Goal: Task Accomplishment & Management: Use online tool/utility

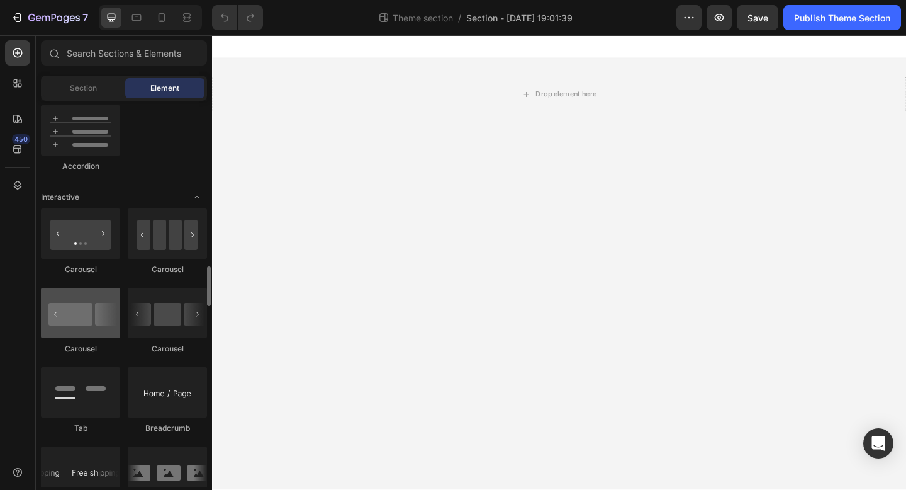
scroll to position [1218, 0]
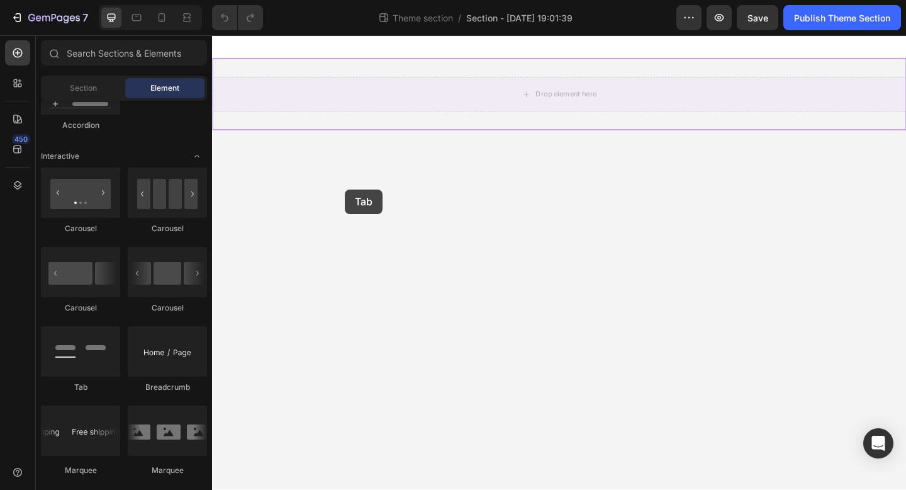
drag, startPoint x: 299, startPoint y: 389, endPoint x: 357, endPoint y: 202, distance: 195.8
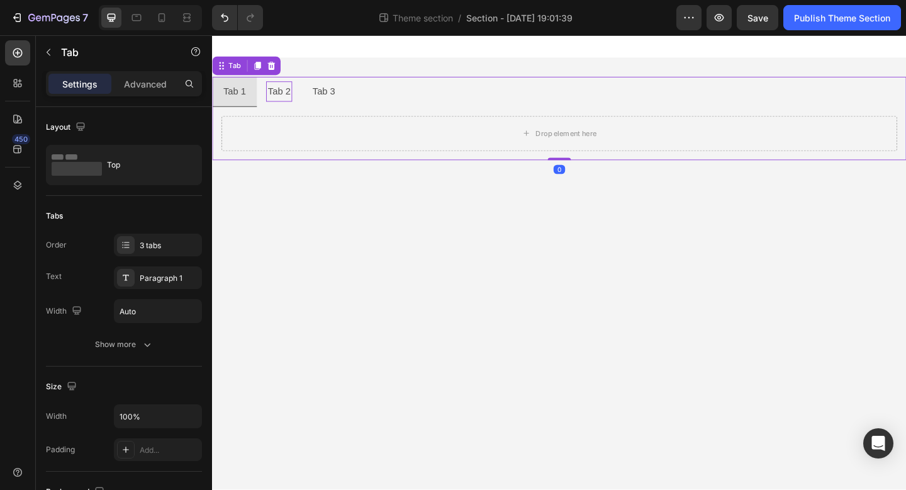
click at [294, 102] on div "Tab 2" at bounding box center [285, 97] width 28 height 22
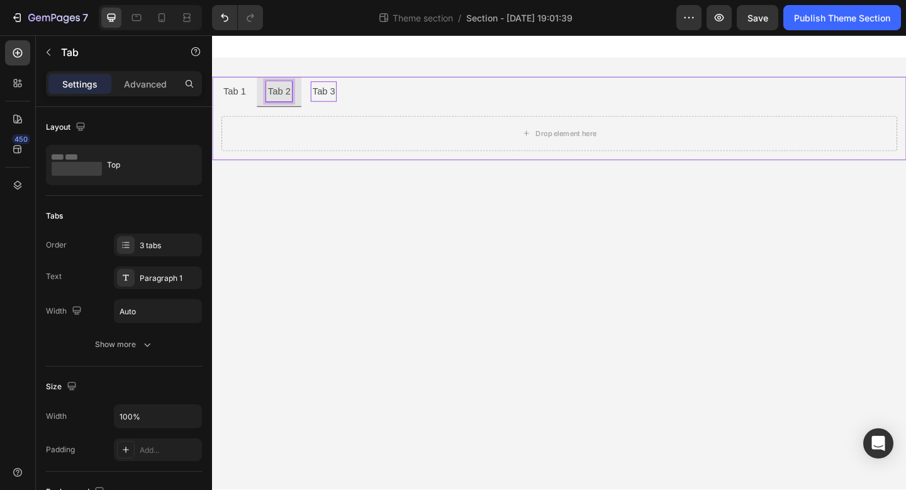
click at [330, 99] on p "Tab 3" at bounding box center [333, 96] width 25 height 18
click at [243, 100] on p "Tab 1" at bounding box center [236, 96] width 25 height 18
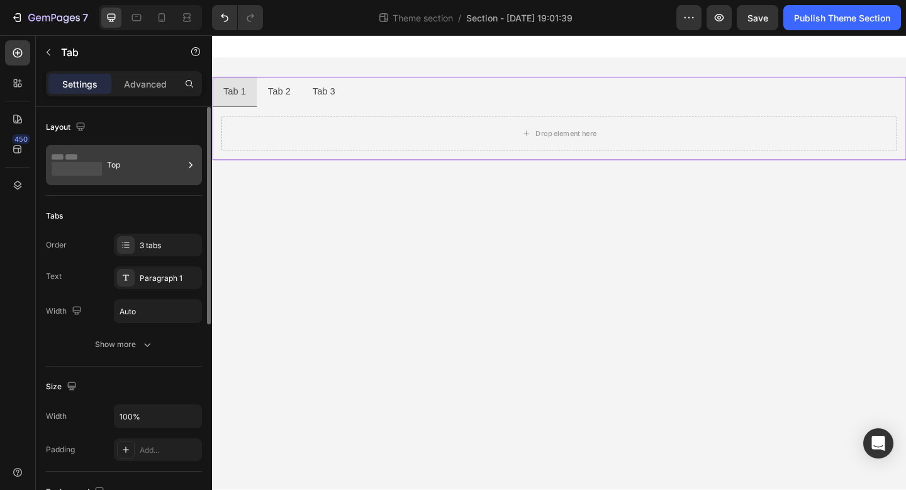
click at [148, 176] on div "Top" at bounding box center [145, 164] width 77 height 29
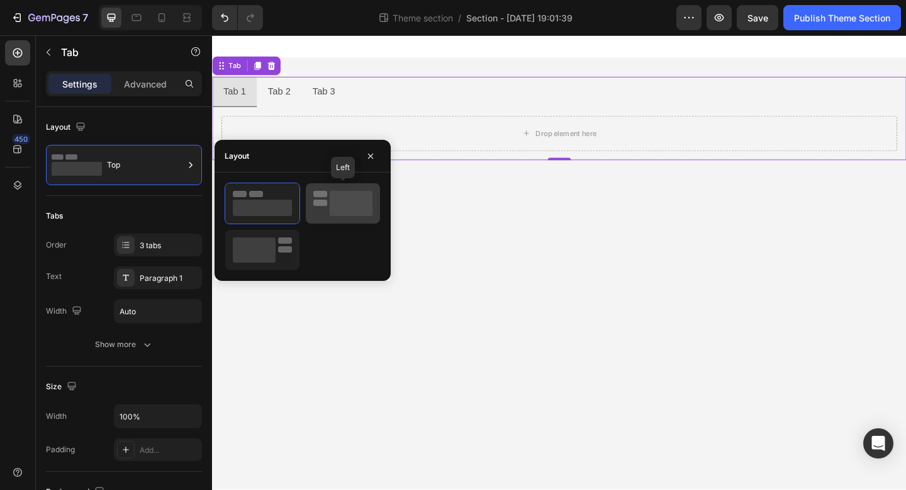
click at [367, 196] on rect at bounding box center [351, 203] width 43 height 25
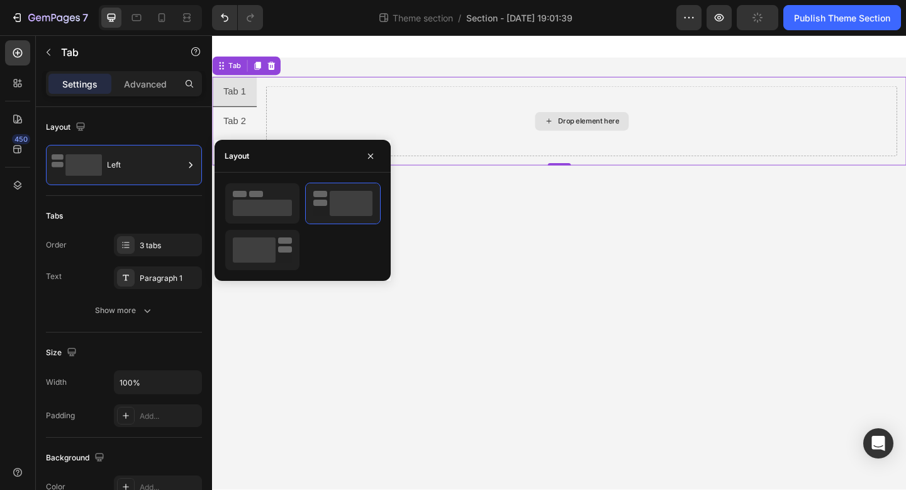
click at [314, 119] on div "Drop element here" at bounding box center [614, 129] width 686 height 76
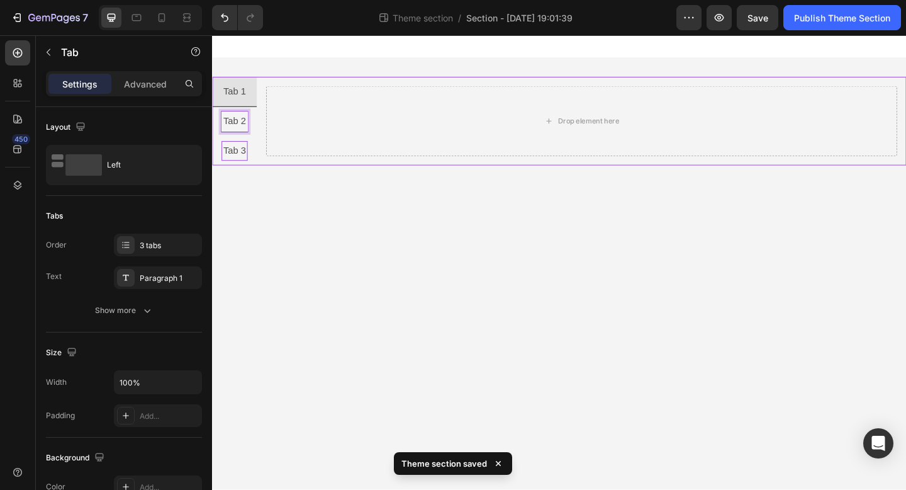
click at [242, 159] on p "Tab 3" at bounding box center [236, 161] width 25 height 18
click at [244, 133] on p "Tab 2" at bounding box center [236, 129] width 25 height 18
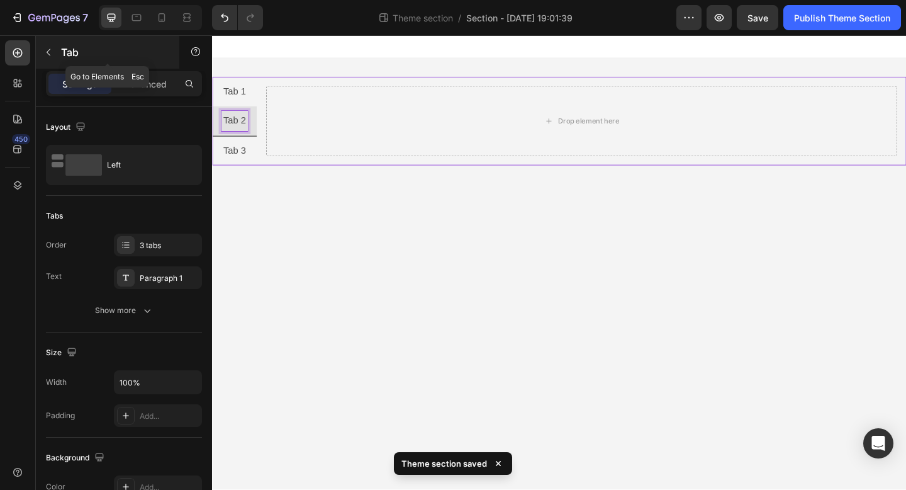
click at [53, 50] on button "button" at bounding box center [48, 52] width 20 height 20
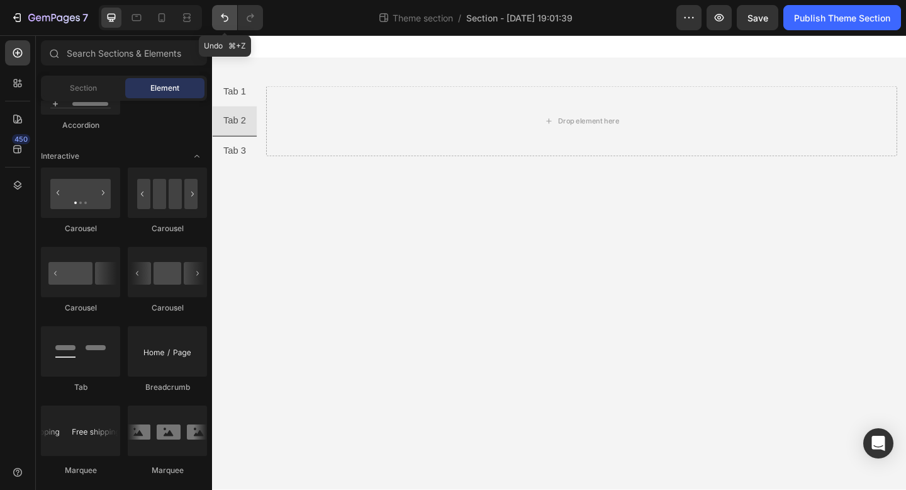
click at [228, 21] on icon "Undo/Redo" at bounding box center [224, 17] width 13 height 13
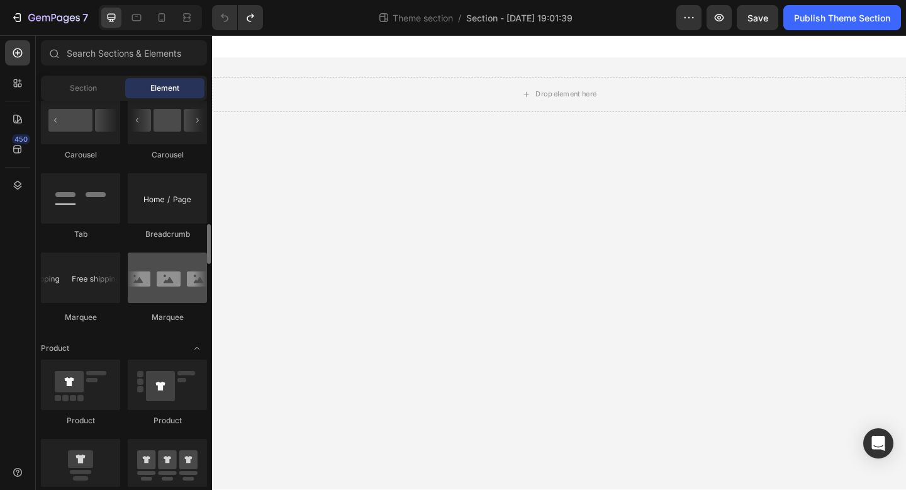
scroll to position [1352, 0]
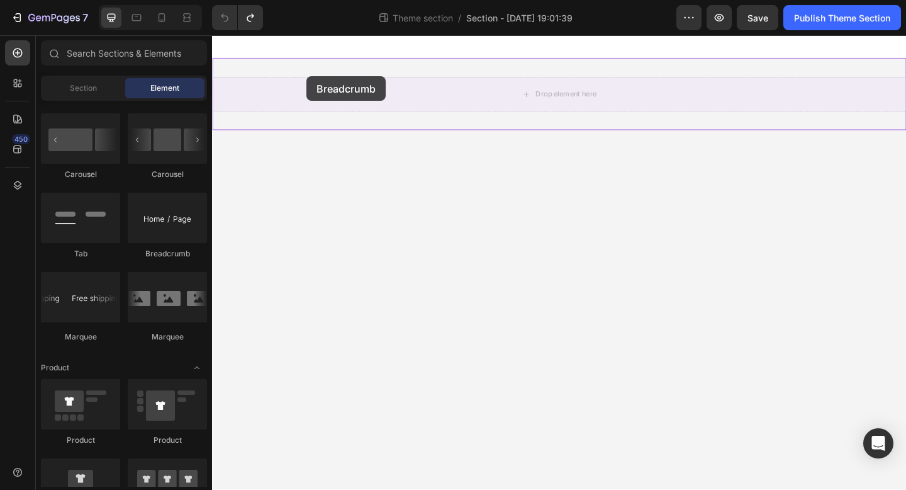
drag, startPoint x: 382, startPoint y: 267, endPoint x: 315, endPoint y: 80, distance: 198.6
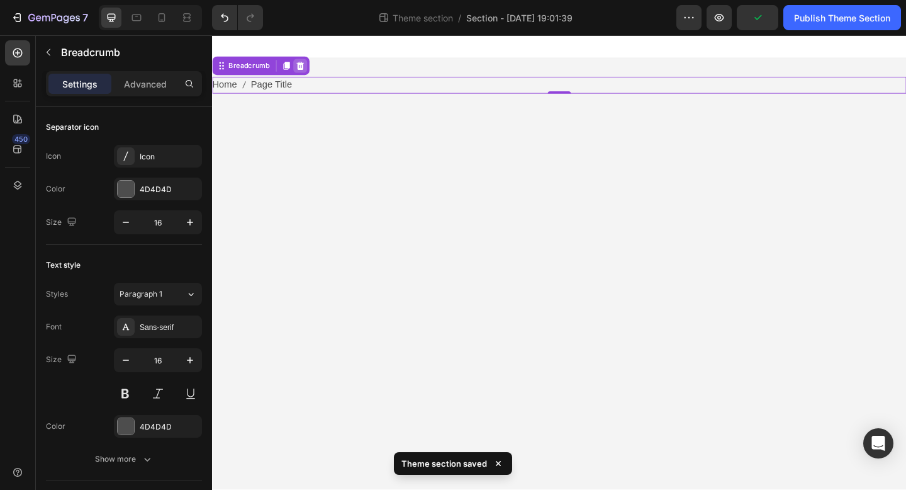
click at [313, 72] on div at bounding box center [307, 68] width 15 height 15
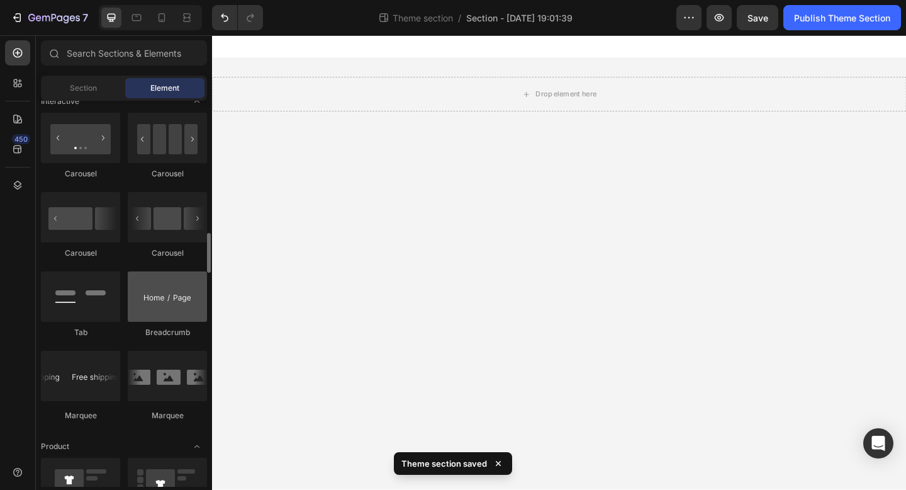
scroll to position [1272, 0]
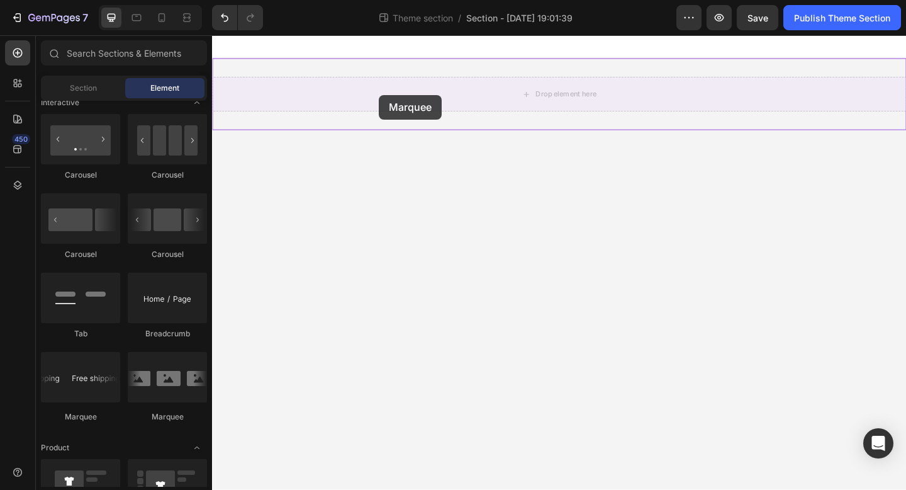
drag, startPoint x: 378, startPoint y: 413, endPoint x: 393, endPoint y: 100, distance: 313.7
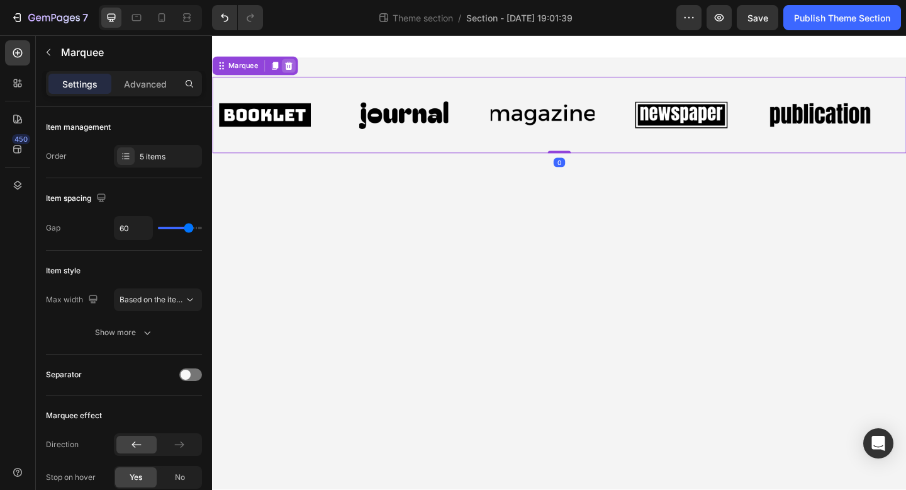
click at [299, 67] on icon at bounding box center [295, 69] width 10 height 10
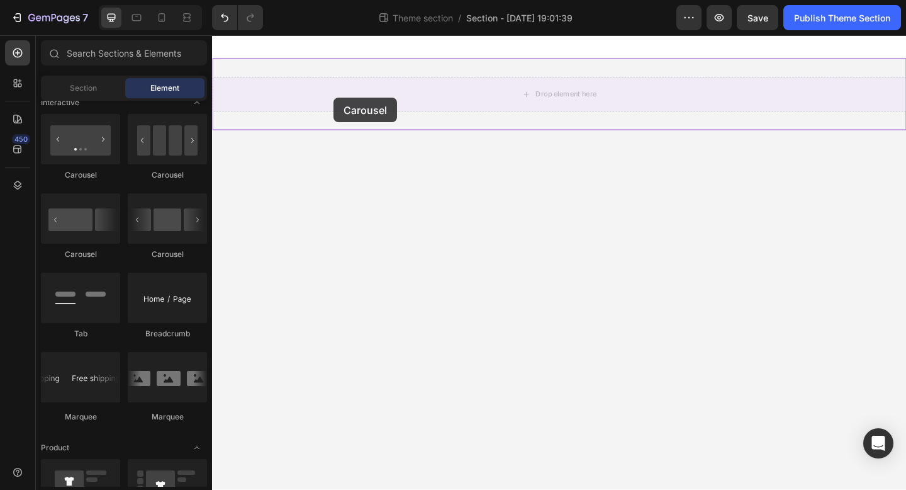
drag, startPoint x: 376, startPoint y: 271, endPoint x: 359, endPoint y: 91, distance: 180.8
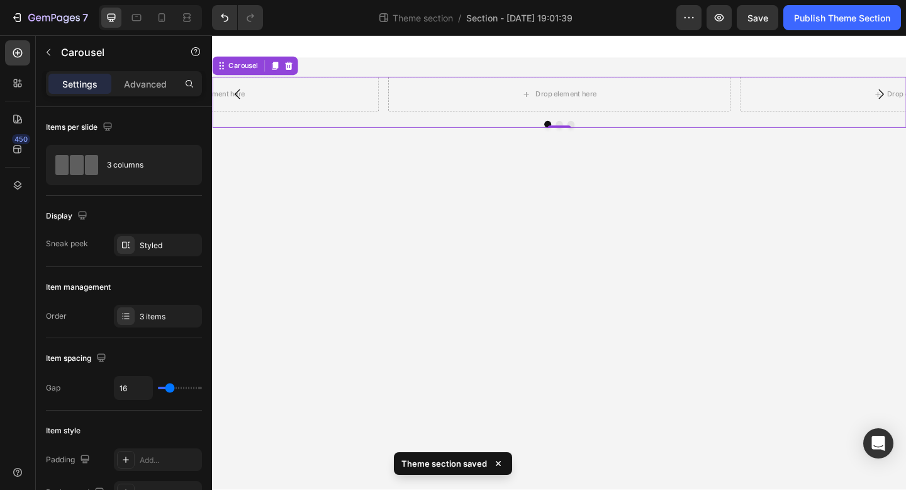
click at [238, 100] on icon "Carousel Back Arrow" at bounding box center [239, 99] width 15 height 15
click at [301, 68] on div at bounding box center [295, 68] width 15 height 15
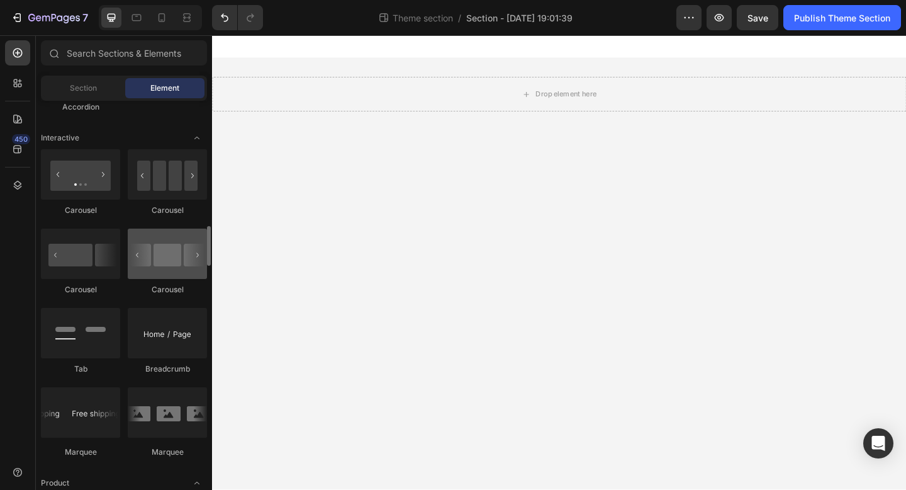
scroll to position [1233, 0]
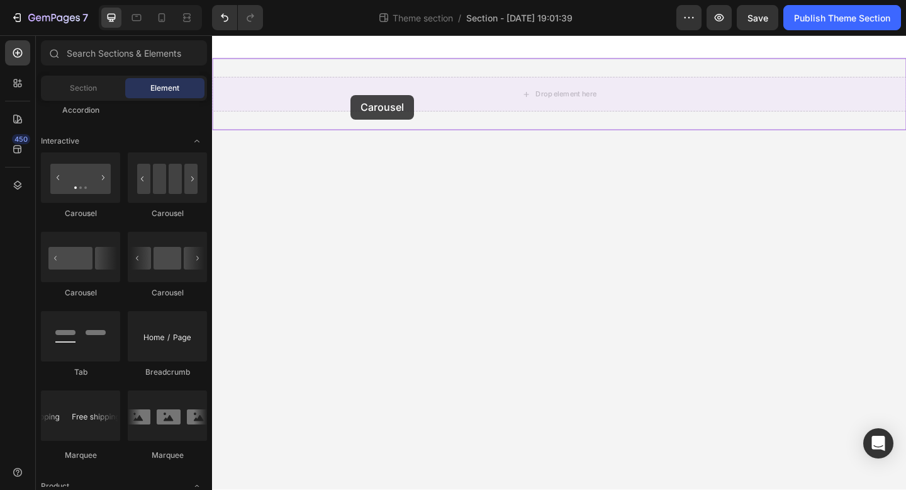
drag, startPoint x: 300, startPoint y: 313, endPoint x: 362, endPoint y: 100, distance: 222.0
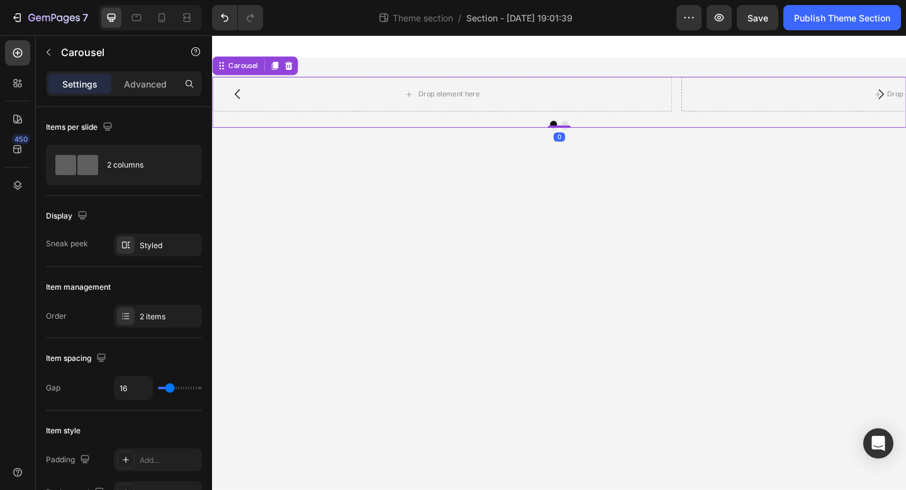
click at [242, 104] on icon "Carousel Back Arrow" at bounding box center [239, 99] width 15 height 15
click at [297, 68] on icon at bounding box center [295, 68] width 8 height 9
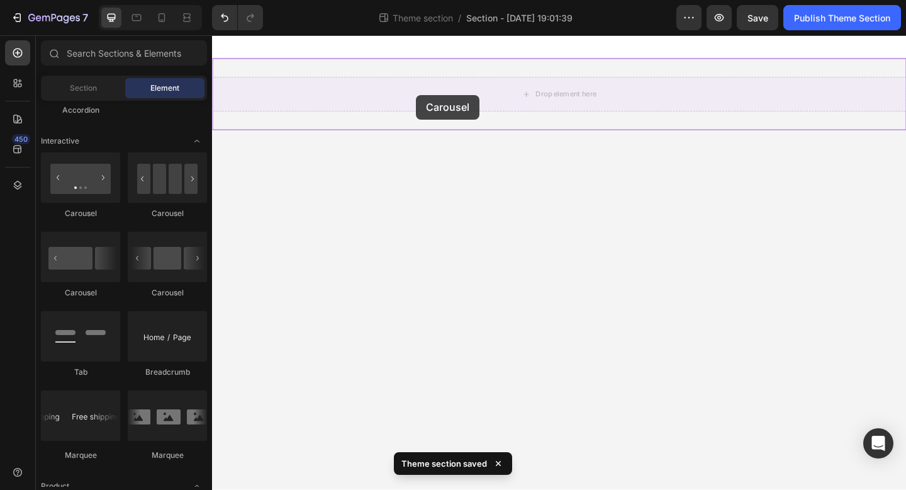
drag, startPoint x: 297, startPoint y: 223, endPoint x: 434, endPoint y: 100, distance: 184.0
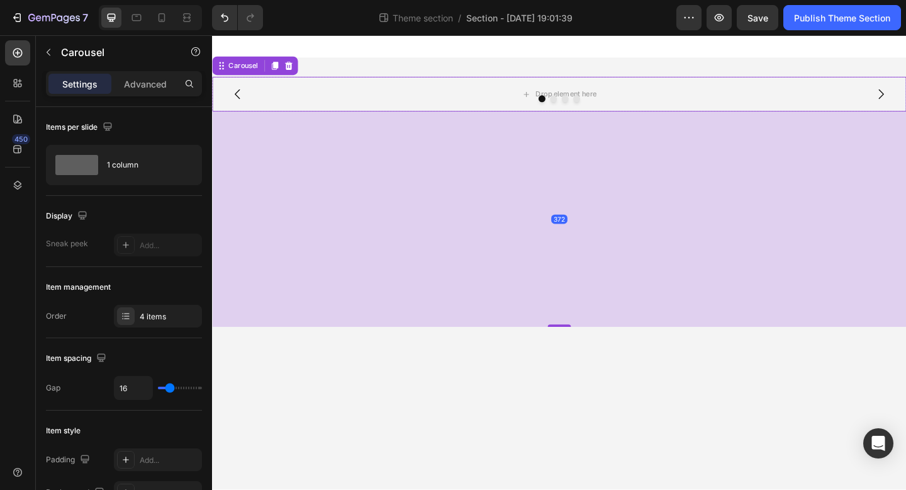
drag, startPoint x: 584, startPoint y: 116, endPoint x: 531, endPoint y: 350, distance: 240.0
click at [531, 118] on div "372" at bounding box center [589, 118] width 755 height 0
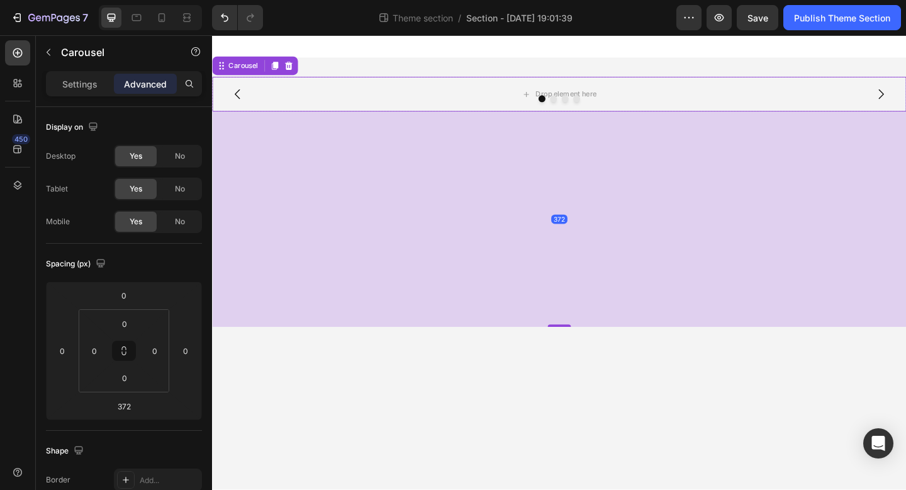
click at [540, 228] on div "372" at bounding box center [589, 235] width 755 height 234
click at [540, 103] on div at bounding box center [589, 105] width 755 height 8
click at [294, 69] on icon at bounding box center [295, 69] width 10 height 10
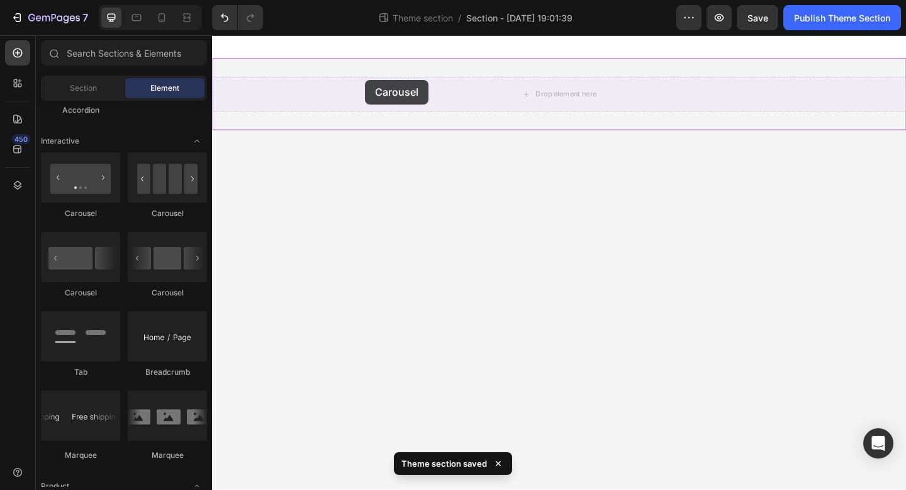
drag, startPoint x: 294, startPoint y: 221, endPoint x: 378, endPoint y: 83, distance: 161.5
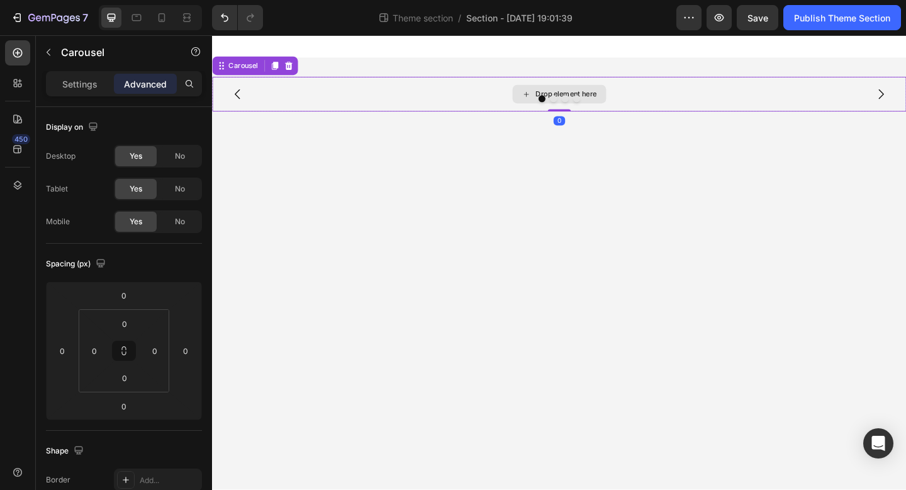
click at [378, 83] on div "Drop element here" at bounding box center [589, 100] width 755 height 38
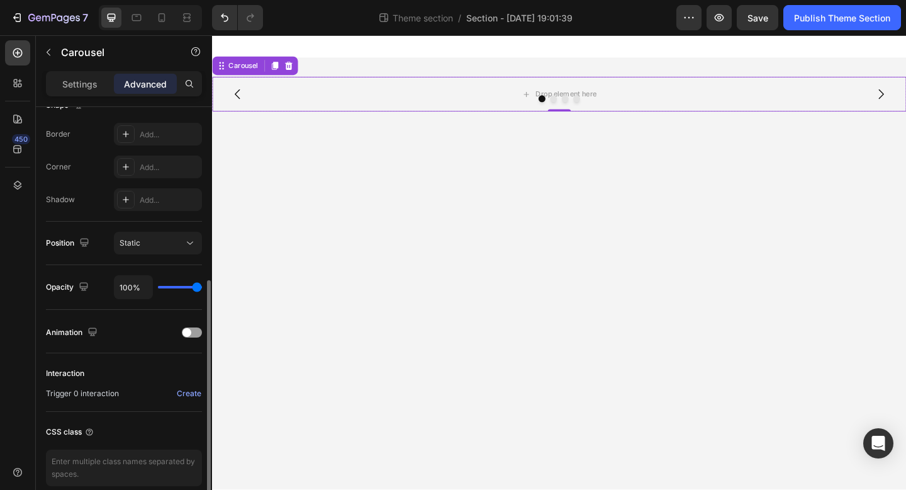
scroll to position [346, 0]
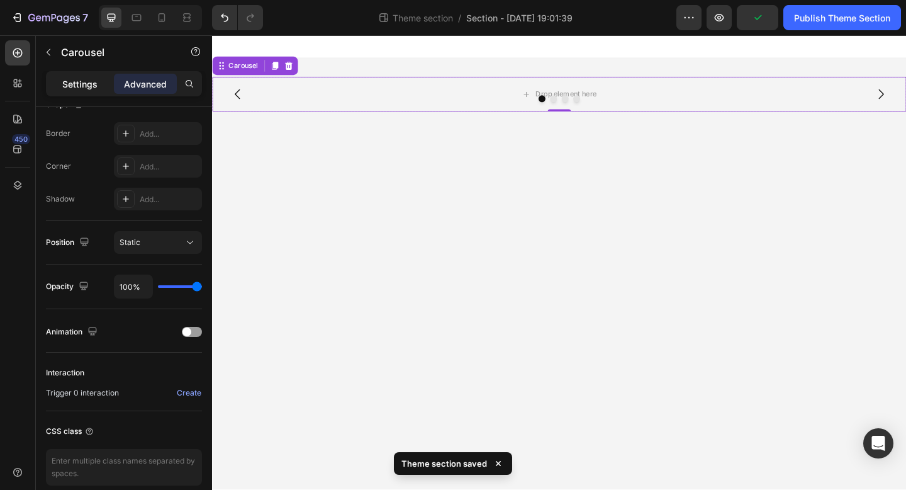
click at [77, 93] on div "Settings" at bounding box center [79, 84] width 63 height 20
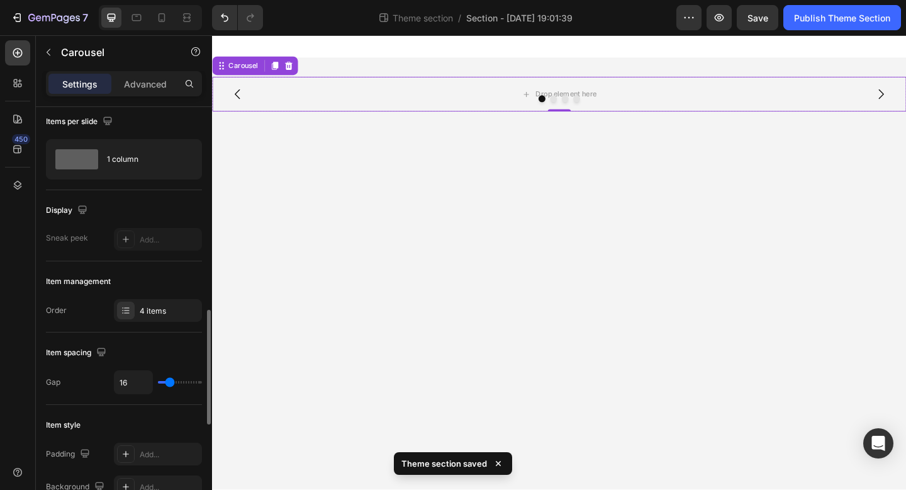
scroll to position [0, 0]
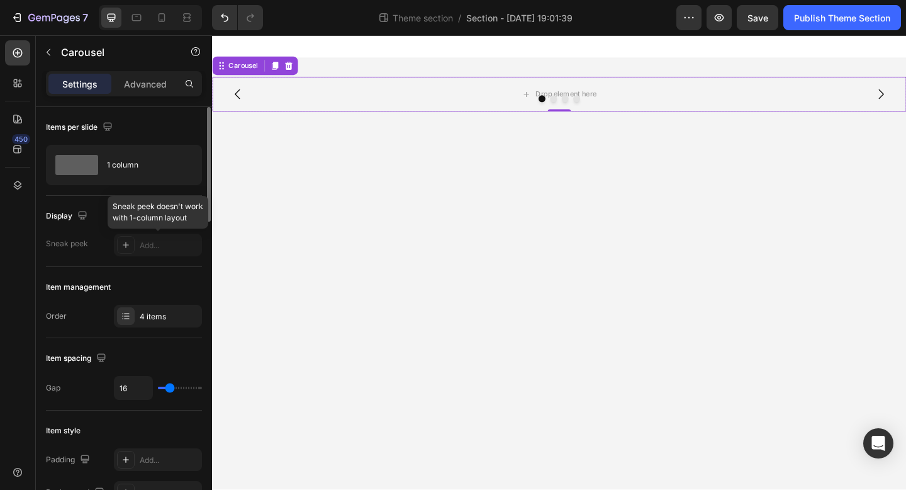
click at [126, 243] on div at bounding box center [158, 244] width 88 height 23
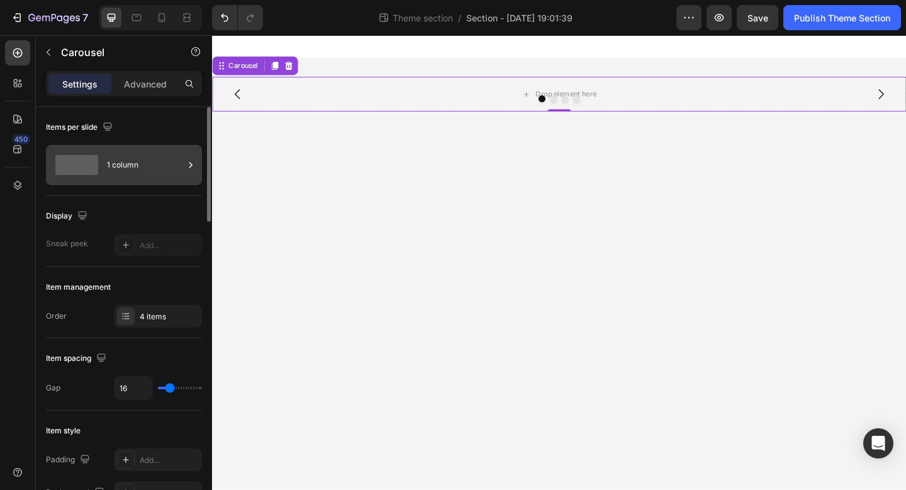
click at [130, 164] on div "1 column" at bounding box center [145, 164] width 77 height 29
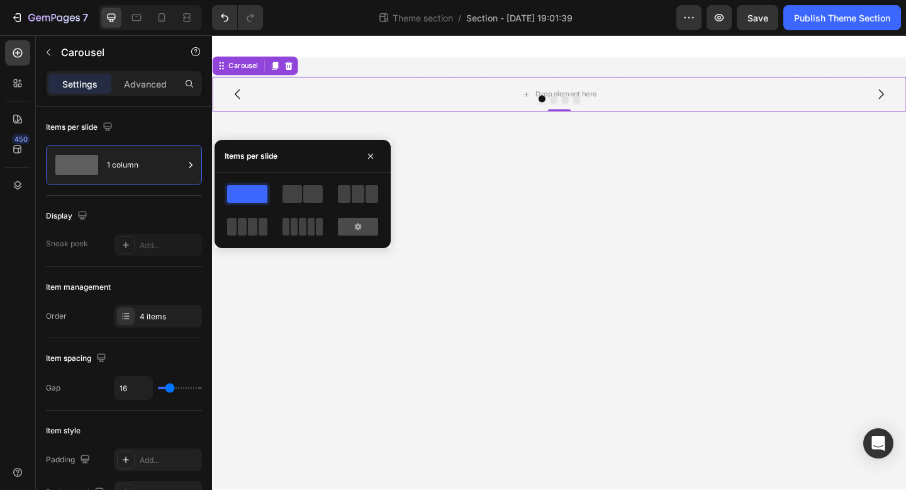
click at [364, 230] on div at bounding box center [358, 227] width 40 height 18
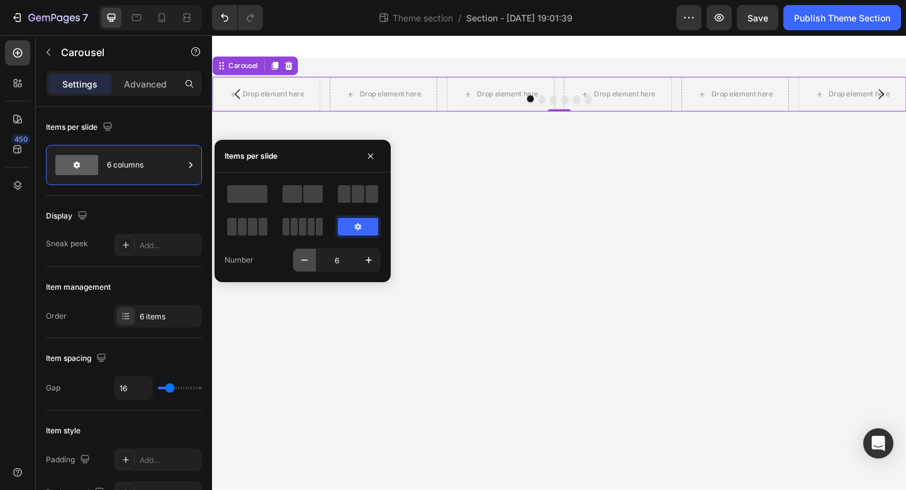
click at [305, 261] on icon "button" at bounding box center [304, 260] width 13 height 13
type input "5"
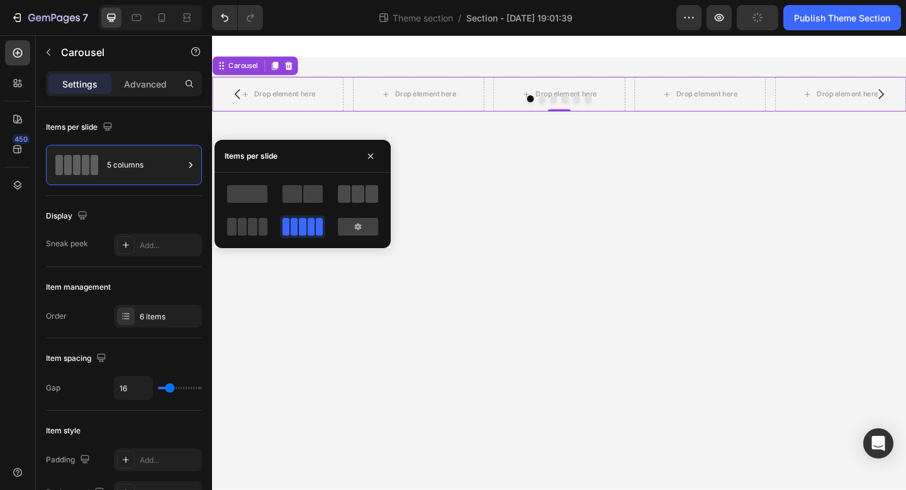
click at [354, 199] on span at bounding box center [358, 194] width 13 height 18
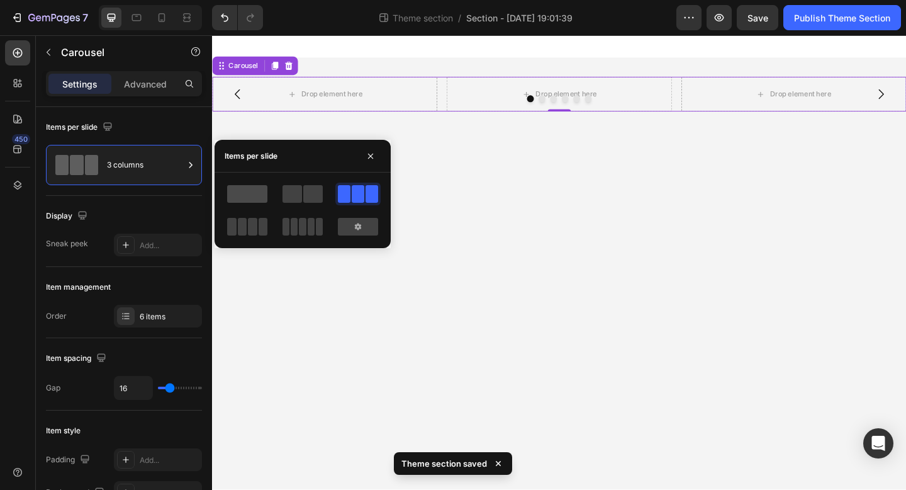
click at [240, 196] on span at bounding box center [247, 194] width 40 height 18
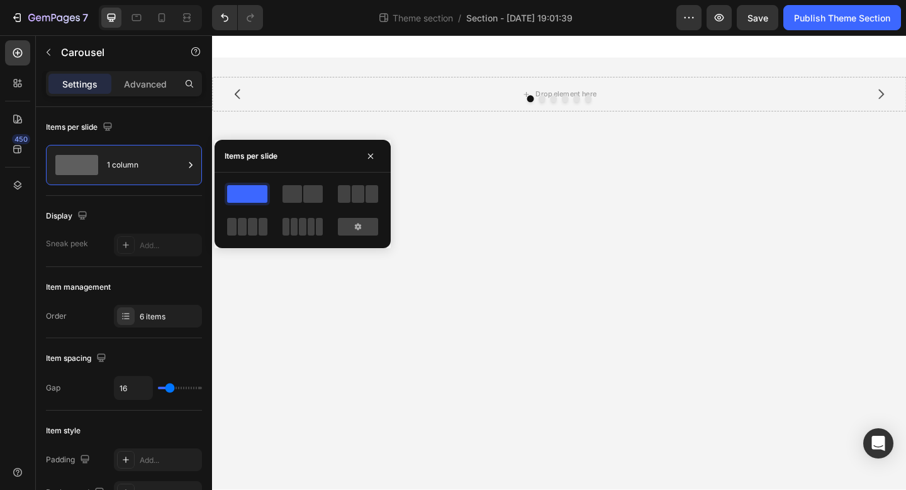
click at [425, 236] on body "Drop element here Drop element here Drop element here Drop element here Drop el…" at bounding box center [589, 282] width 755 height 494
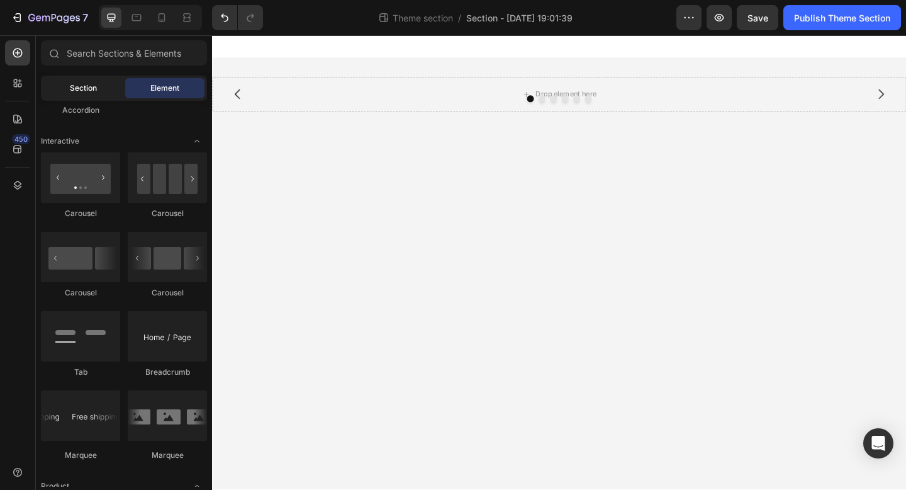
click at [99, 89] on div "Section" at bounding box center [82, 88] width 79 height 20
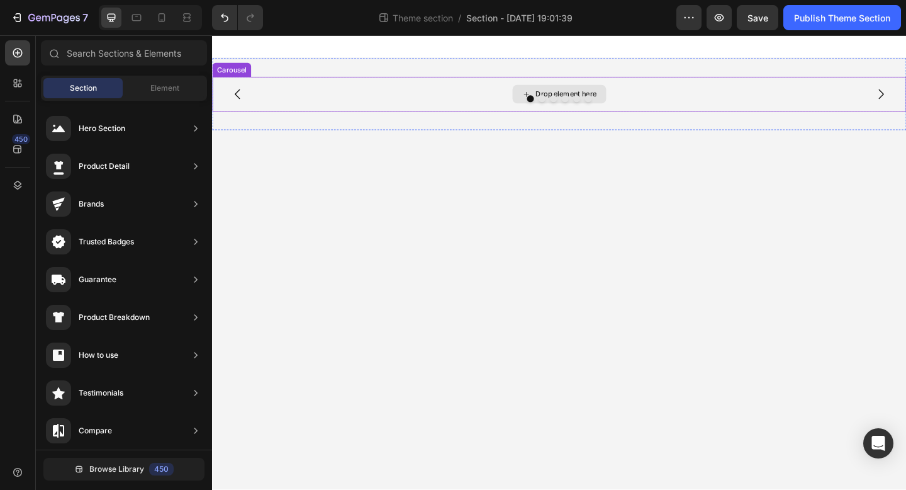
click at [273, 115] on div "Drop element here" at bounding box center [589, 100] width 755 height 38
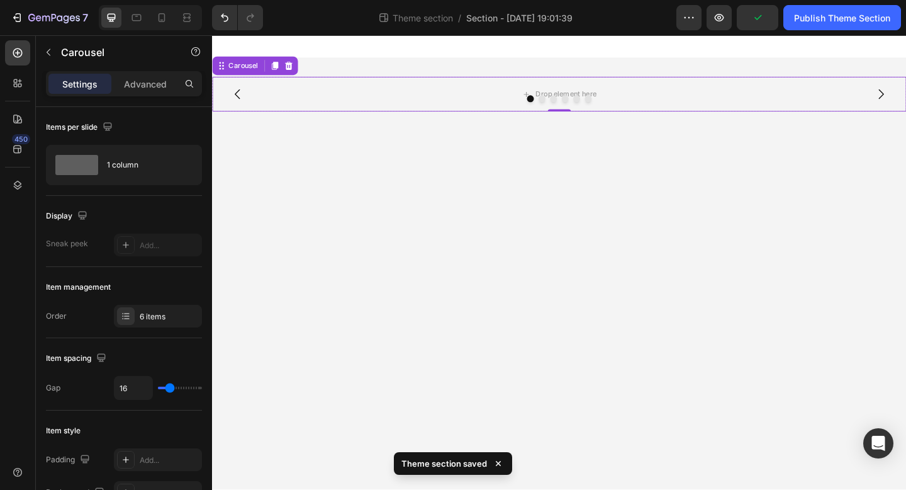
click at [275, 105] on div at bounding box center [589, 105] width 755 height 8
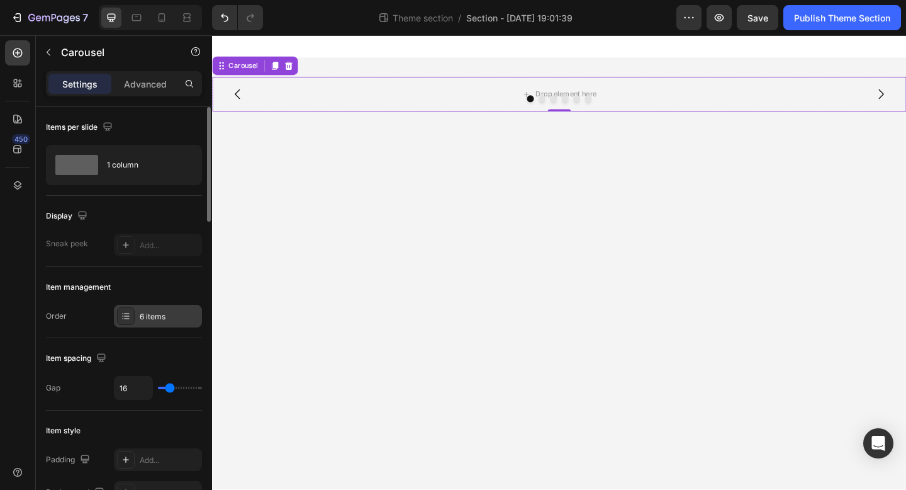
click at [126, 322] on div at bounding box center [126, 316] width 18 height 18
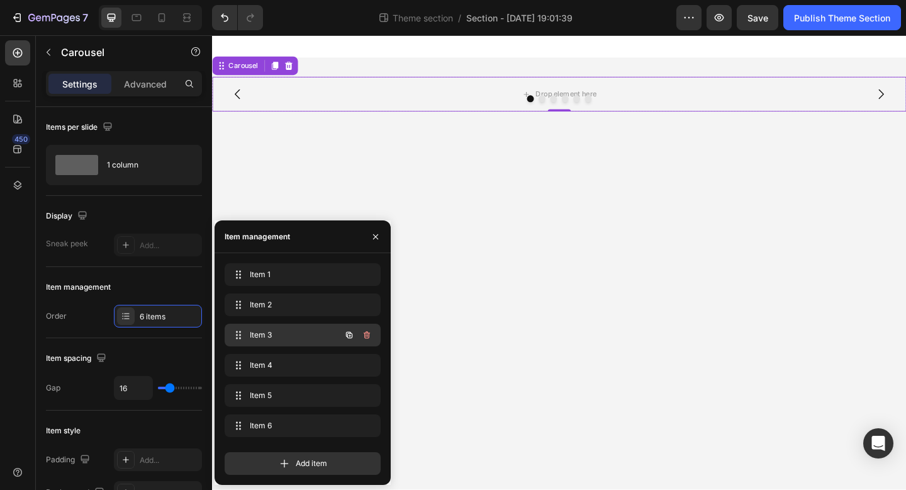
click at [284, 332] on span "Item 3" at bounding box center [285, 334] width 71 height 11
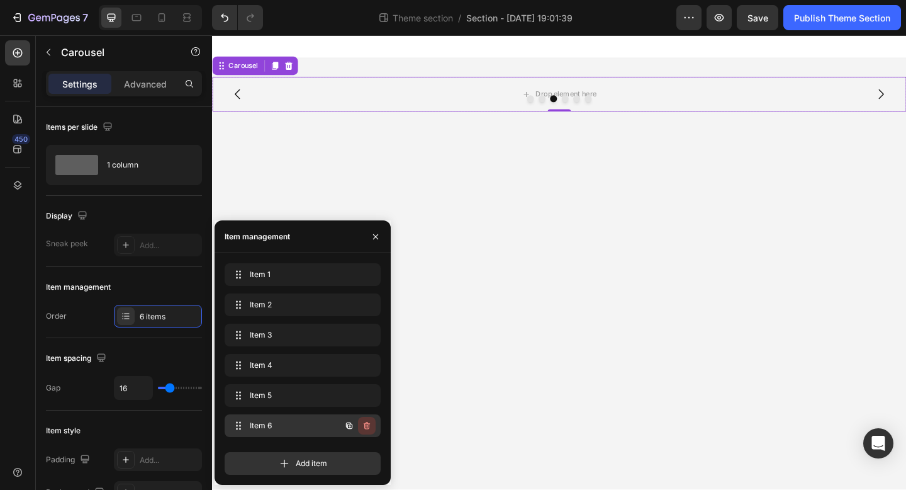
click at [369, 429] on icon "button" at bounding box center [367, 425] width 10 height 10
click at [362, 424] on div "Delete" at bounding box center [358, 425] width 23 height 11
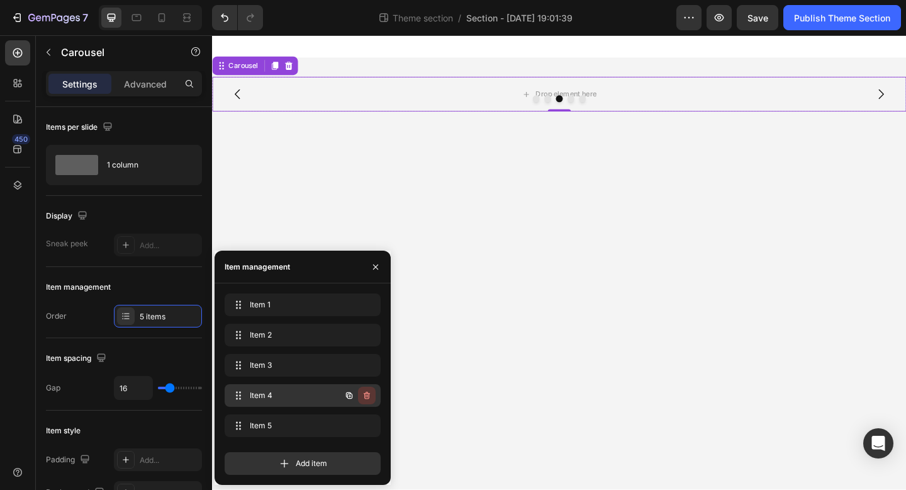
click at [369, 396] on icon "button" at bounding box center [367, 395] width 10 height 10
click at [369, 396] on div "Delete" at bounding box center [358, 394] width 23 height 11
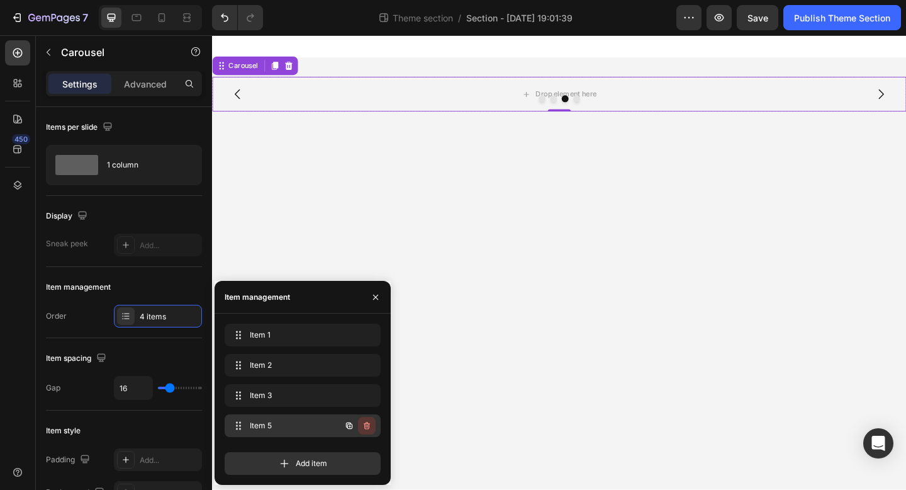
click at [369, 425] on icon "button" at bounding box center [367, 426] width 6 height 8
click at [361, 425] on div "Delete" at bounding box center [358, 425] width 23 height 11
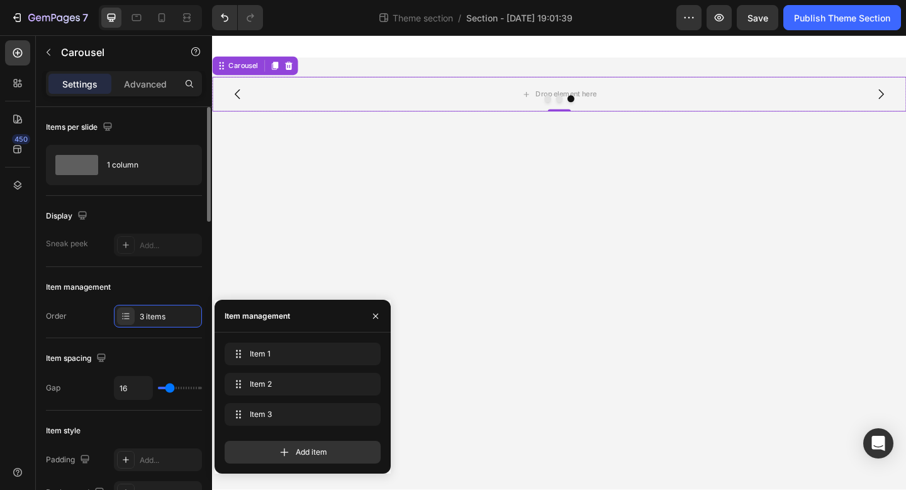
click at [138, 370] on div "Item spacing Gap 16" at bounding box center [124, 374] width 156 height 72
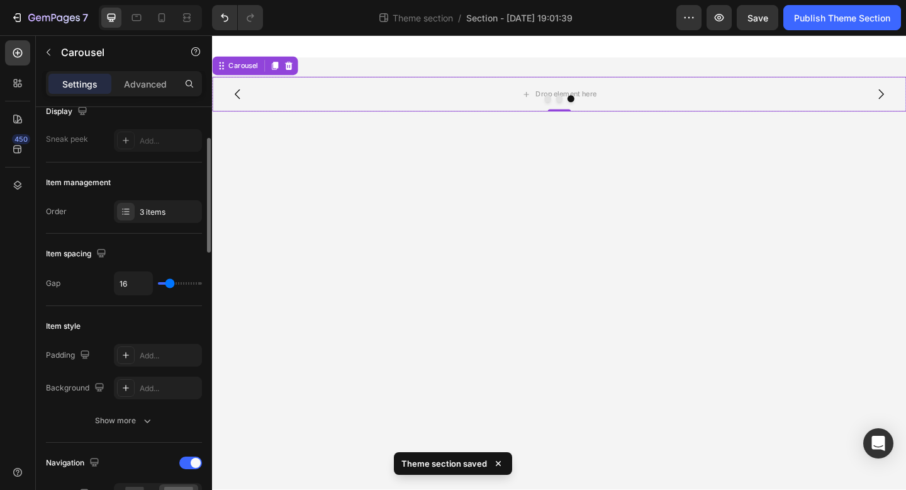
scroll to position [111, 0]
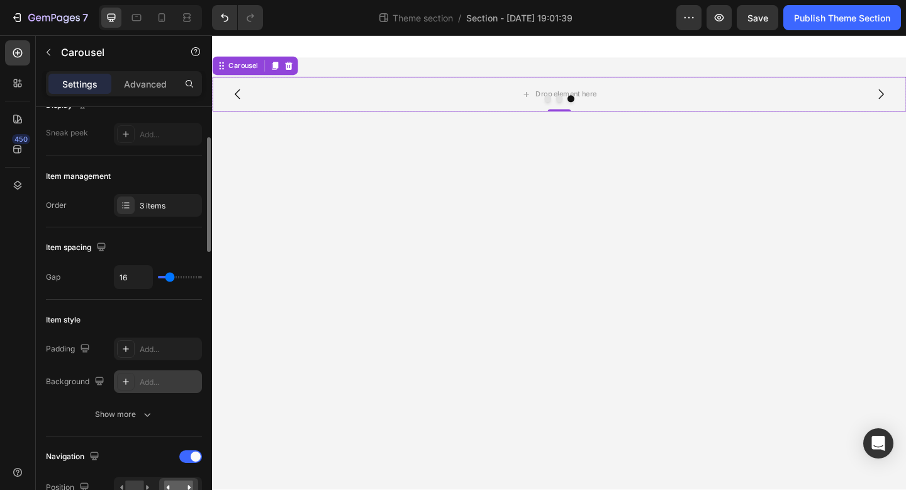
click at [129, 379] on icon at bounding box center [126, 381] width 10 height 10
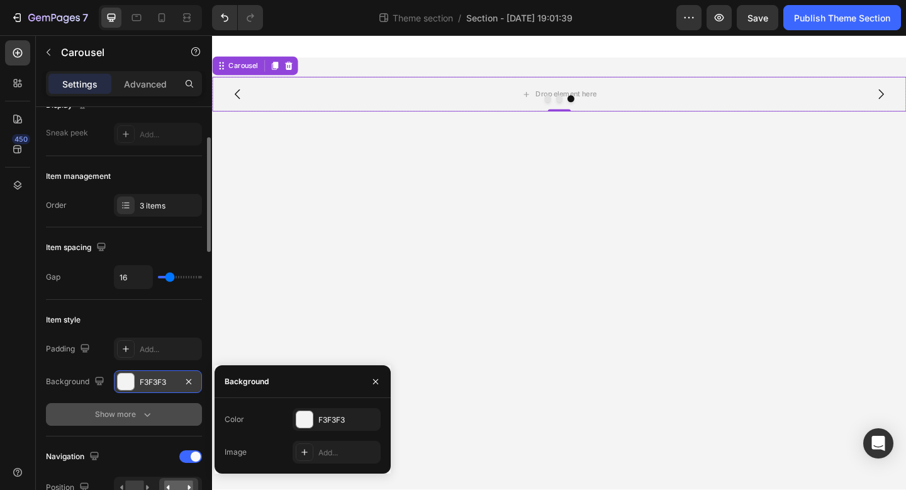
click at [140, 423] on button "Show more" at bounding box center [124, 414] width 156 height 23
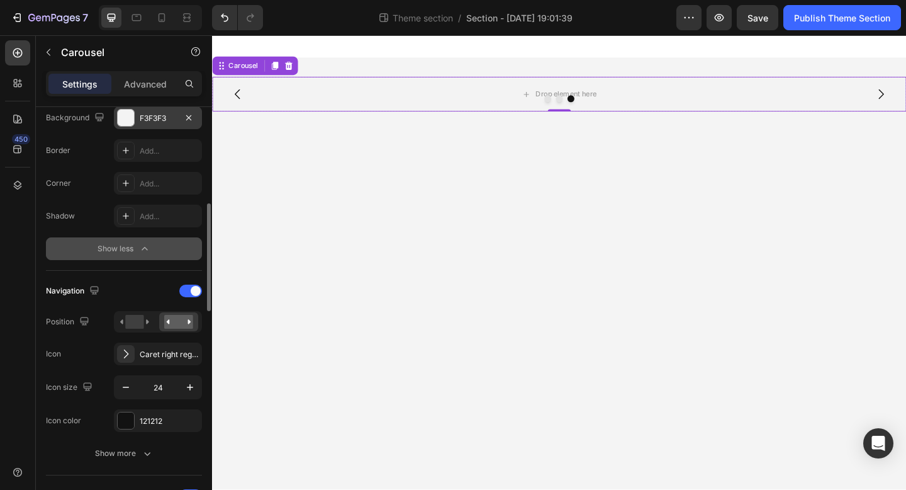
scroll to position [389, 0]
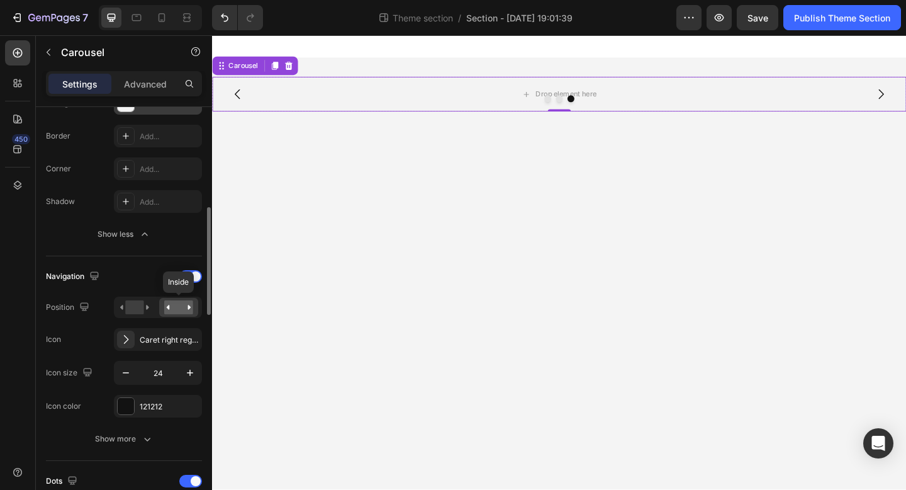
click at [180, 307] on rect at bounding box center [178, 307] width 29 height 14
click at [139, 308] on rect at bounding box center [134, 307] width 18 height 14
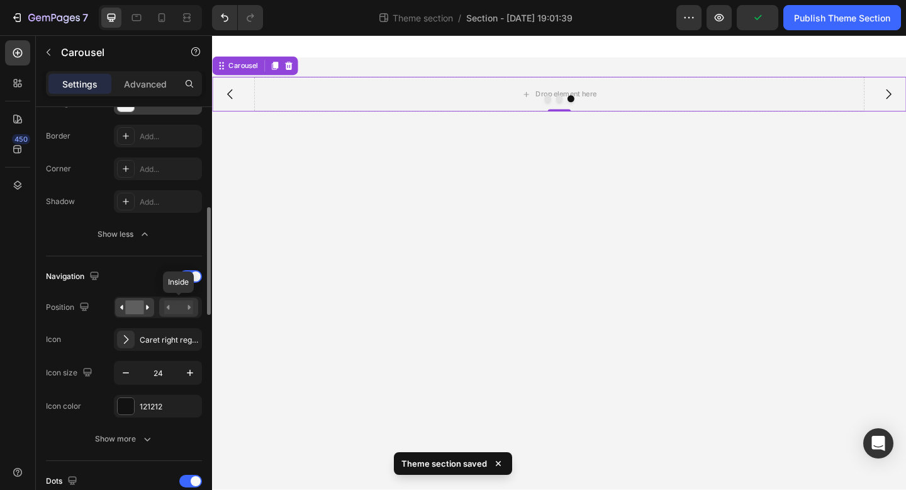
click at [187, 307] on rect at bounding box center [178, 307] width 29 height 14
click at [163, 343] on div "Caret right regular" at bounding box center [169, 339] width 59 height 11
click at [152, 272] on div "Navigation" at bounding box center [124, 276] width 156 height 20
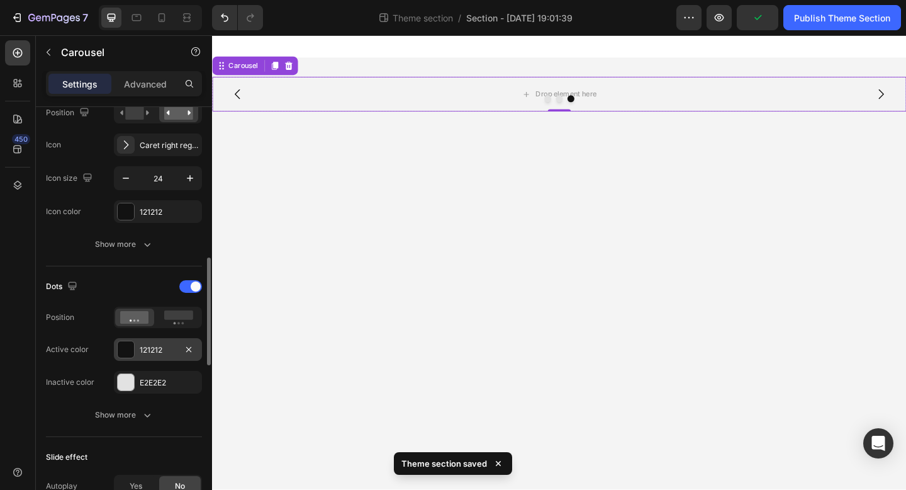
scroll to position [587, 0]
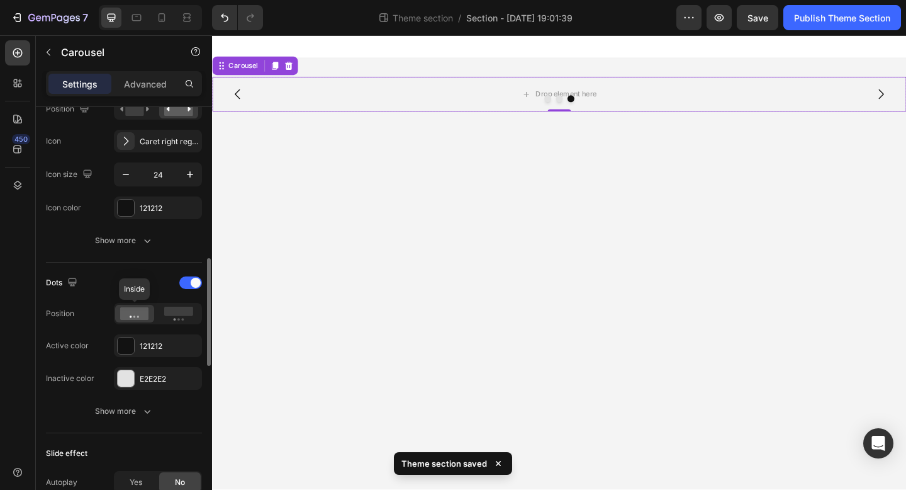
click at [138, 312] on icon at bounding box center [134, 313] width 29 height 13
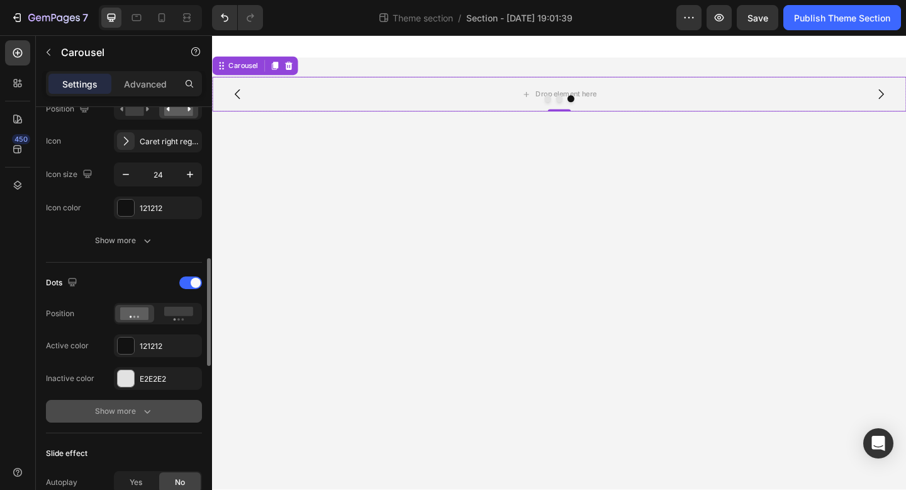
click at [147, 417] on icon "button" at bounding box center [147, 411] width 13 height 13
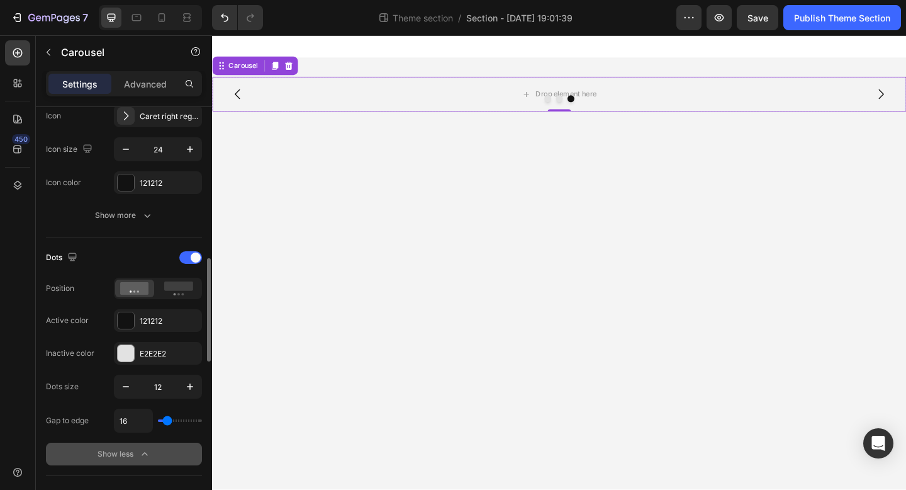
scroll to position [616, 0]
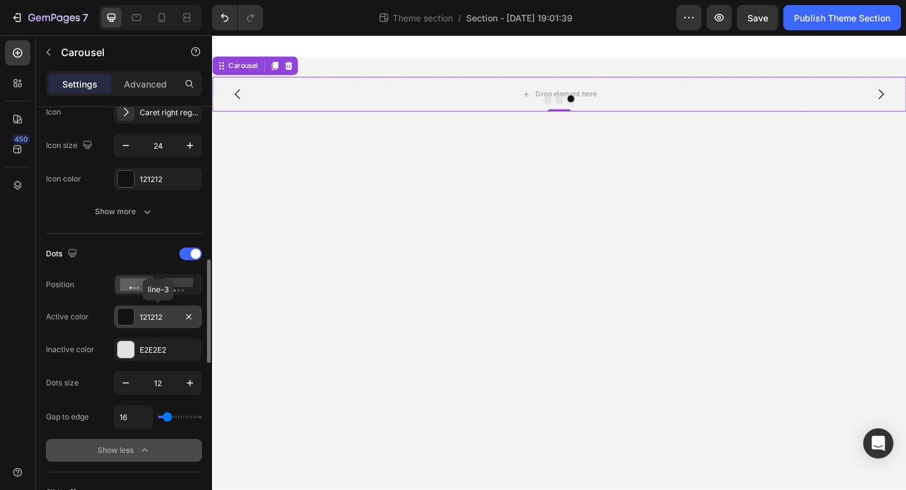
click at [126, 316] on div at bounding box center [126, 316] width 16 height 16
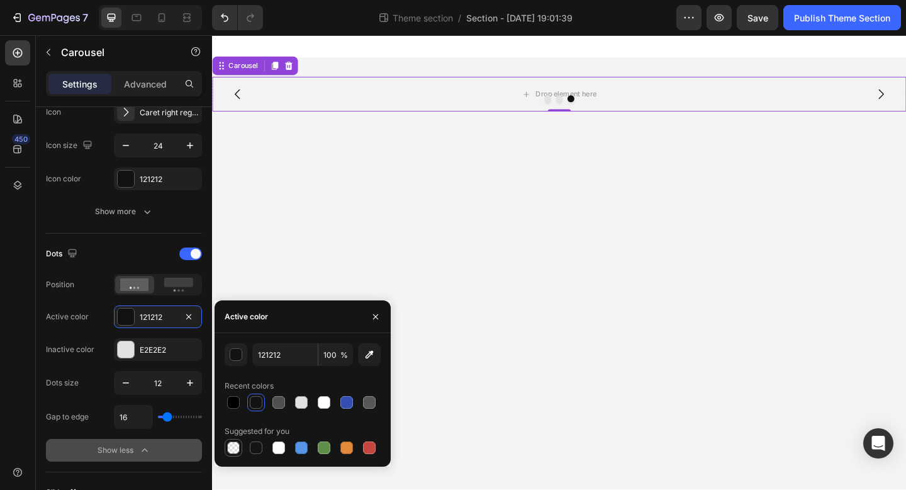
click at [230, 446] on div at bounding box center [233, 447] width 13 height 13
type input "000000"
type input "0"
click at [587, 106] on button "Dot" at bounding box center [590, 105] width 8 height 8
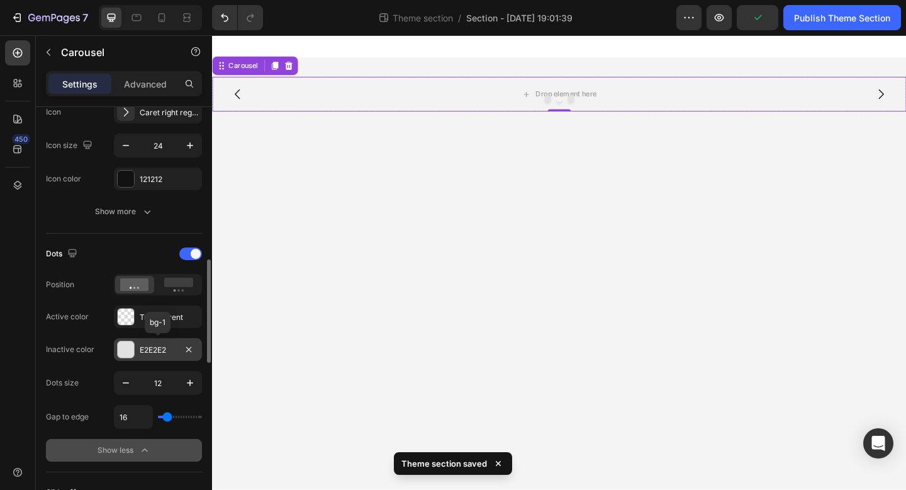
click at [128, 350] on div at bounding box center [126, 349] width 16 height 16
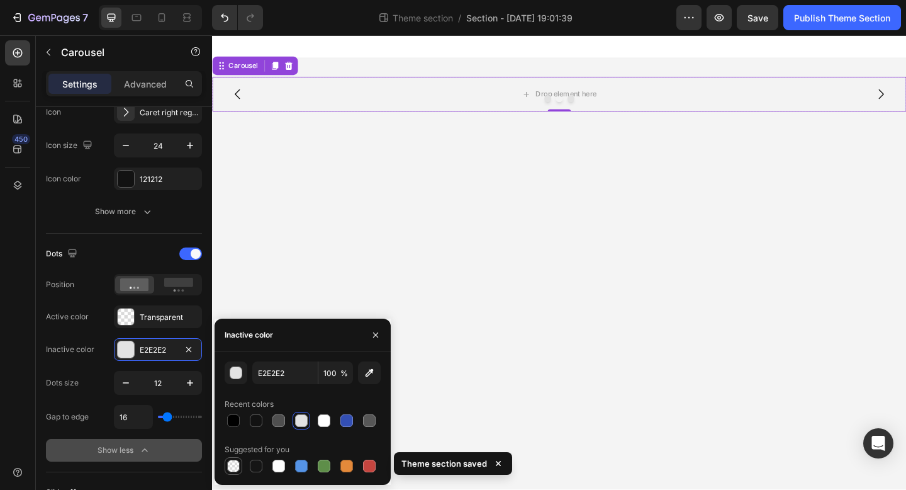
click at [232, 463] on div at bounding box center [233, 465] width 13 height 13
type input "000000"
type input "0"
click at [150, 315] on div "Transparent" at bounding box center [158, 316] width 36 height 11
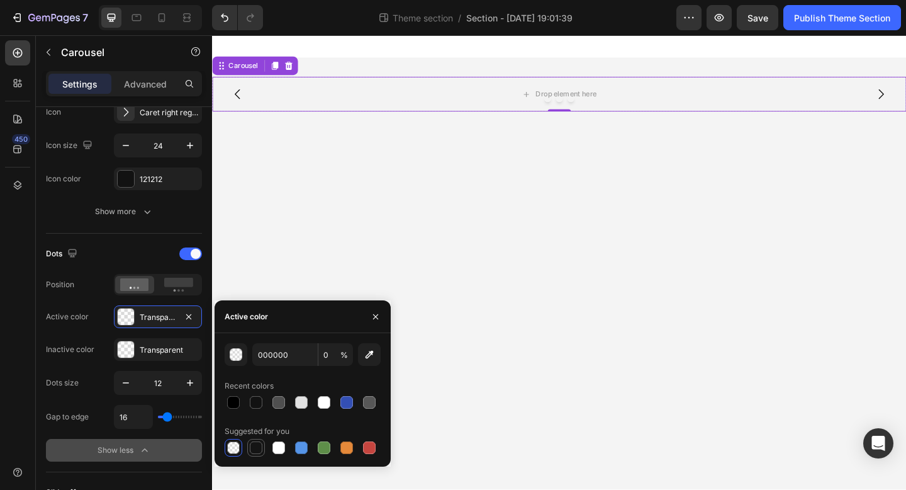
click at [254, 448] on div at bounding box center [256, 447] width 13 height 13
type input "151515"
type input "100"
click at [279, 403] on div at bounding box center [278, 402] width 13 height 13
type input "4F4F4F"
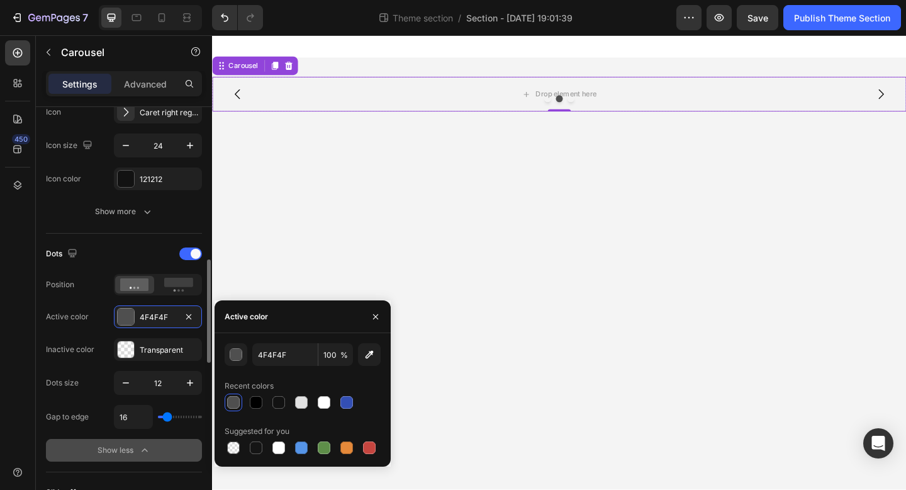
click at [135, 254] on div "Dots" at bounding box center [124, 254] width 156 height 20
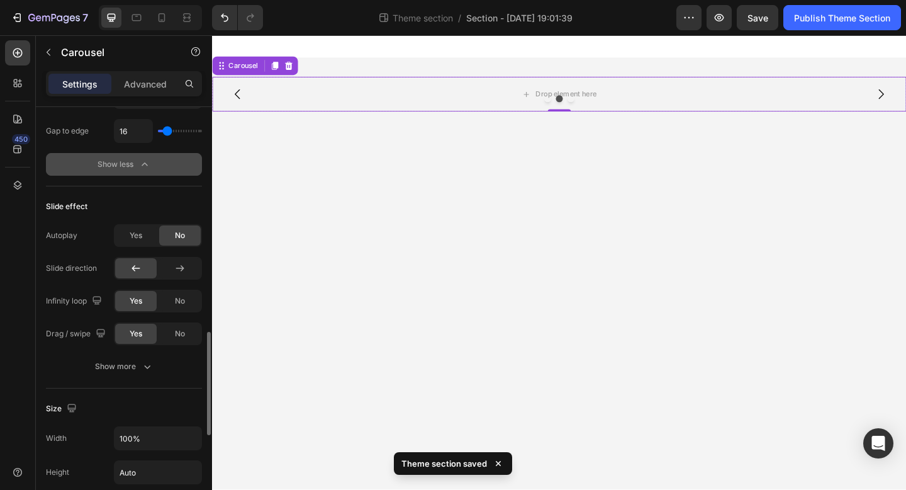
scroll to position [903, 0]
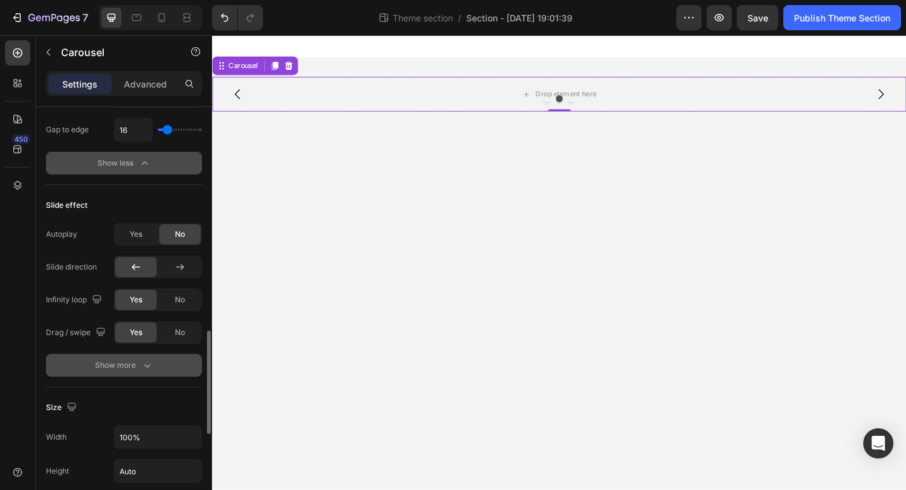
click at [123, 361] on div "Show more" at bounding box center [124, 365] width 59 height 13
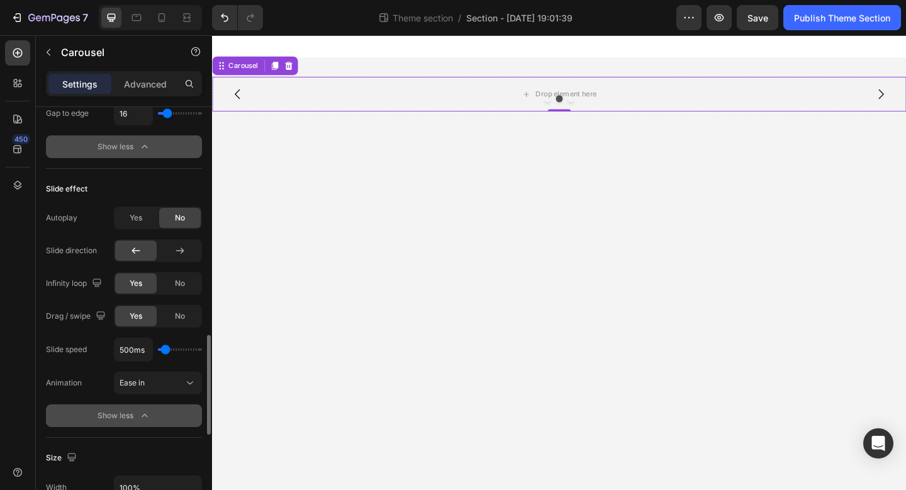
scroll to position [929, 0]
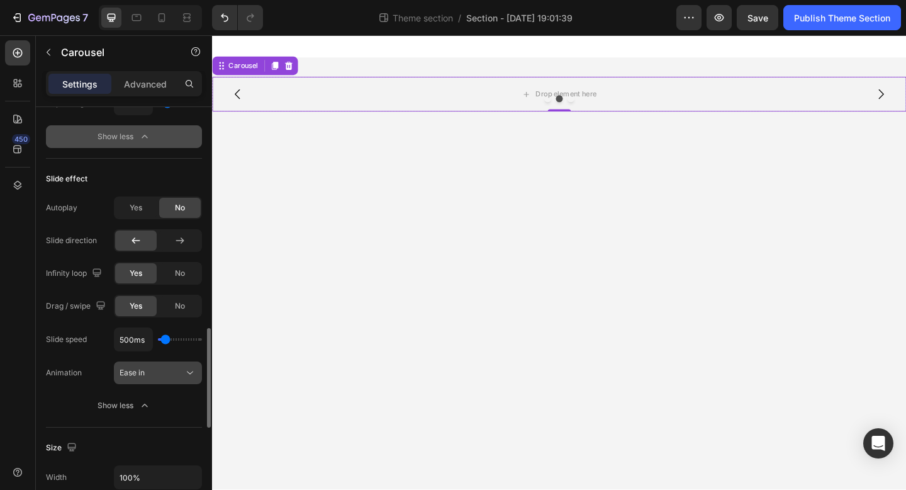
click at [134, 367] on span "Ease in" at bounding box center [132, 372] width 25 height 11
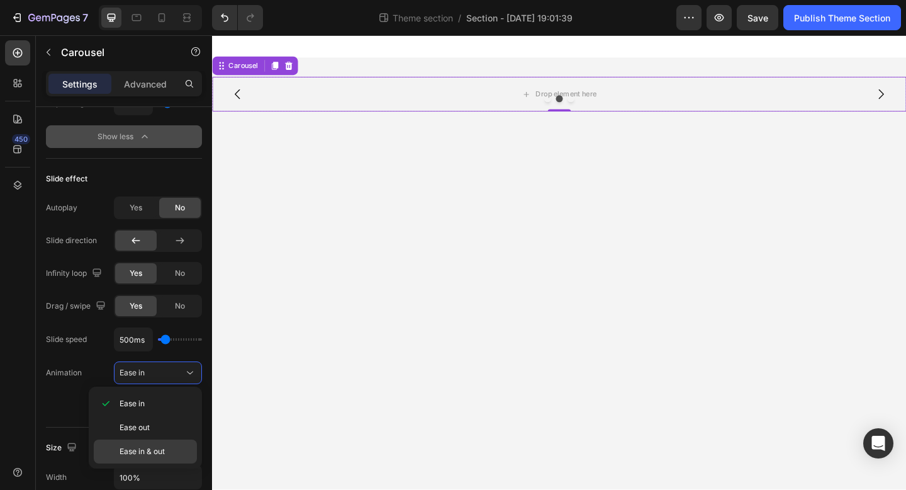
click at [137, 445] on div "Ease in & out" at bounding box center [145, 451] width 103 height 24
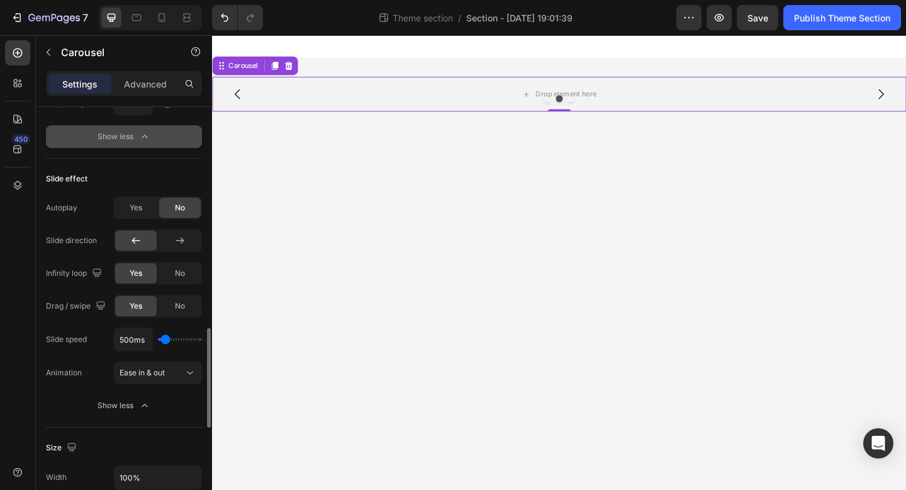
type input "900ms"
type input "900"
type input "950ms"
type input "950"
type input "1000ms"
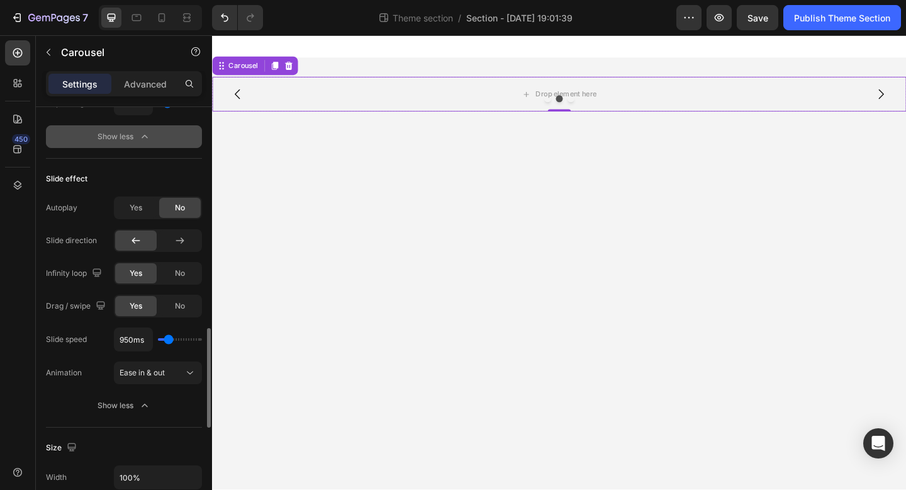
type input "1000"
type input "1050ms"
type input "1050"
click at [169, 339] on input "range" at bounding box center [180, 339] width 44 height 3
click at [237, 106] on div at bounding box center [589, 105] width 755 height 8
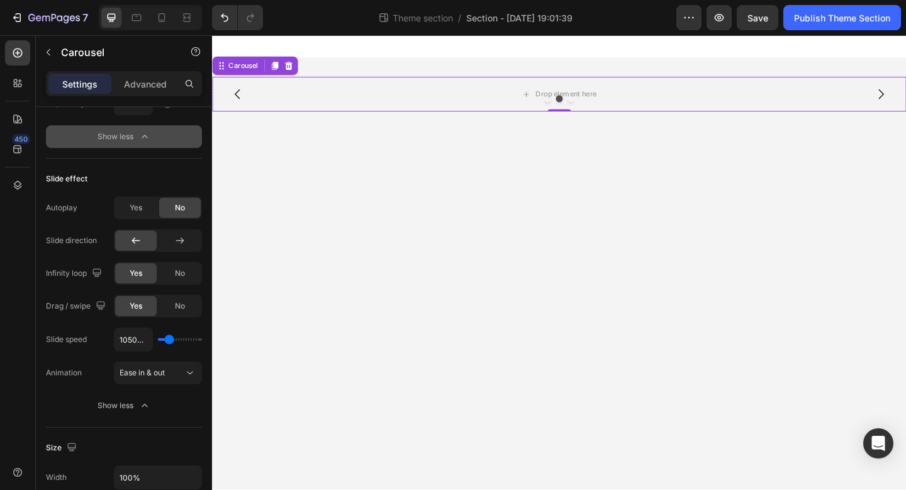
click at [238, 102] on div at bounding box center [589, 105] width 755 height 8
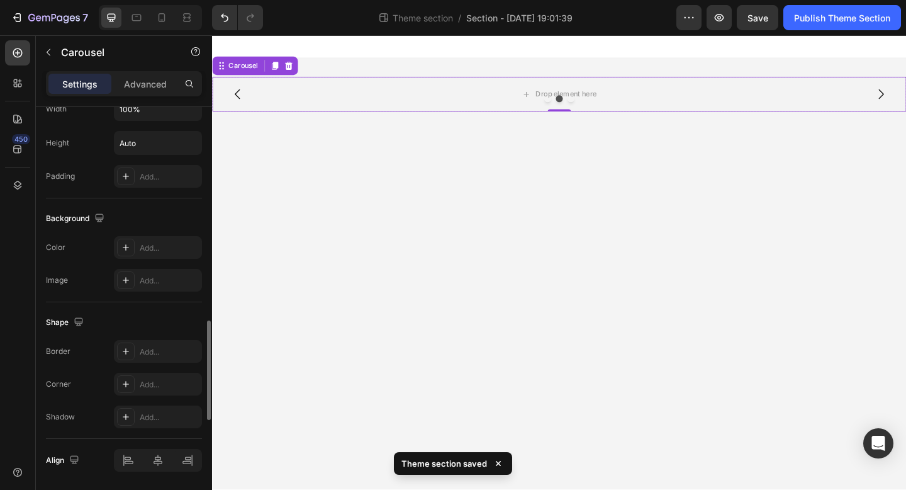
scroll to position [1301, 0]
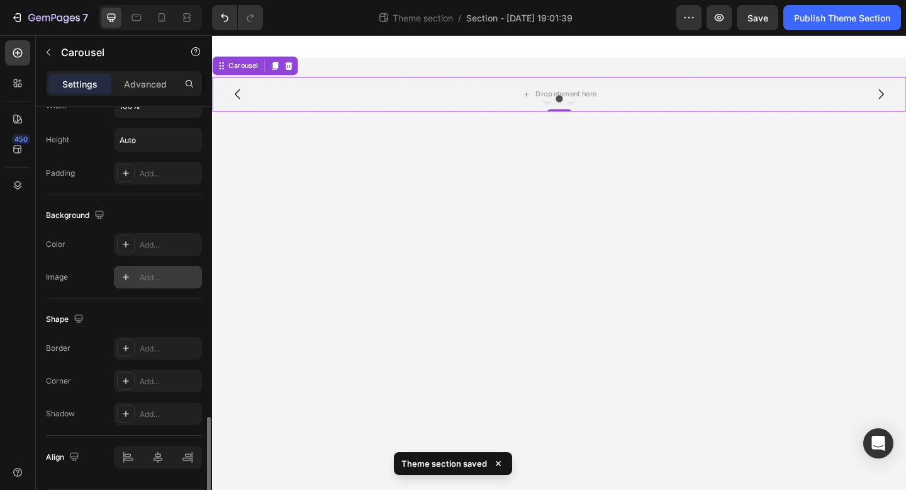
click at [122, 273] on icon at bounding box center [126, 277] width 10 height 10
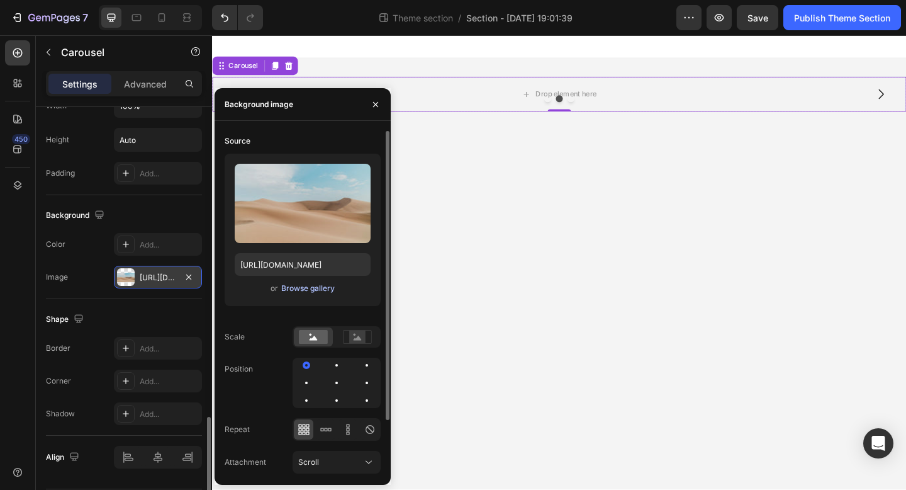
click at [284, 287] on div "Browse gallery" at bounding box center [307, 288] width 53 height 11
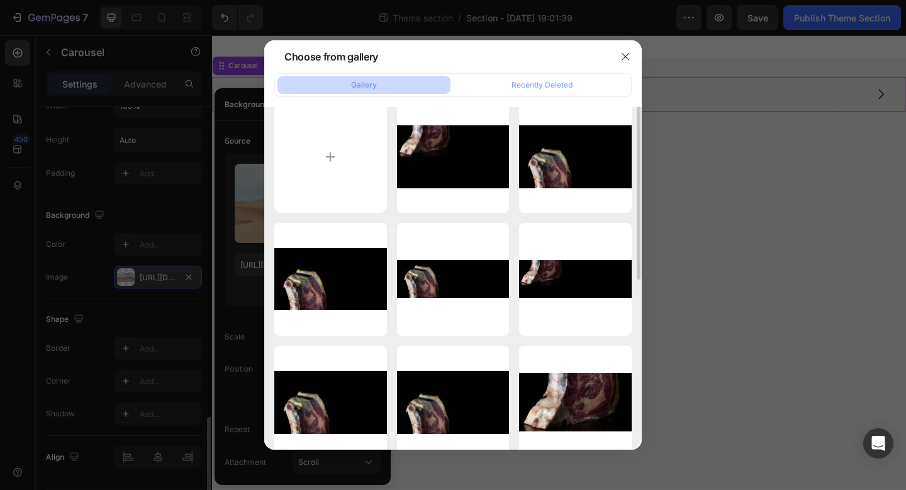
scroll to position [0, 0]
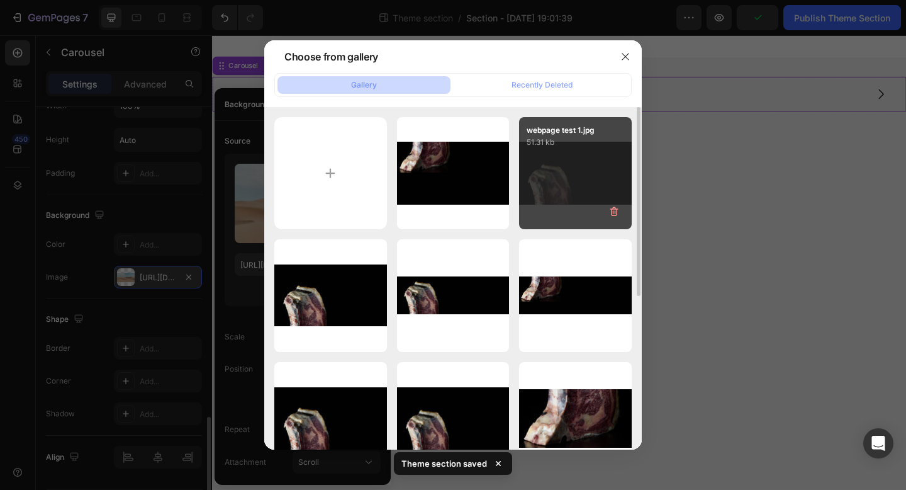
click at [565, 191] on div "webpage test 1.jpg 51.31 kb" at bounding box center [575, 173] width 113 height 113
type input "[URL][DOMAIN_NAME]"
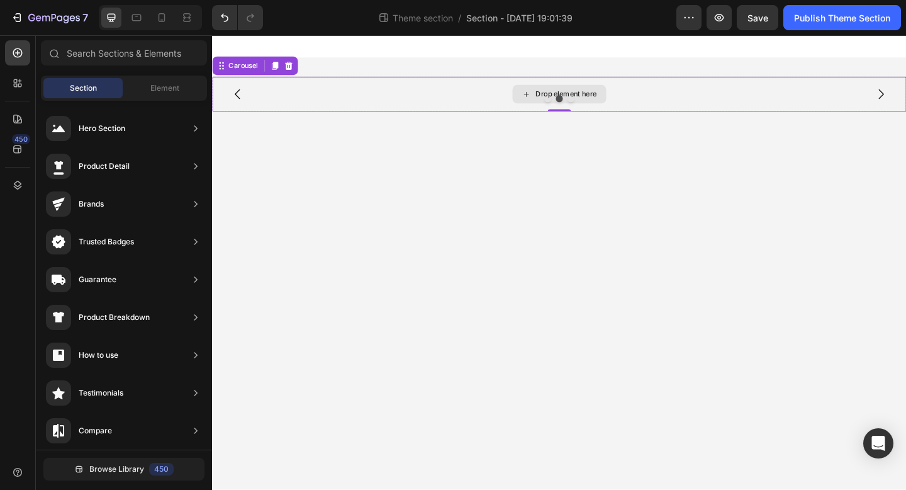
click at [566, 98] on div "Drop element here" at bounding box center [597, 99] width 67 height 10
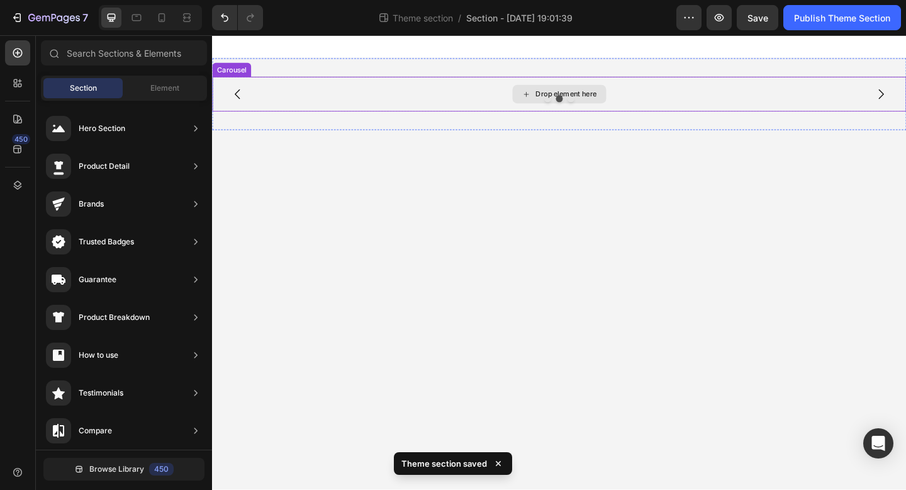
click at [568, 98] on div "Drop element here" at bounding box center [597, 99] width 67 height 10
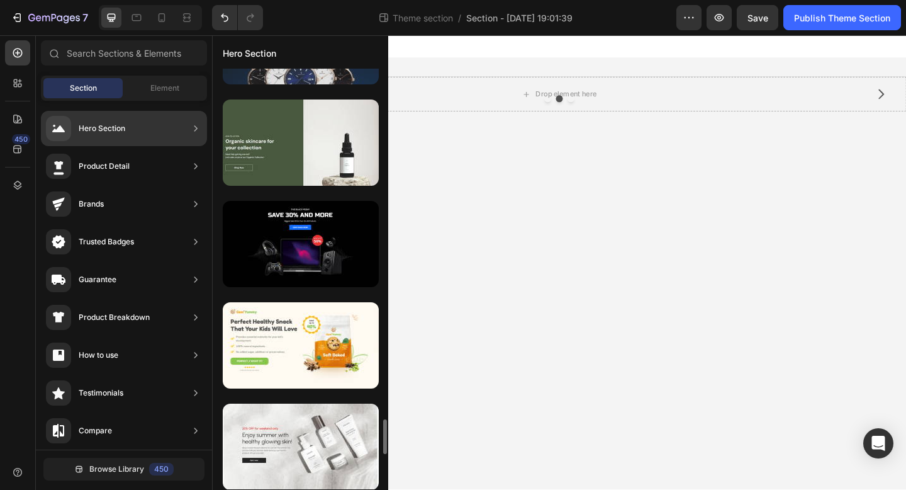
scroll to position [4227, 0]
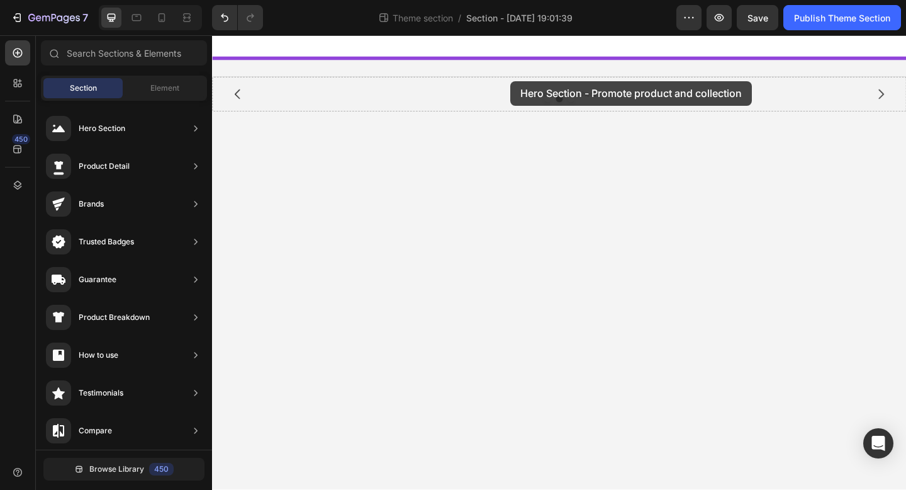
drag, startPoint x: 540, startPoint y: 197, endPoint x: 537, endPoint y: 86, distance: 111.4
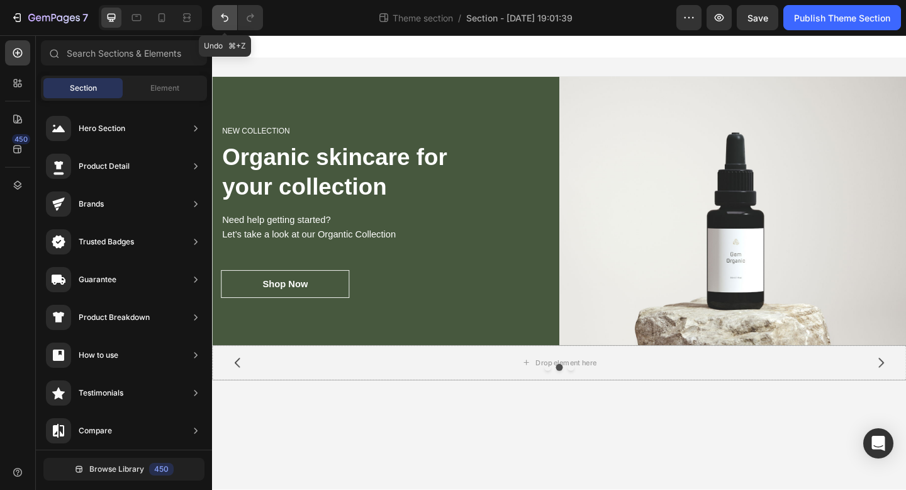
click at [225, 26] on button "Undo/Redo" at bounding box center [224, 17] width 25 height 25
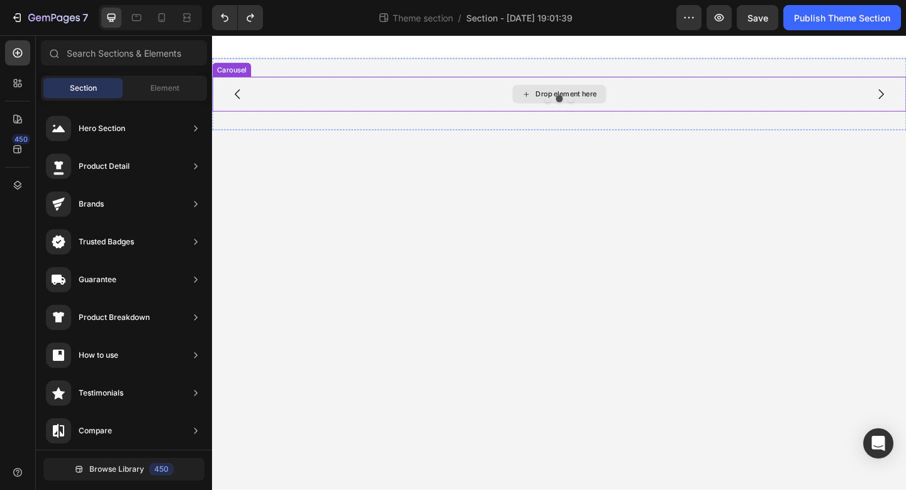
click at [291, 94] on div "Drop element here" at bounding box center [589, 100] width 755 height 38
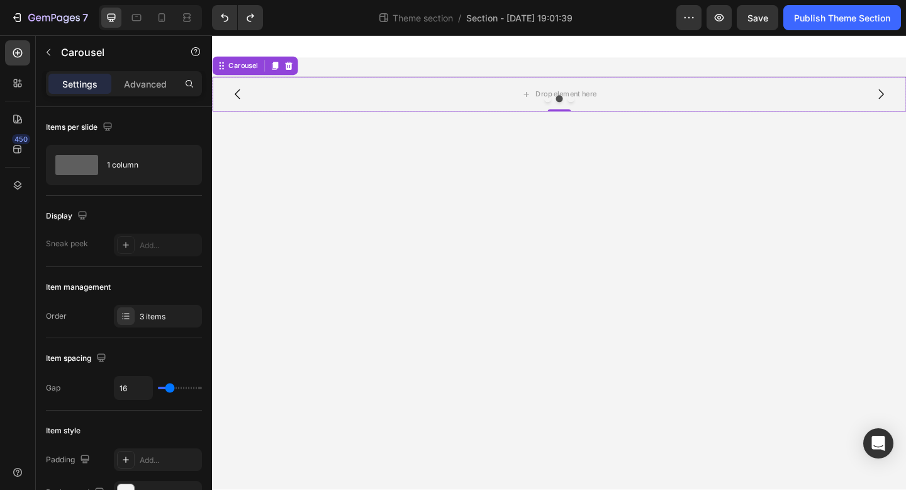
click at [556, 103] on div at bounding box center [589, 105] width 755 height 8
click at [557, 97] on icon at bounding box center [554, 99] width 10 height 11
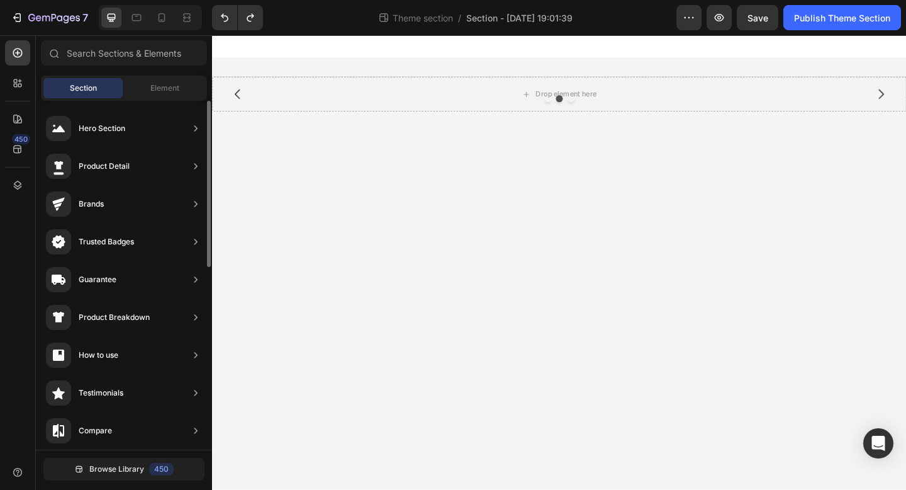
click at [162, 103] on div "Hero Section Product Detail Brands Trusted Badges Guarantee Product Breakdown H…" at bounding box center [124, 466] width 176 height 730
click at [167, 92] on span "Element" at bounding box center [164, 87] width 29 height 11
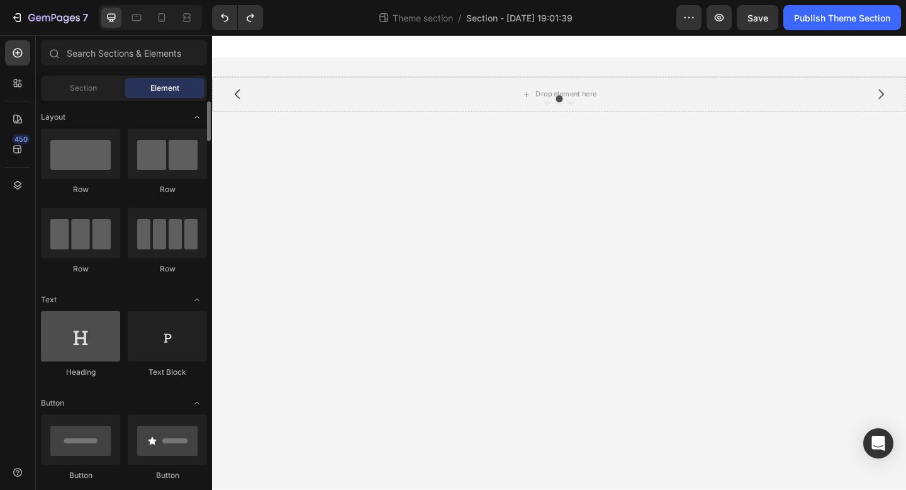
scroll to position [2, 0]
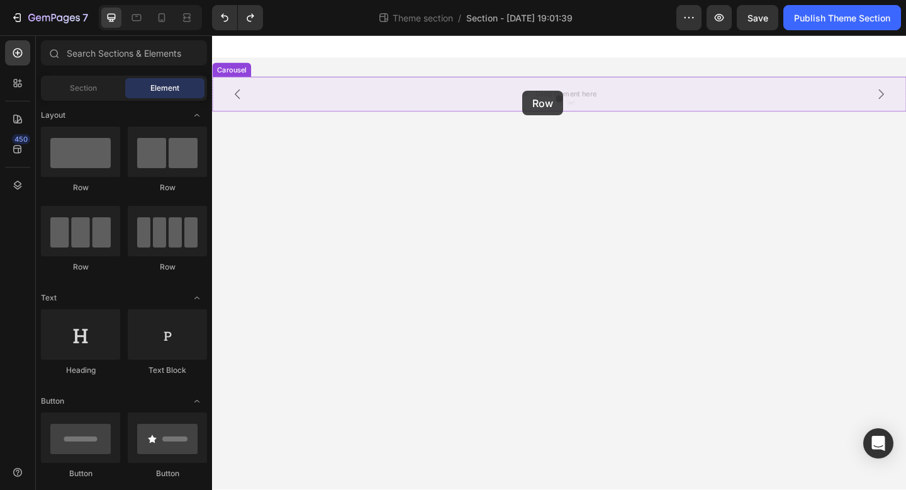
drag, startPoint x: 307, startPoint y: 194, endPoint x: 547, endPoint y: 94, distance: 259.5
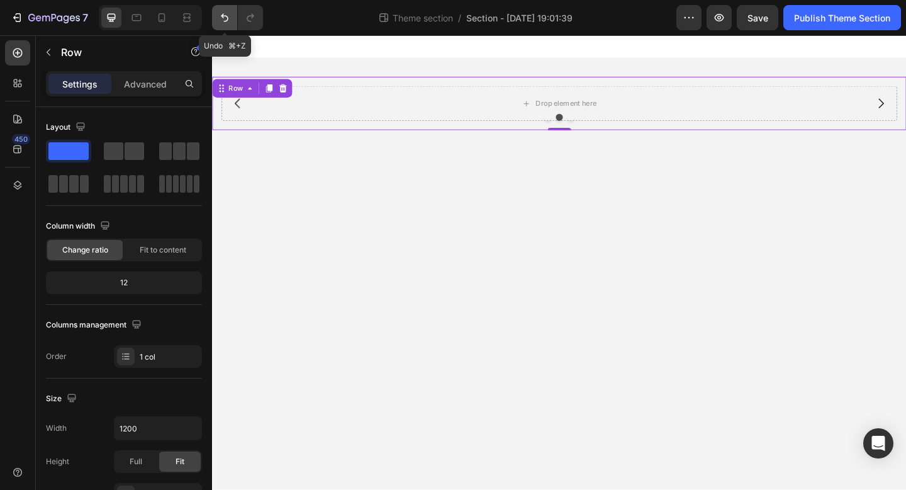
click at [229, 14] on icon "Undo/Redo" at bounding box center [224, 17] width 13 height 13
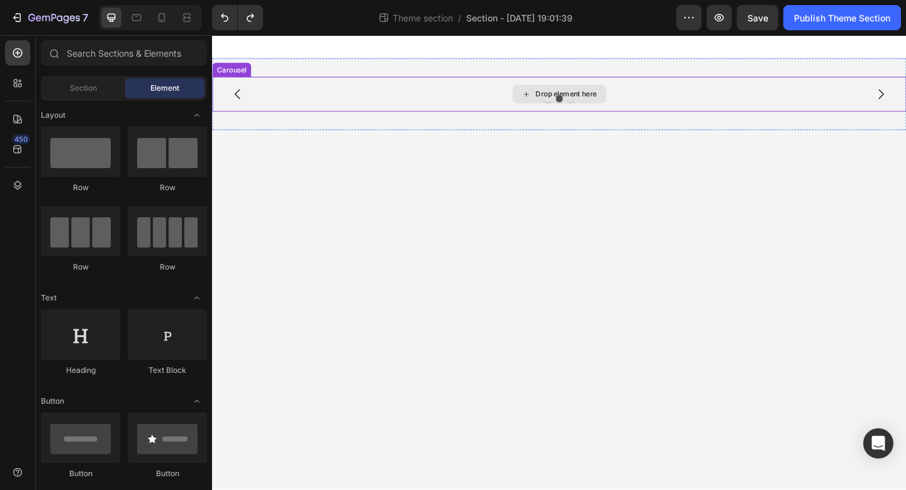
click at [587, 111] on div "Drop element here" at bounding box center [589, 100] width 755 height 38
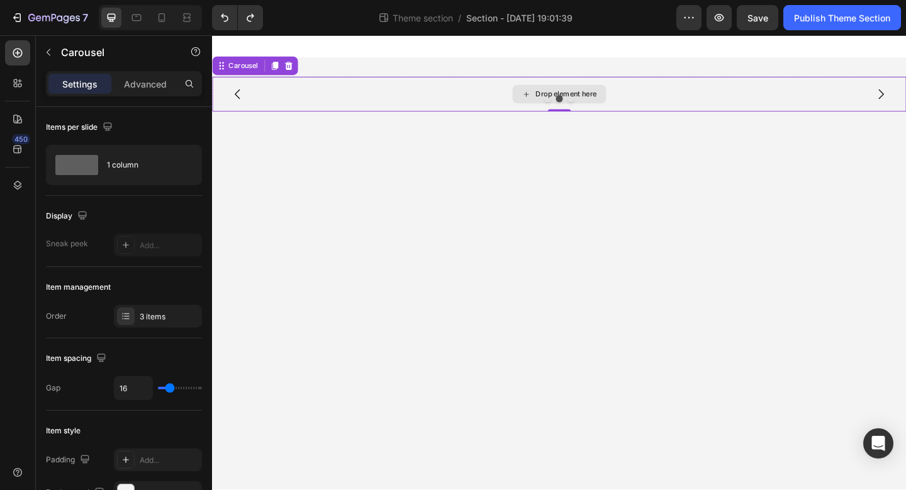
click at [496, 90] on div "Drop element here" at bounding box center [589, 100] width 755 height 38
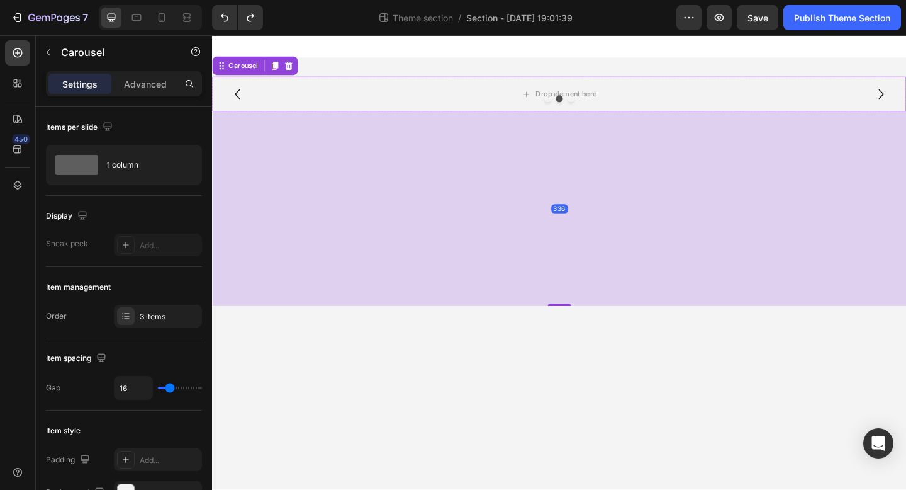
drag, startPoint x: 592, startPoint y: 118, endPoint x: 550, endPoint y: 328, distance: 215.0
click at [550, 118] on div "336" at bounding box center [589, 118] width 755 height 0
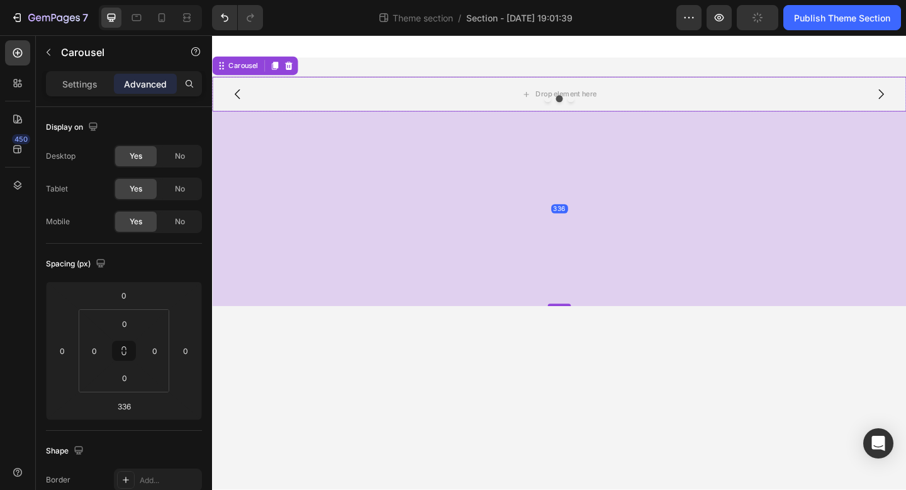
click at [520, 185] on div "336" at bounding box center [589, 223] width 755 height 211
click at [515, 106] on div at bounding box center [589, 105] width 755 height 8
click at [905, 108] on div at bounding box center [589, 105] width 755 height 8
click at [905, 103] on div at bounding box center [589, 105] width 755 height 8
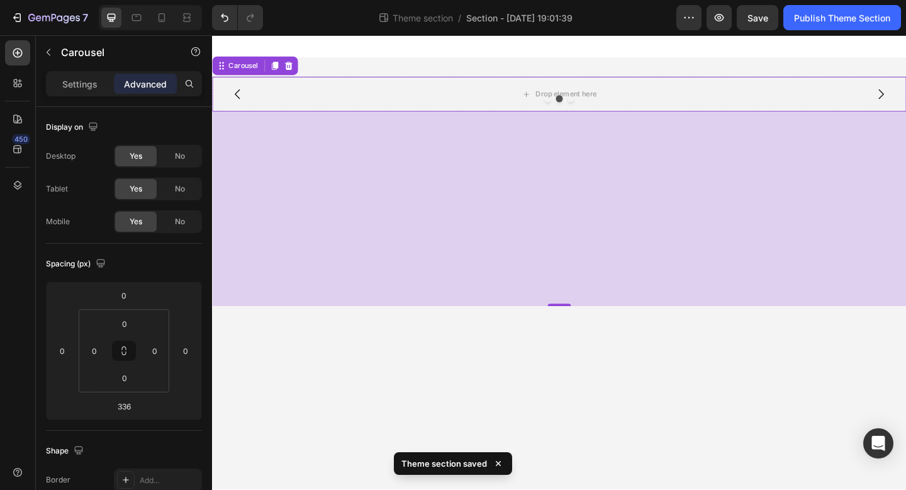
click at [230, 20] on icon "Undo/Redo" at bounding box center [224, 17] width 13 height 13
type input "0"
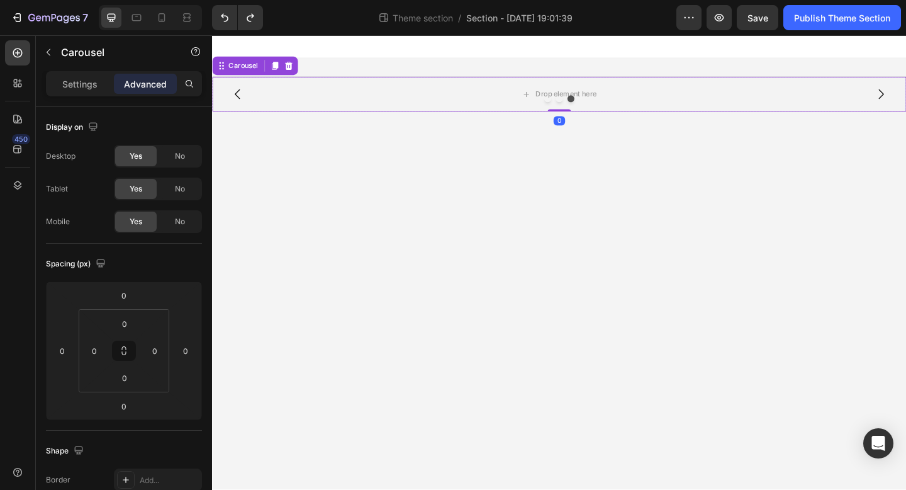
click at [477, 103] on div at bounding box center [589, 105] width 755 height 8
click at [564, 111] on div "Drop element here" at bounding box center [589, 100] width 755 height 38
click at [572, 107] on div at bounding box center [589, 105] width 755 height 8
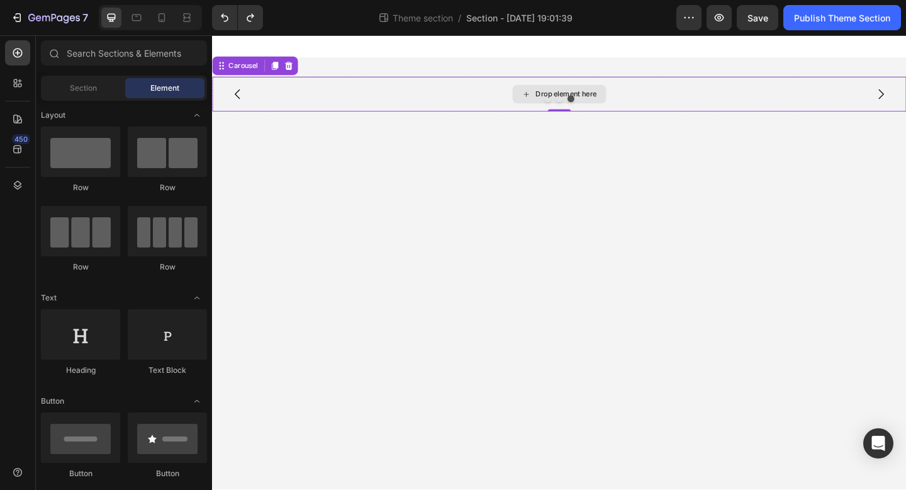
click at [583, 94] on div "Drop element here" at bounding box center [590, 99] width 102 height 20
click at [444, 111] on div "Drop element here" at bounding box center [589, 100] width 755 height 38
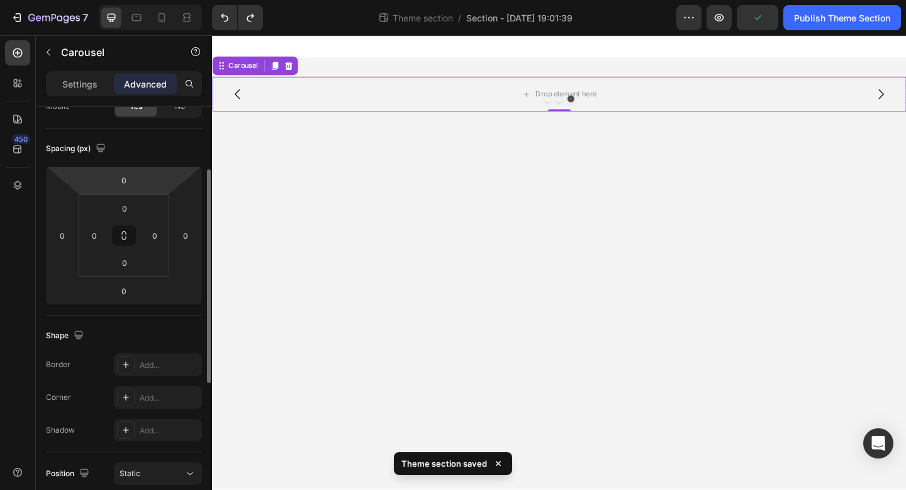
scroll to position [121, 0]
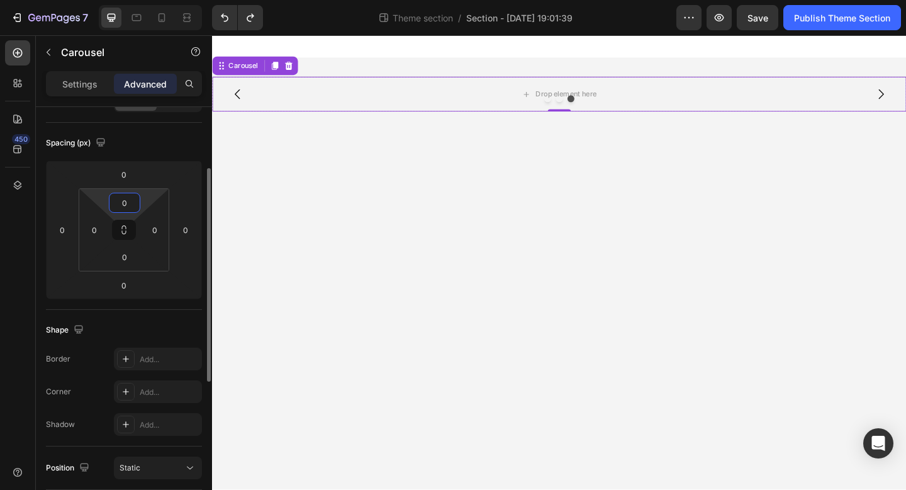
click at [125, 201] on input "0" at bounding box center [124, 202] width 25 height 19
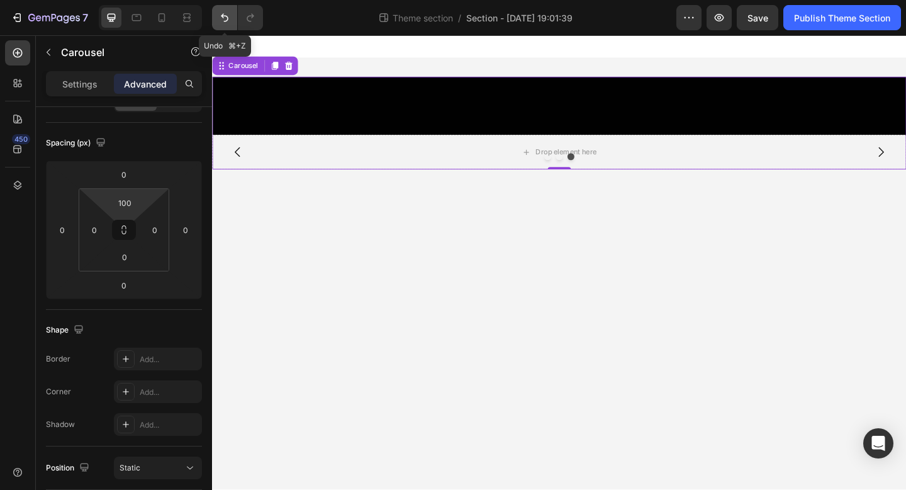
click at [228, 10] on button "Undo/Redo" at bounding box center [224, 17] width 25 height 25
type input "0"
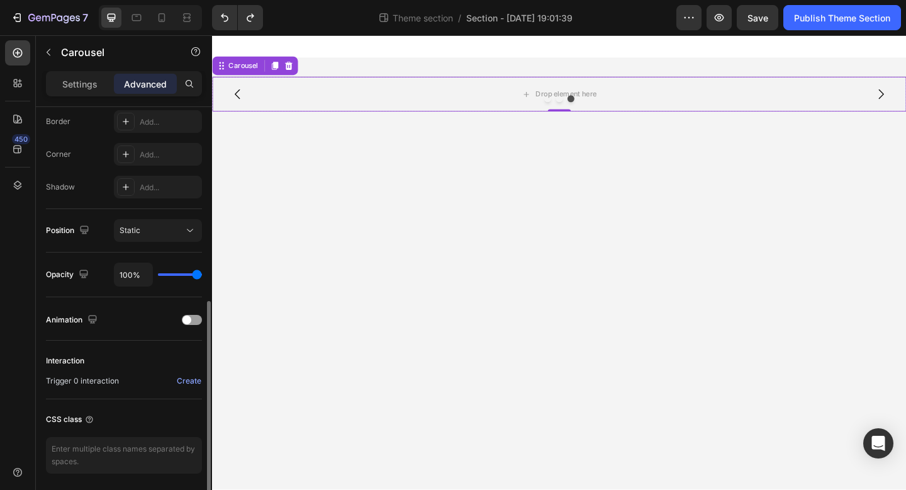
scroll to position [402, 0]
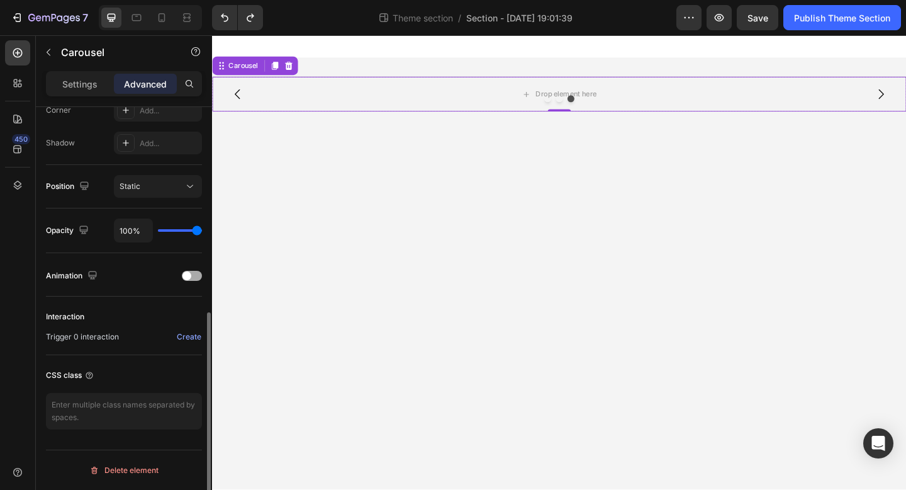
click at [189, 280] on div at bounding box center [192, 276] width 20 height 10
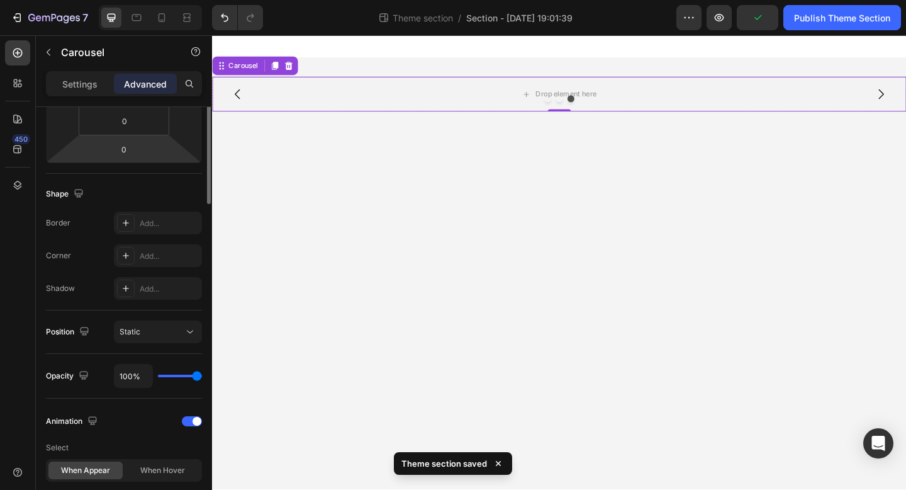
scroll to position [0, 0]
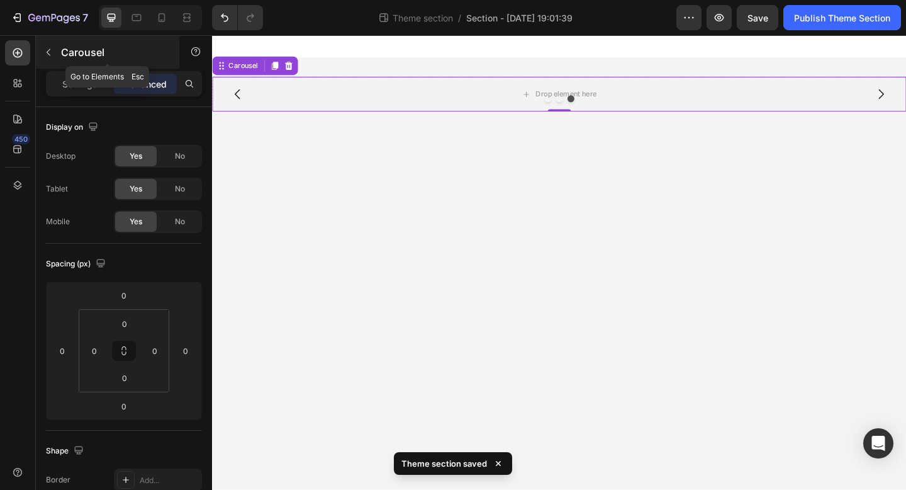
click at [81, 54] on p "Carousel" at bounding box center [114, 52] width 107 height 15
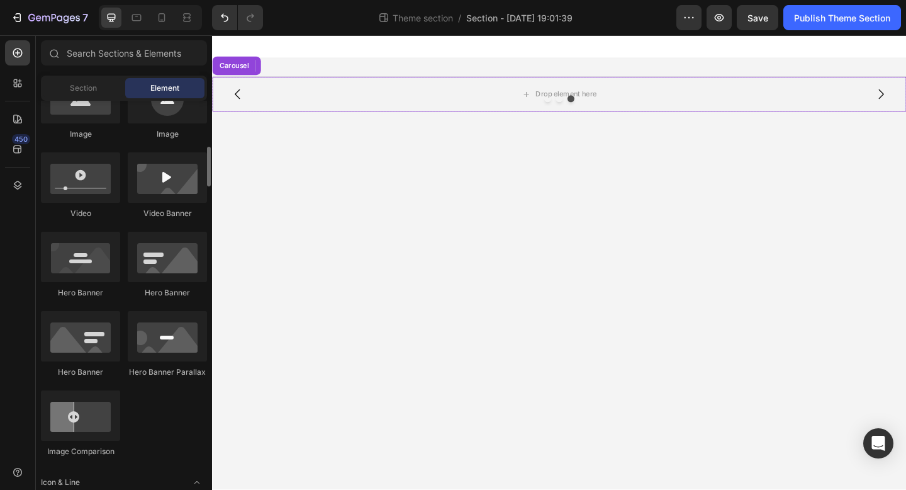
scroll to position [442, 0]
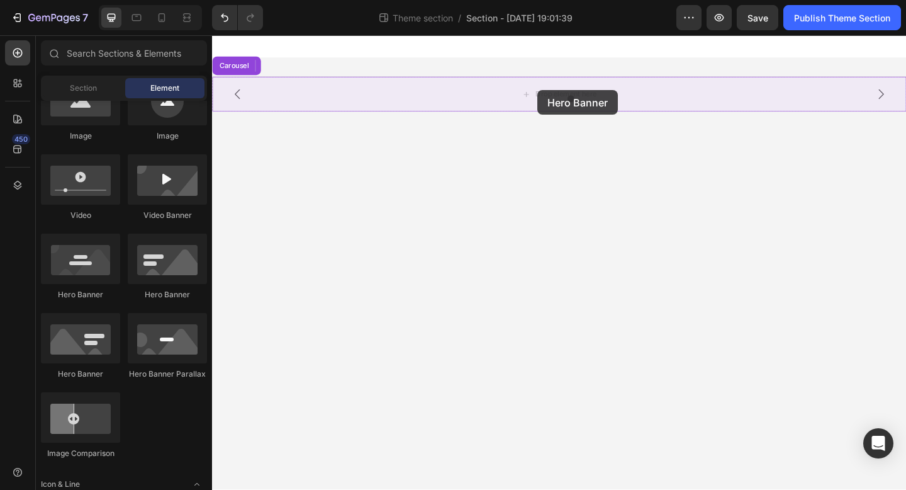
drag, startPoint x: 298, startPoint y: 276, endPoint x: 566, endPoint y: 94, distance: 323.6
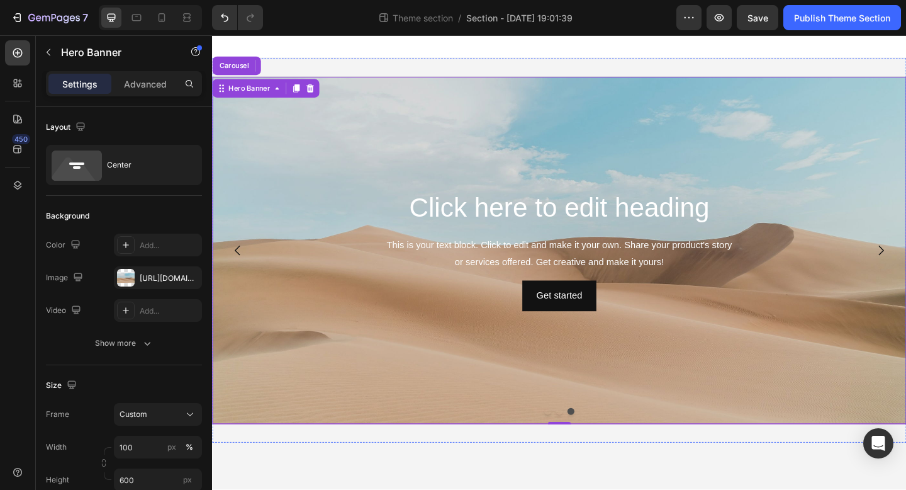
click at [238, 271] on icon "Carousel Back Arrow" at bounding box center [240, 269] width 6 height 11
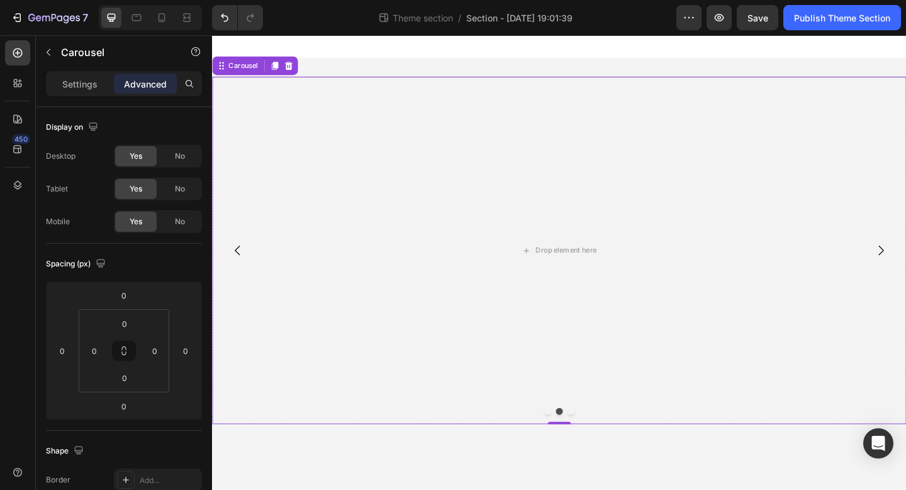
click at [238, 271] on icon "Carousel Back Arrow" at bounding box center [240, 269] width 6 height 11
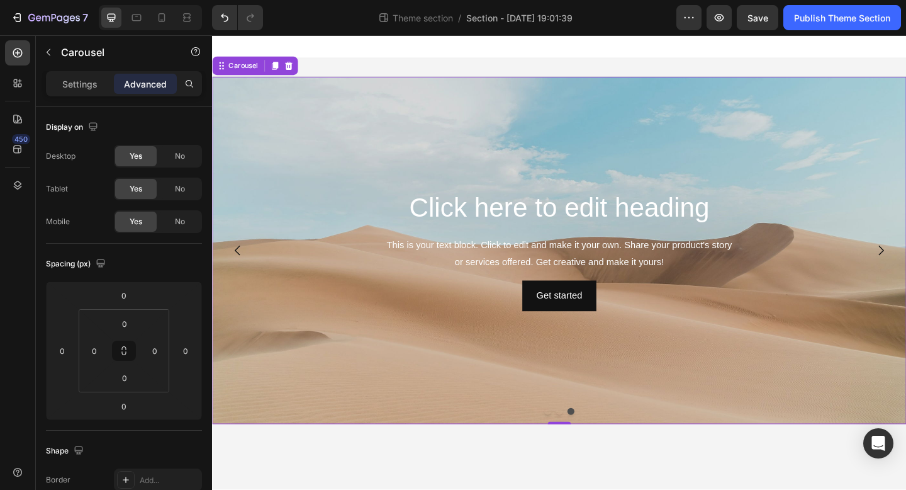
click at [238, 271] on icon "Carousel Back Arrow" at bounding box center [240, 269] width 6 height 11
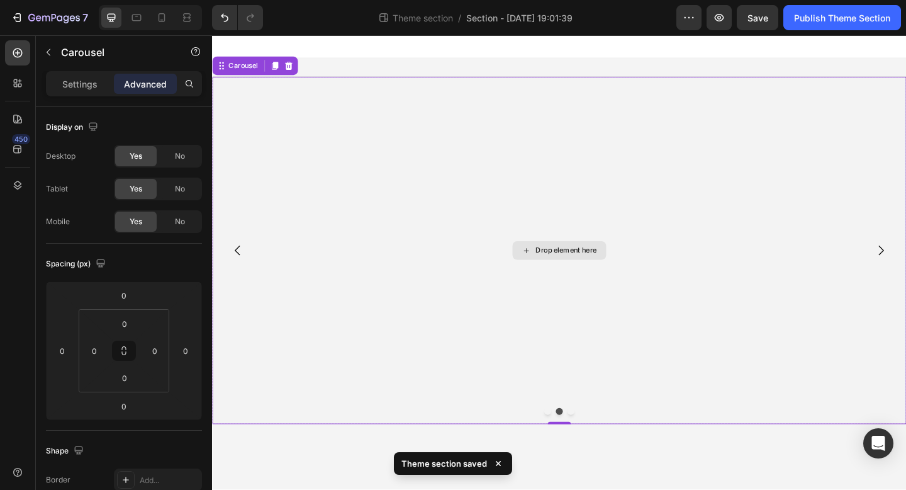
click at [569, 343] on div "Drop element here" at bounding box center [589, 270] width 755 height 378
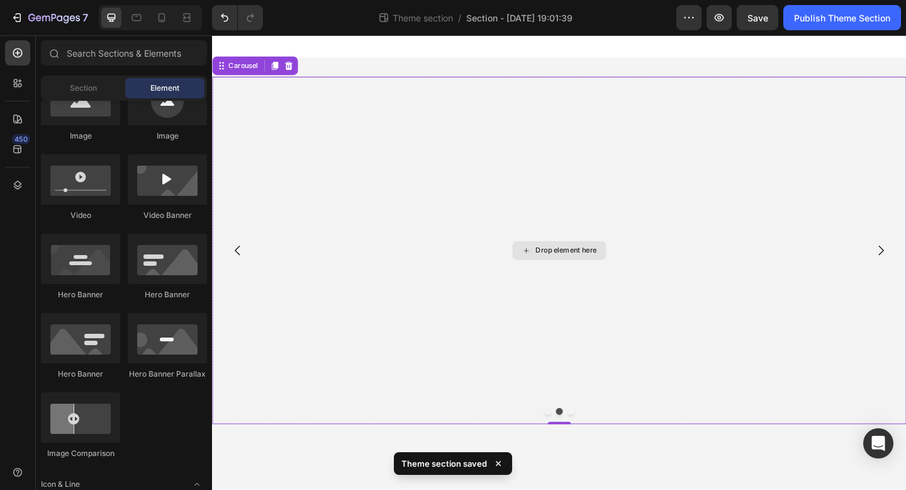
click at [581, 271] on div "Drop element here" at bounding box center [597, 269] width 67 height 10
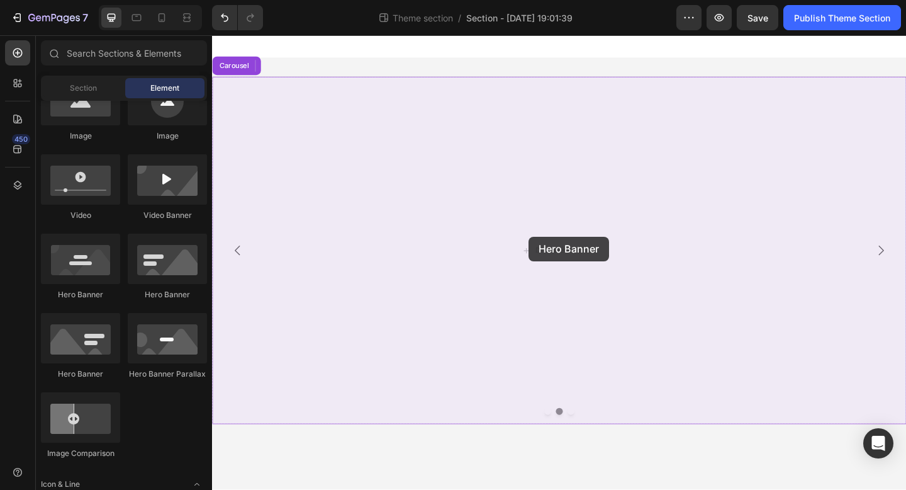
drag, startPoint x: 306, startPoint y: 311, endPoint x: 556, endPoint y: 254, distance: 255.5
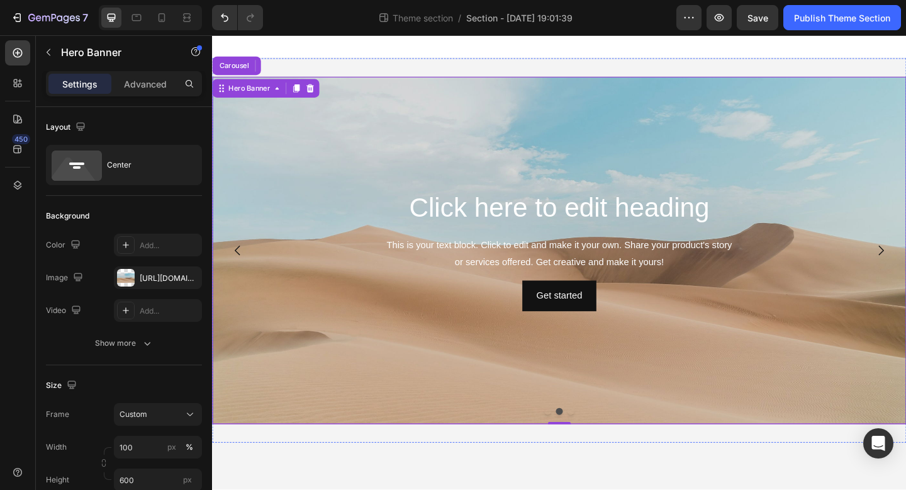
click at [244, 270] on icon "Carousel Back Arrow" at bounding box center [239, 269] width 15 height 15
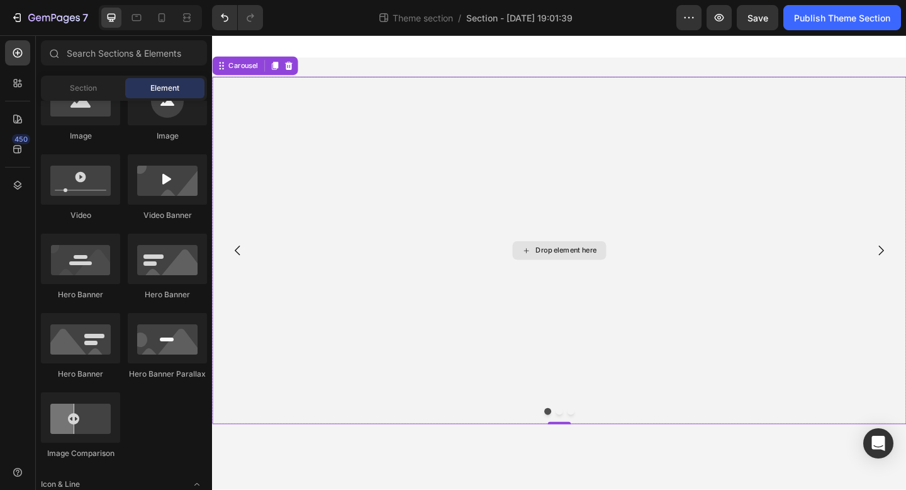
click at [613, 267] on div "Drop element here" at bounding box center [597, 269] width 67 height 10
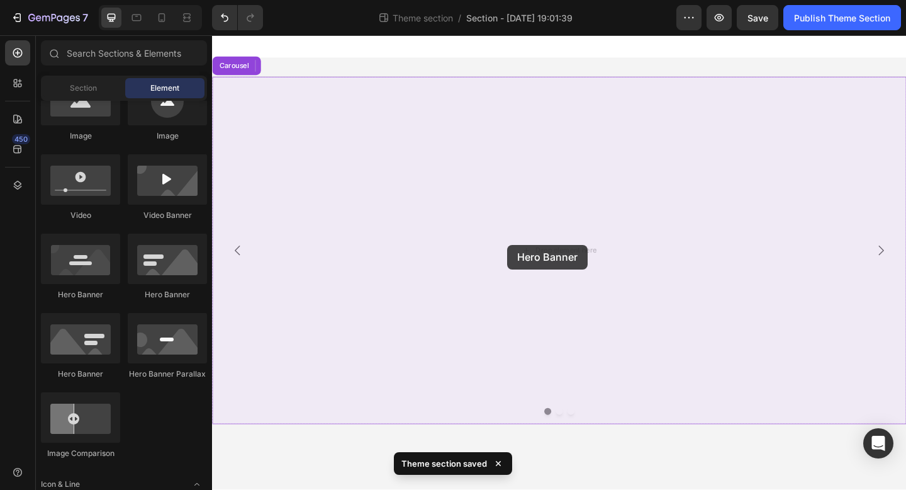
drag, startPoint x: 300, startPoint y: 300, endPoint x: 533, endPoint y: 263, distance: 236.3
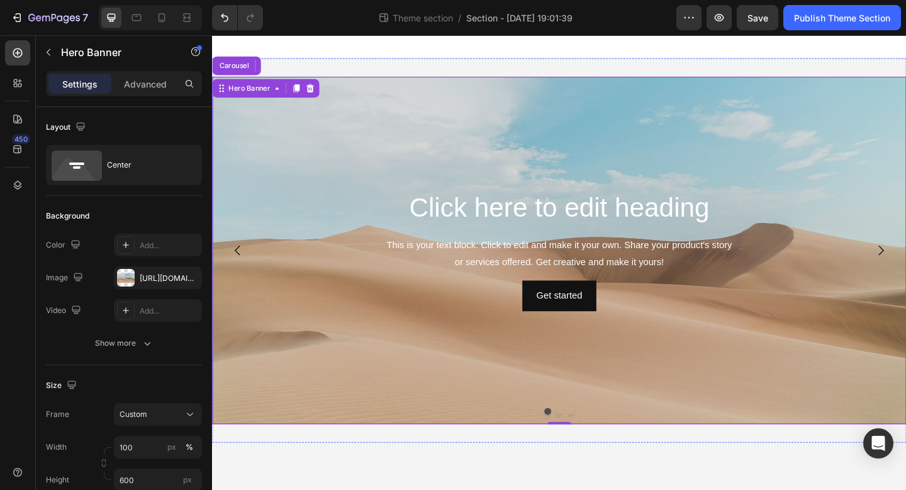
click at [241, 272] on icon "Carousel Back Arrow" at bounding box center [239, 269] width 15 height 15
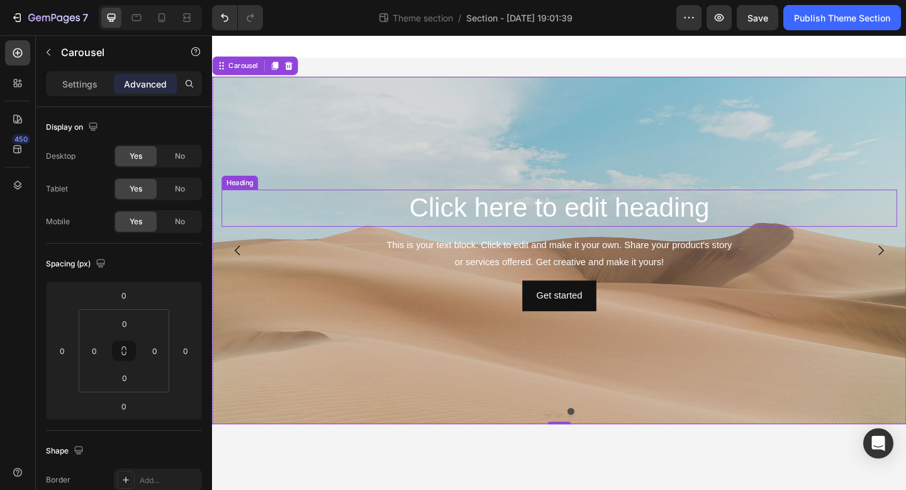
click at [286, 216] on h2 "Click here to edit heading" at bounding box center [589, 223] width 735 height 40
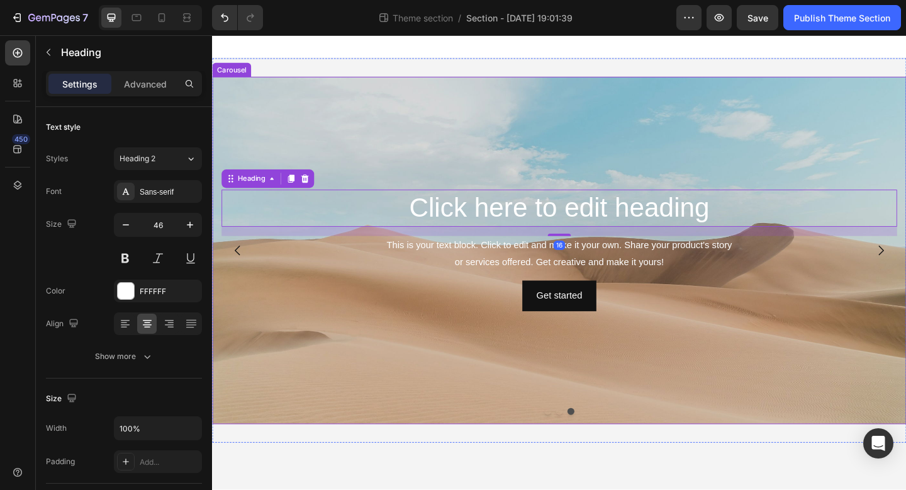
click at [237, 273] on icon "Carousel Back Arrow" at bounding box center [239, 269] width 15 height 15
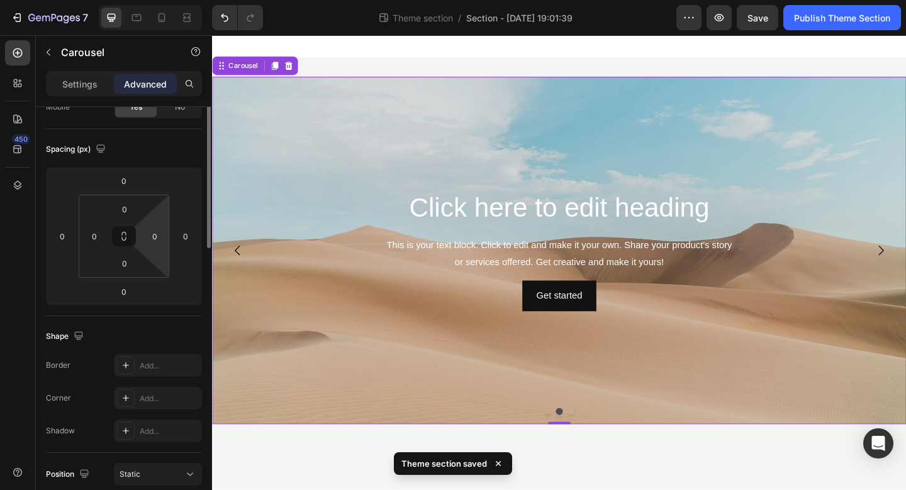
scroll to position [122, 0]
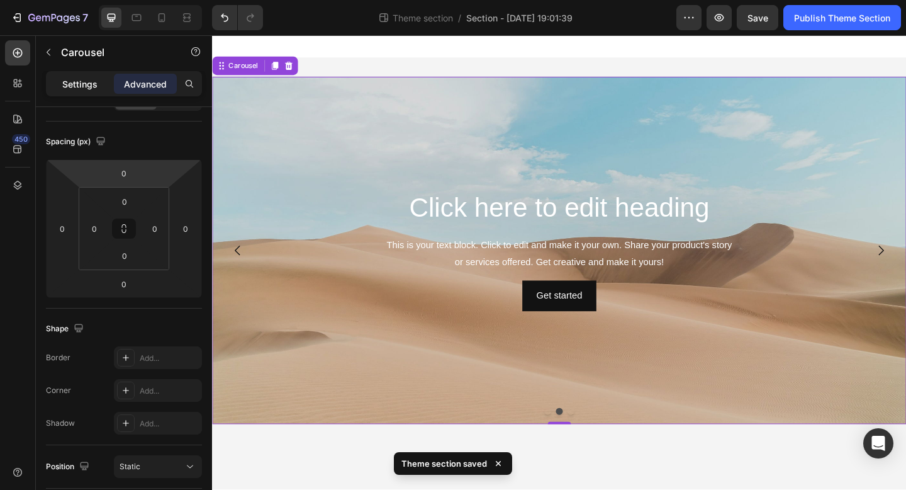
click at [73, 86] on p "Settings" at bounding box center [79, 83] width 35 height 13
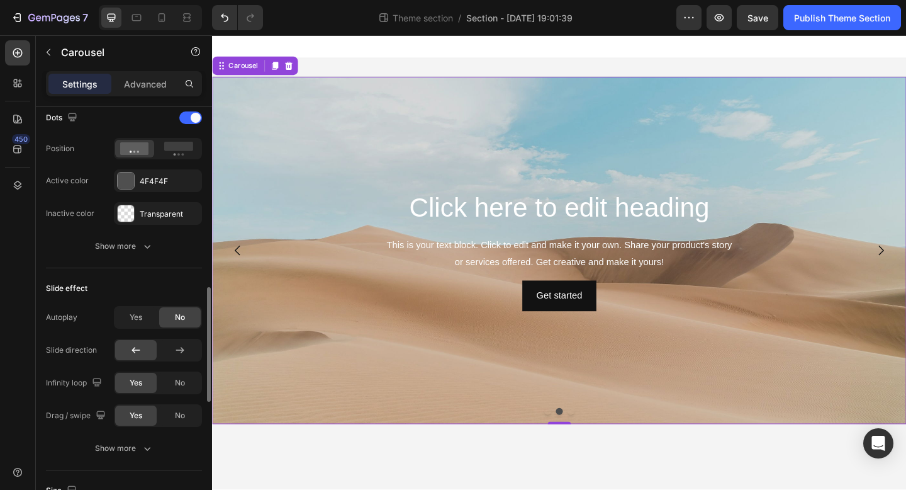
scroll to position [654, 0]
click at [131, 246] on div "Show more" at bounding box center [124, 245] width 59 height 13
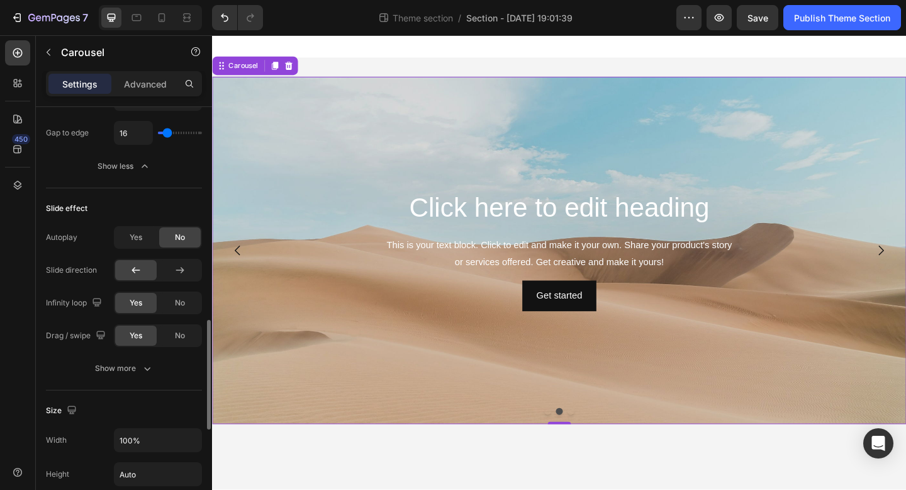
scroll to position [804, 0]
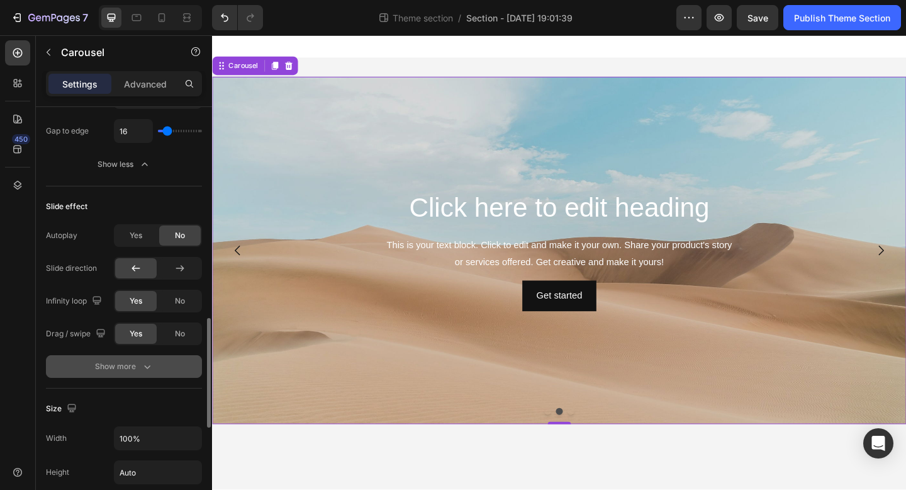
click at [121, 366] on div "Show more" at bounding box center [124, 366] width 59 height 13
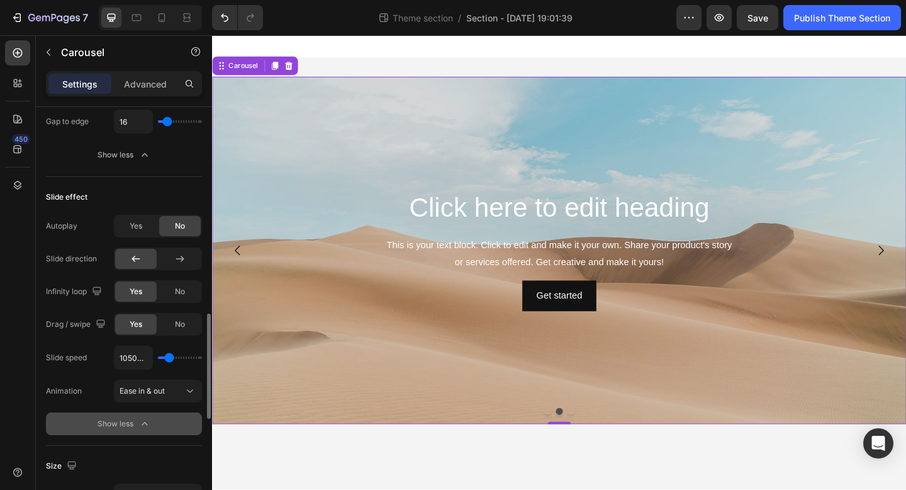
scroll to position [818, 0]
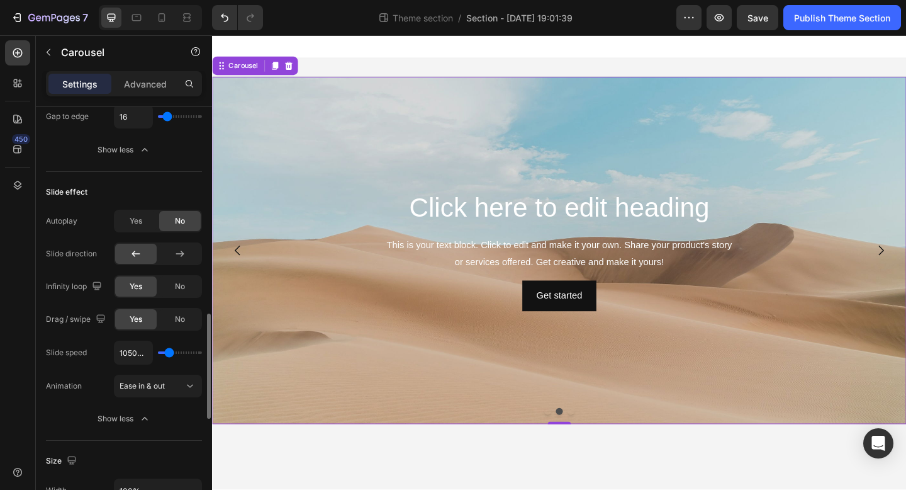
type input "2600ms"
type input "2600"
click at [180, 351] on input "range" at bounding box center [180, 352] width 44 height 3
click at [245, 268] on icon "Carousel Back Arrow" at bounding box center [239, 269] width 15 height 15
click at [176, 352] on input "range" at bounding box center [180, 352] width 44 height 3
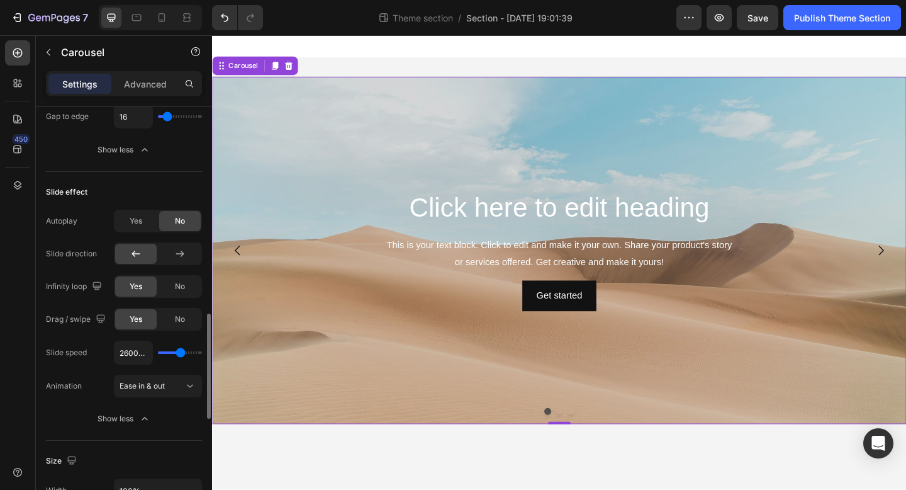
type input "800ms"
drag, startPoint x: 176, startPoint y: 352, endPoint x: 167, endPoint y: 352, distance: 8.2
type input "800"
click at [167, 352] on input "range" at bounding box center [180, 352] width 44 height 3
click at [240, 269] on icon "Carousel Back Arrow" at bounding box center [239, 269] width 15 height 15
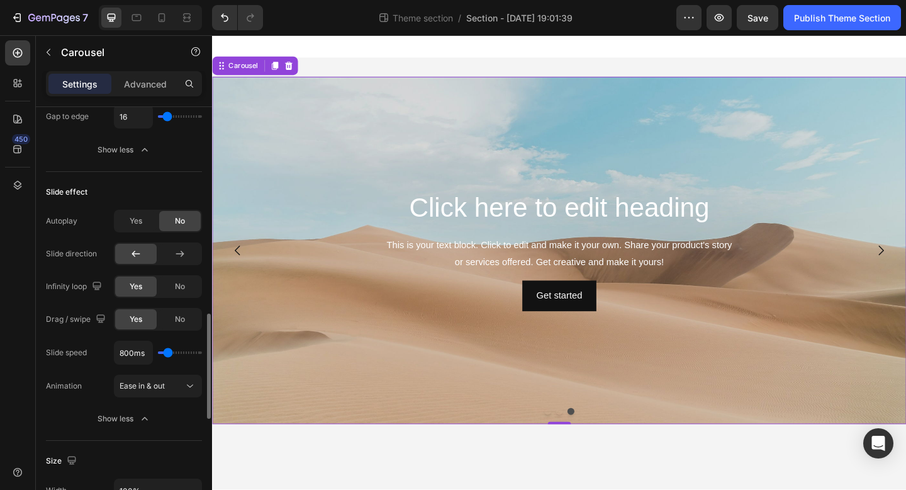
click at [176, 354] on div "800ms" at bounding box center [158, 352] width 88 height 24
click at [148, 356] on input "800ms" at bounding box center [134, 352] width 38 height 23
type input "1ms"
type input "100"
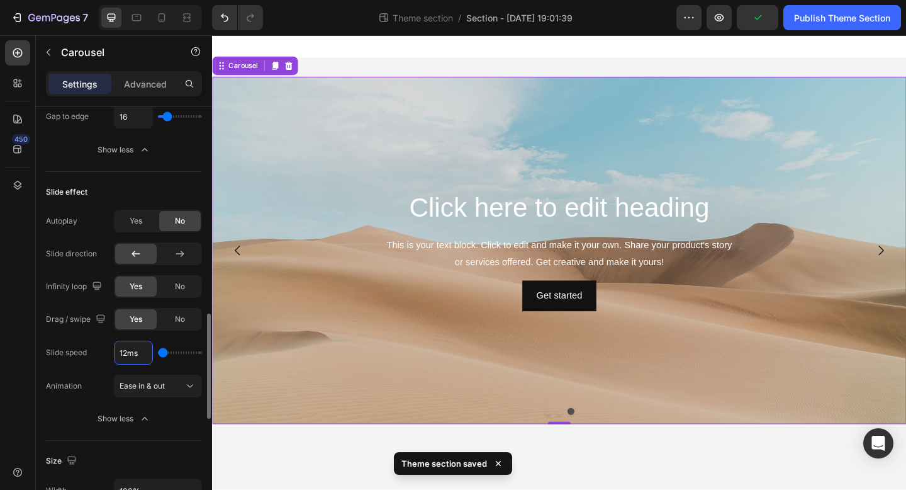
type input "120ms"
type input "100"
type input "1200ms"
type input "1200"
click at [240, 266] on icon "Carousel Back Arrow" at bounding box center [239, 269] width 15 height 15
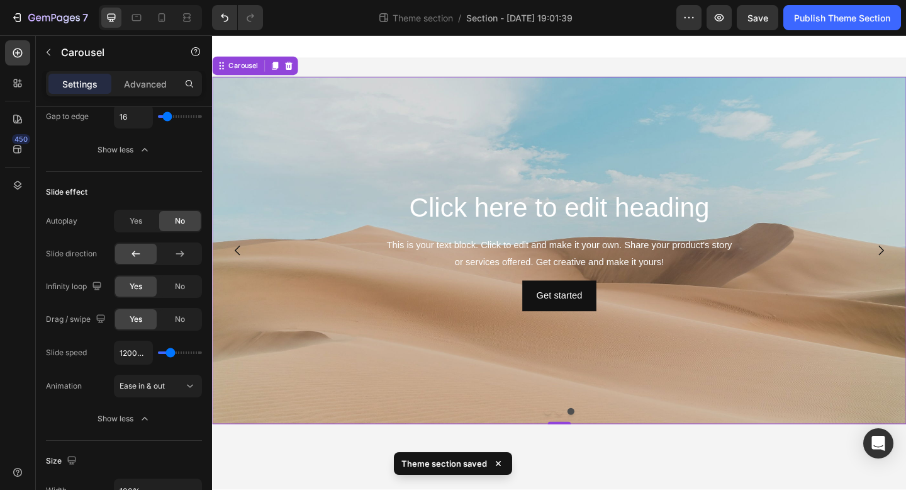
click at [240, 266] on icon "Carousel Back Arrow" at bounding box center [239, 269] width 15 height 15
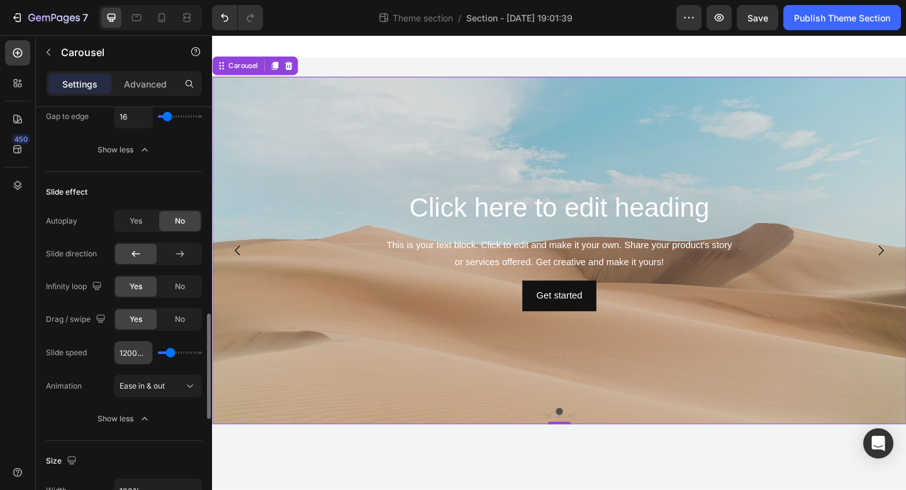
click at [140, 354] on input "1200ms" at bounding box center [134, 352] width 38 height 23
type input "1ms"
type input "100"
type input "150ms"
type input "150"
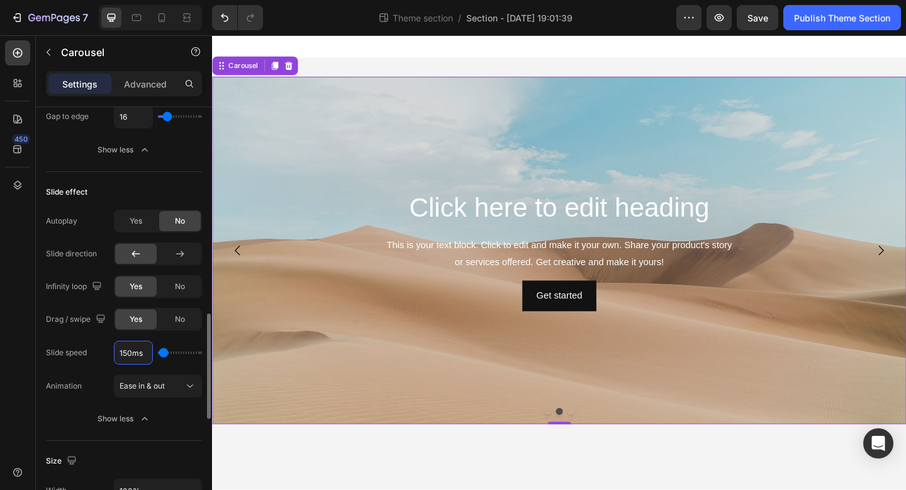
type input "1500ms"
type input "1500"
type input "1500ms"
click at [238, 265] on icon "Carousel Back Arrow" at bounding box center [239, 269] width 15 height 15
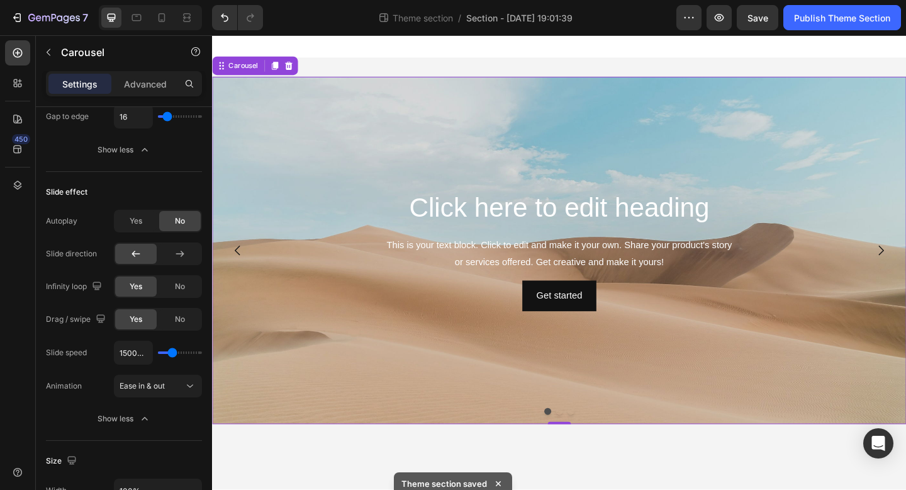
click at [239, 269] on icon "Carousel Back Arrow" at bounding box center [239, 269] width 15 height 15
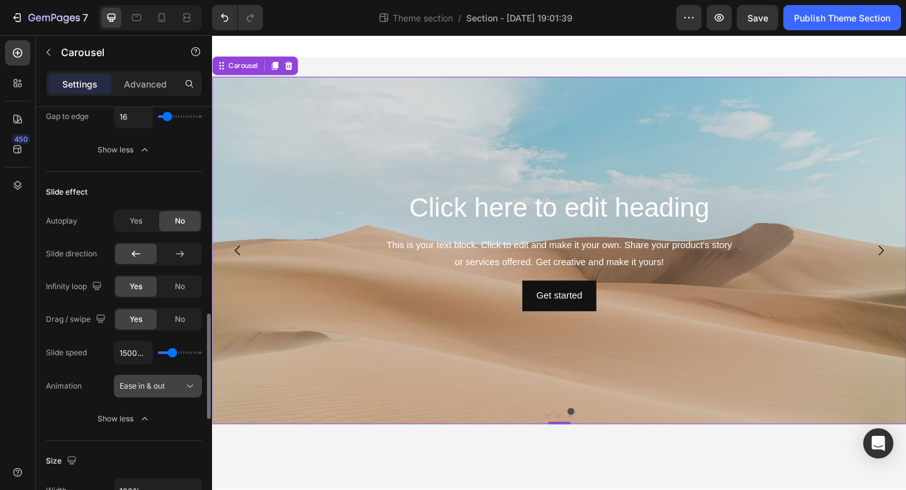
click at [143, 388] on span "Ease in & out" at bounding box center [142, 385] width 45 height 9
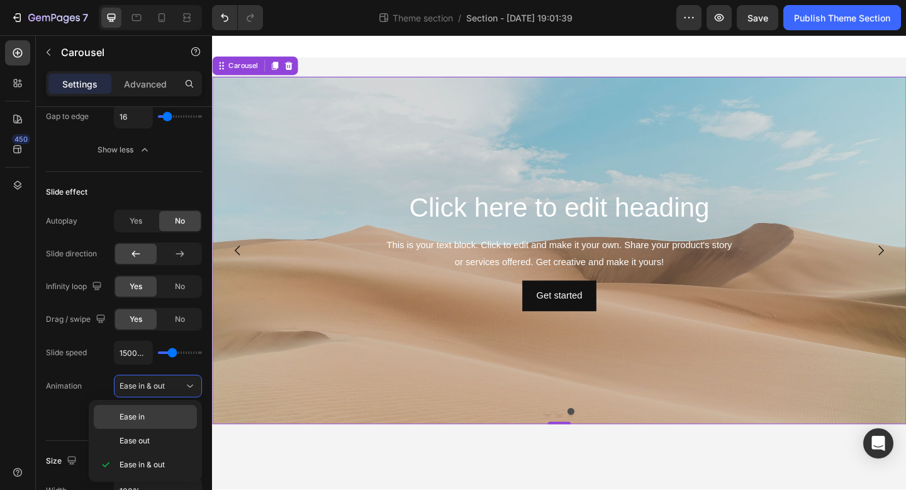
click at [145, 413] on span "Ease in" at bounding box center [132, 416] width 25 height 11
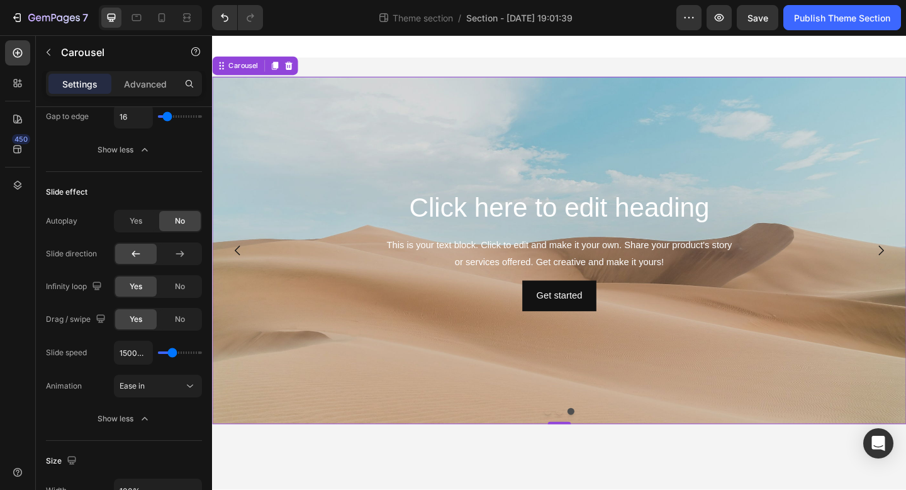
click at [241, 272] on icon "Carousel Back Arrow" at bounding box center [239, 269] width 15 height 15
click at [138, 390] on span "Ease in" at bounding box center [132, 385] width 25 height 11
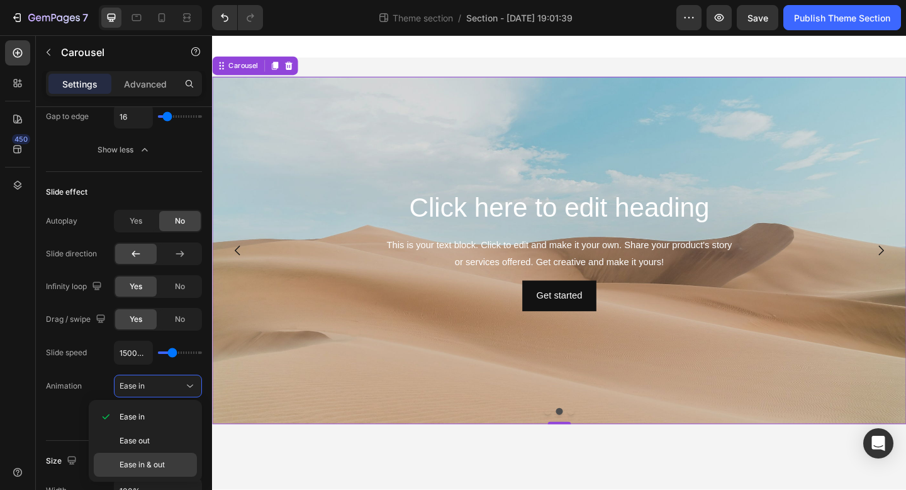
click at [140, 462] on span "Ease in & out" at bounding box center [142, 464] width 45 height 11
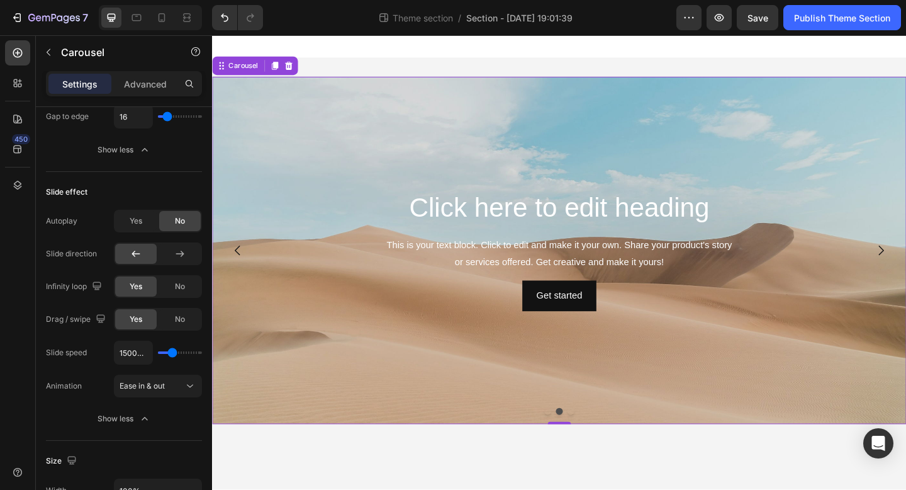
click at [243, 272] on icon "Carousel Back Arrow" at bounding box center [239, 269] width 15 height 15
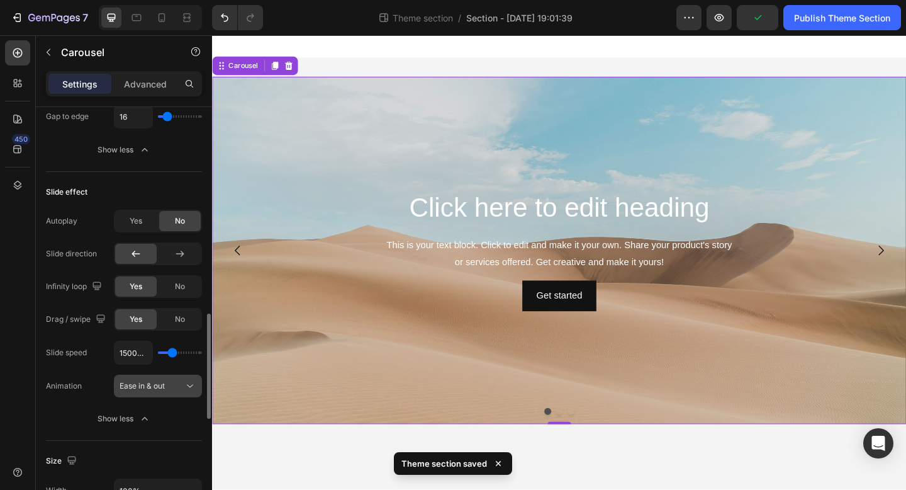
click at [152, 391] on span "Ease in & out" at bounding box center [142, 385] width 45 height 11
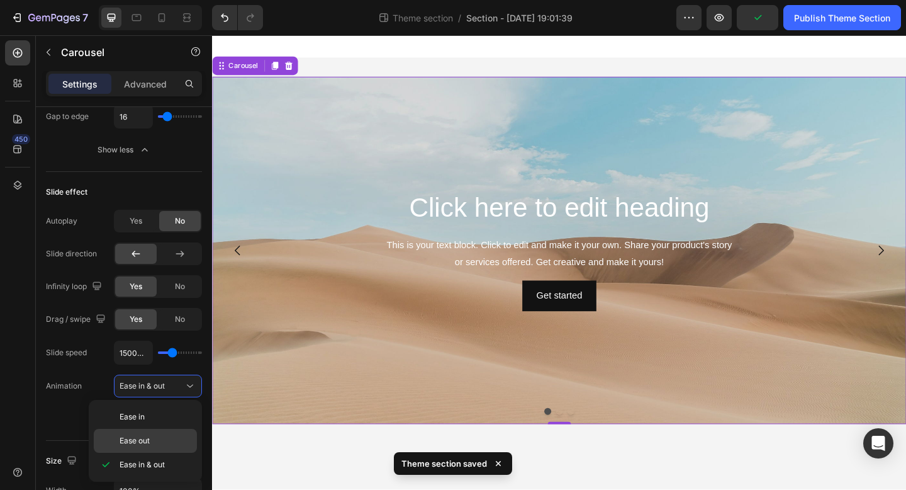
click at [156, 445] on p "Ease out" at bounding box center [156, 440] width 72 height 11
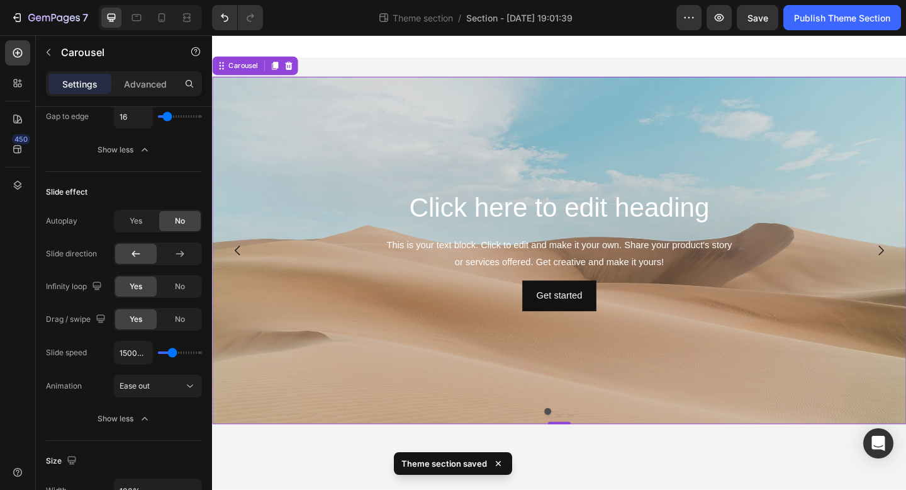
click at [244, 263] on icon "Carousel Back Arrow" at bounding box center [239, 269] width 15 height 15
click at [152, 389] on div "Ease out" at bounding box center [152, 385] width 64 height 11
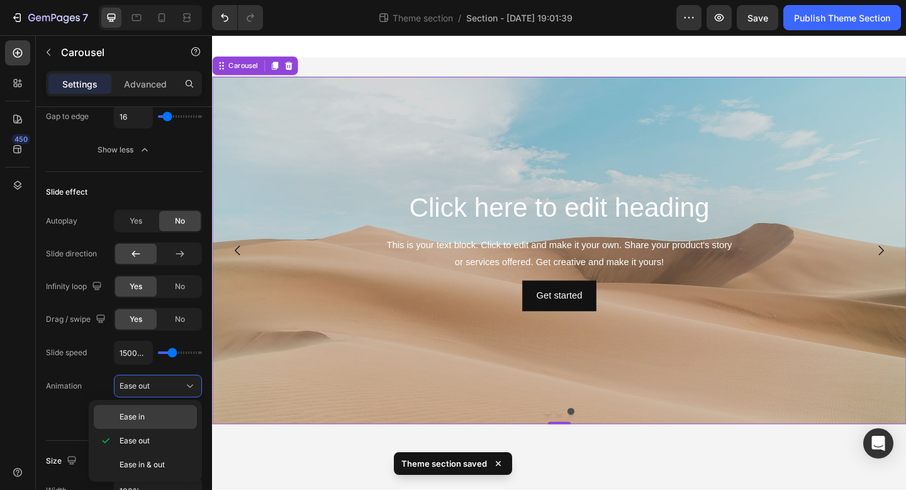
click at [154, 417] on p "Ease in" at bounding box center [156, 416] width 72 height 11
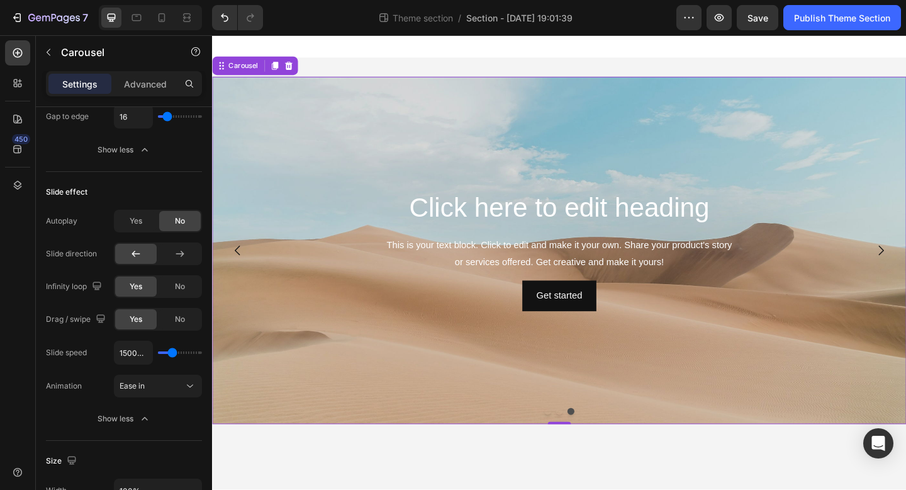
click at [241, 278] on button "Carousel Back Arrow" at bounding box center [239, 269] width 35 height 35
click at [154, 392] on button "Ease in" at bounding box center [158, 385] width 88 height 23
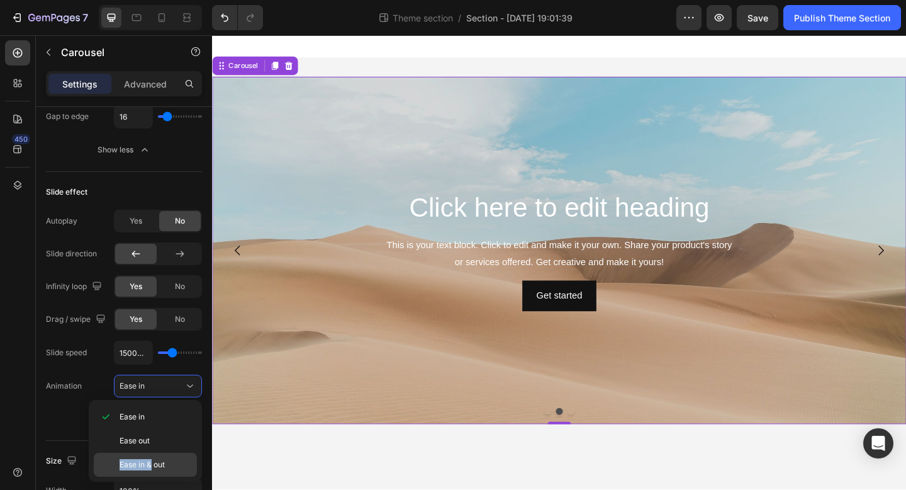
drag, startPoint x: 151, startPoint y: 451, endPoint x: 152, endPoint y: 461, distance: 10.1
click at [152, 461] on div "Ease in Ease out Ease in & out" at bounding box center [145, 441] width 103 height 72
click at [152, 461] on span "Ease in & out" at bounding box center [142, 464] width 45 height 11
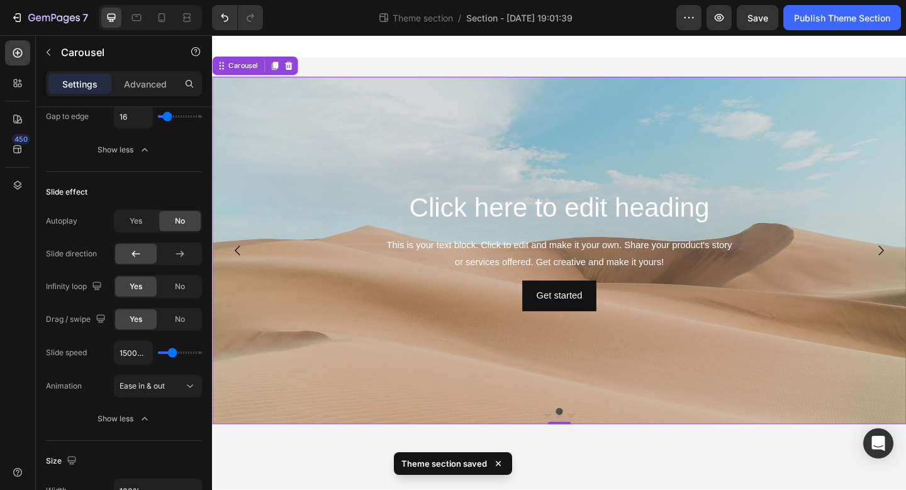
click at [241, 270] on icon "Carousel Back Arrow" at bounding box center [239, 269] width 15 height 15
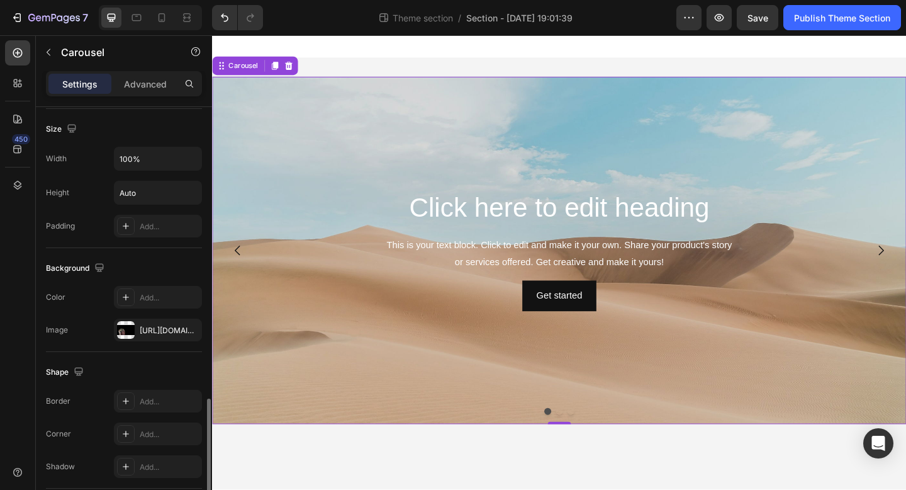
scroll to position [1156, 0]
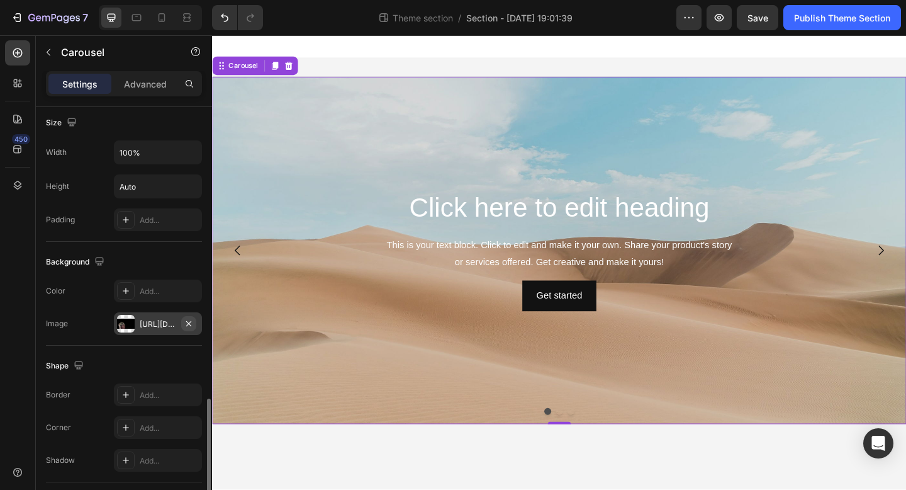
click at [188, 320] on icon "button" at bounding box center [189, 323] width 10 height 10
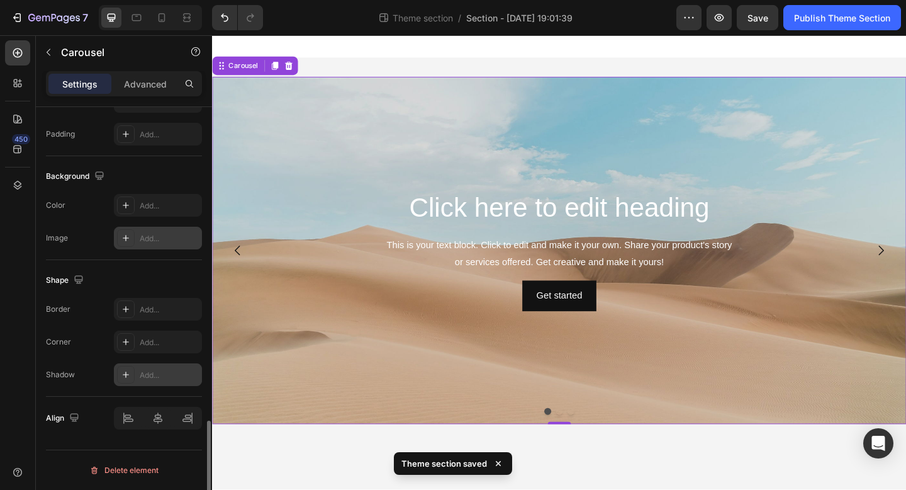
click at [127, 373] on icon at bounding box center [126, 374] width 10 height 10
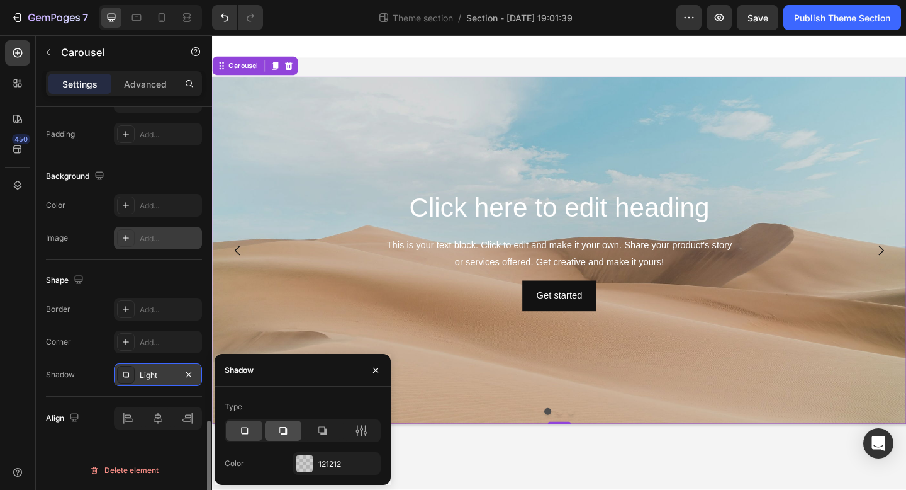
click at [286, 425] on icon at bounding box center [283, 430] width 13 height 13
click at [188, 378] on icon "button" at bounding box center [189, 374] width 10 height 10
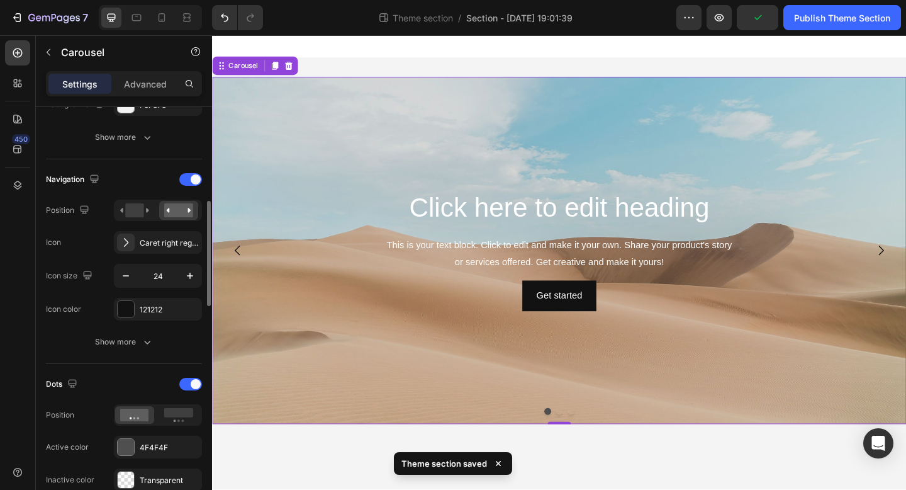
scroll to position [376, 0]
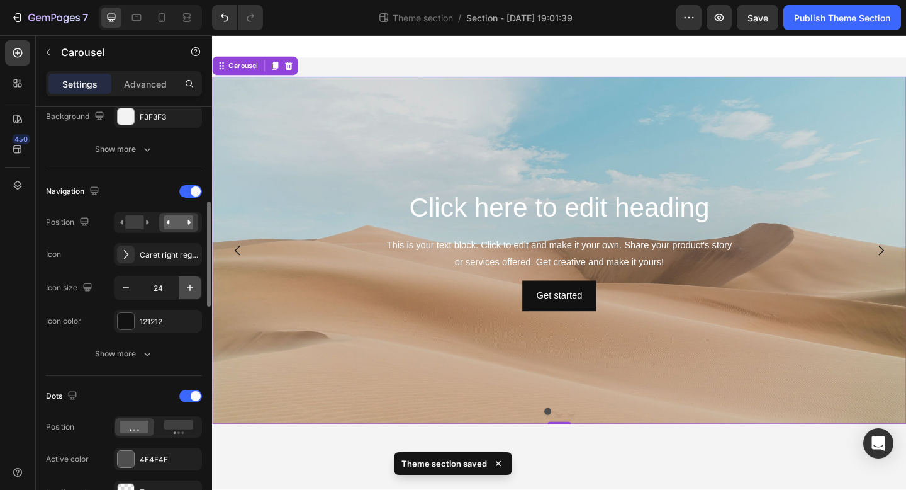
click at [188, 286] on icon "button" at bounding box center [190, 287] width 13 height 13
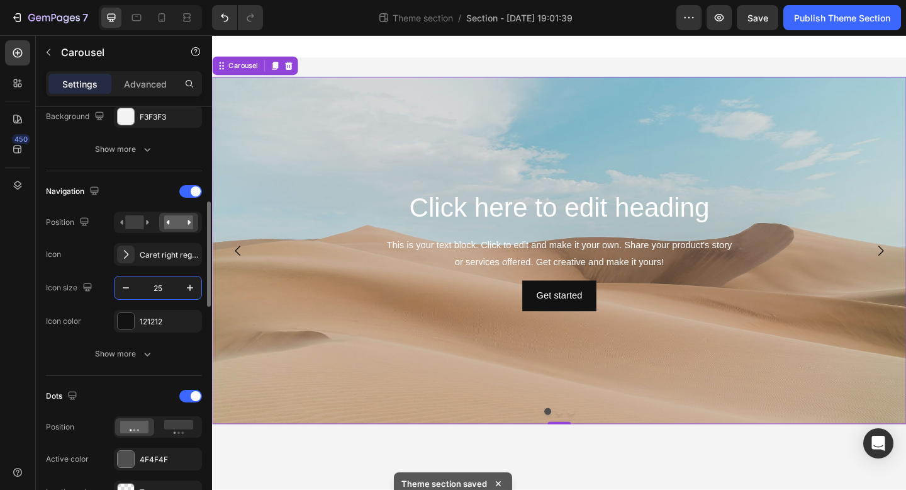
click at [164, 288] on input "25" at bounding box center [158, 287] width 42 height 23
type input "50"
click at [250, 267] on icon "Carousel Back Arrow" at bounding box center [247, 269] width 31 height 31
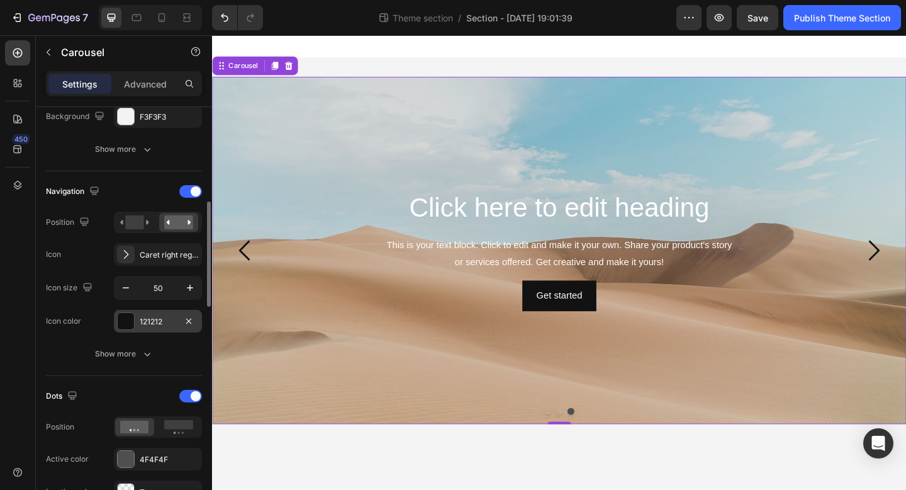
click at [124, 332] on div "121212" at bounding box center [158, 321] width 88 height 23
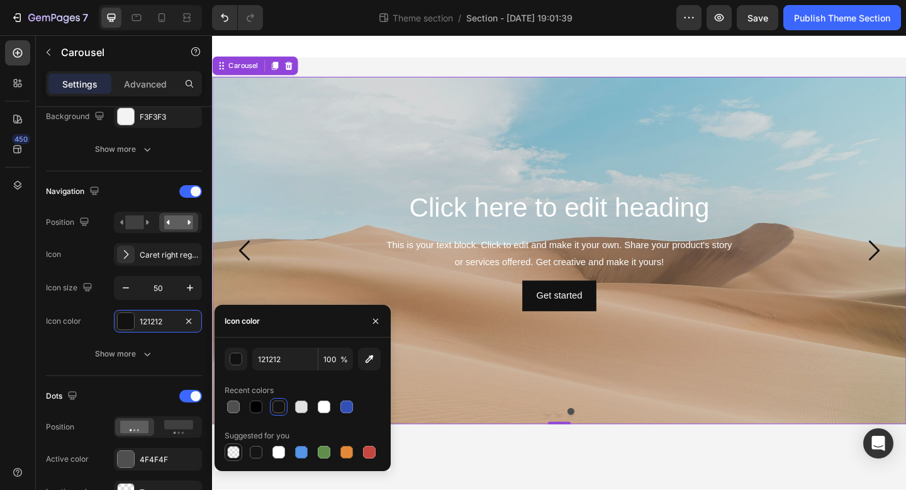
click at [235, 451] on div at bounding box center [233, 451] width 13 height 13
type input "000000"
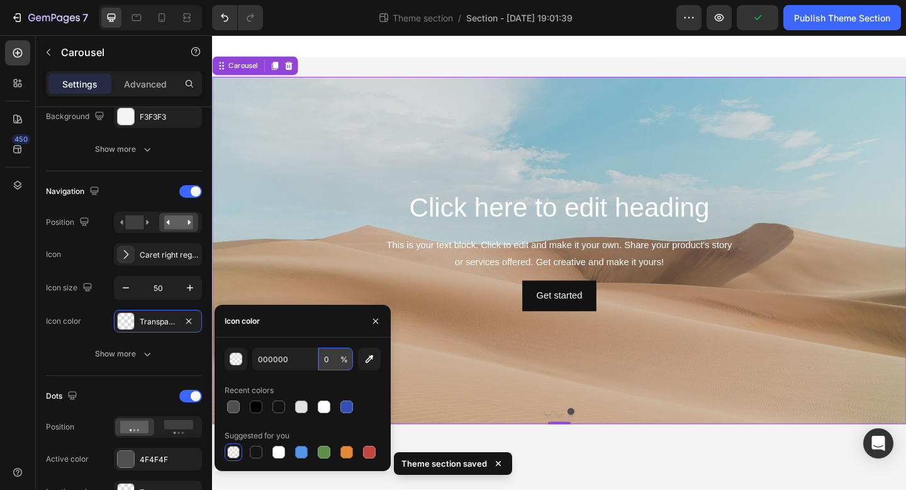
click at [345, 366] on input "0" at bounding box center [335, 358] width 35 height 23
type input "2"
type input "25"
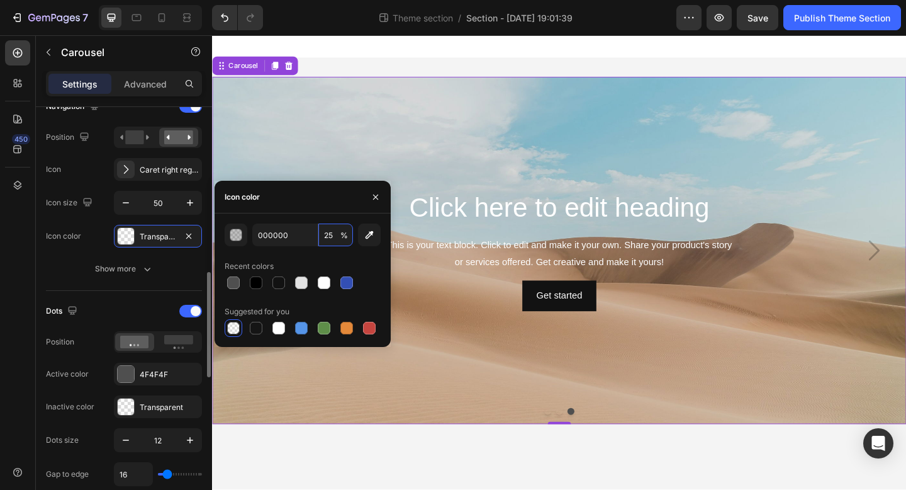
scroll to position [500, 0]
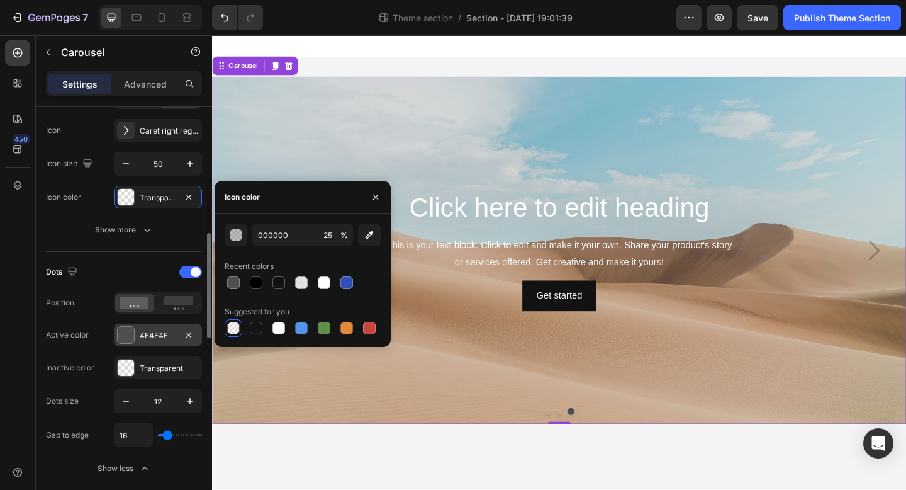
click at [121, 335] on div at bounding box center [126, 335] width 16 height 16
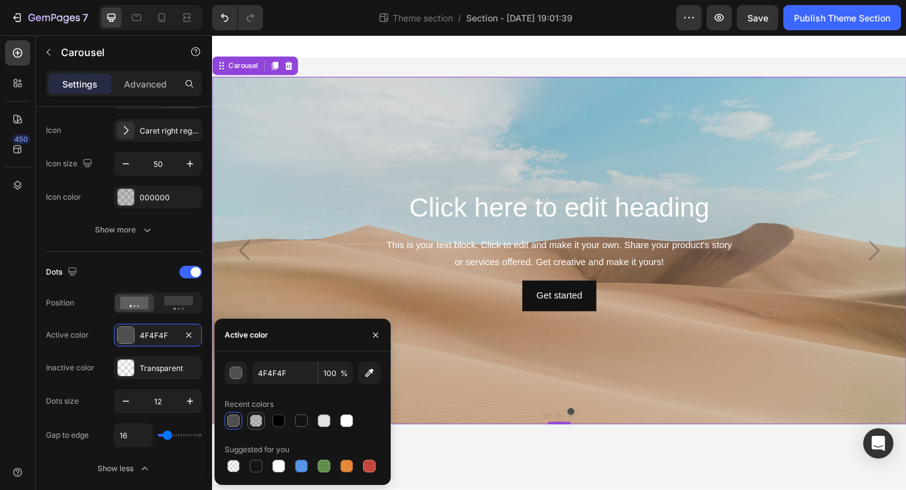
click at [255, 424] on div at bounding box center [256, 420] width 13 height 13
type input "000000"
type input "25"
click at [400, 252] on div "Click here to edit heading Heading This is your text block. Click to edit and m…" at bounding box center [589, 269] width 735 height 132
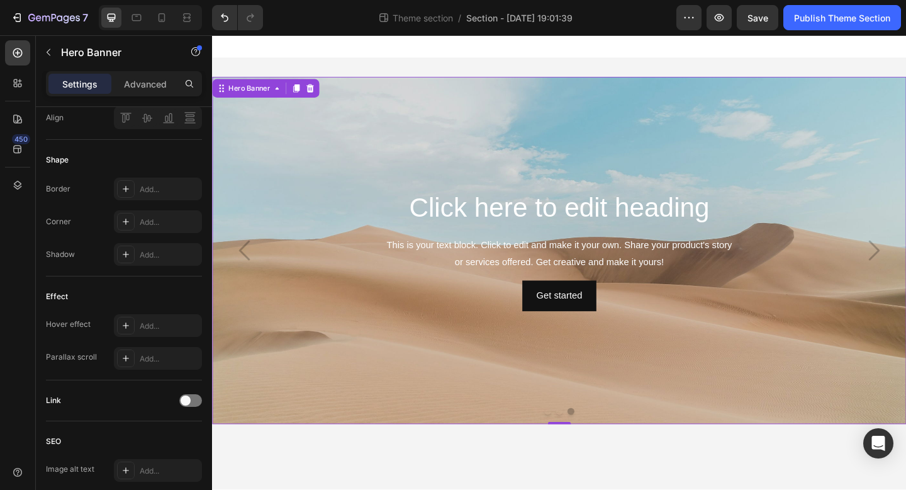
scroll to position [0, 0]
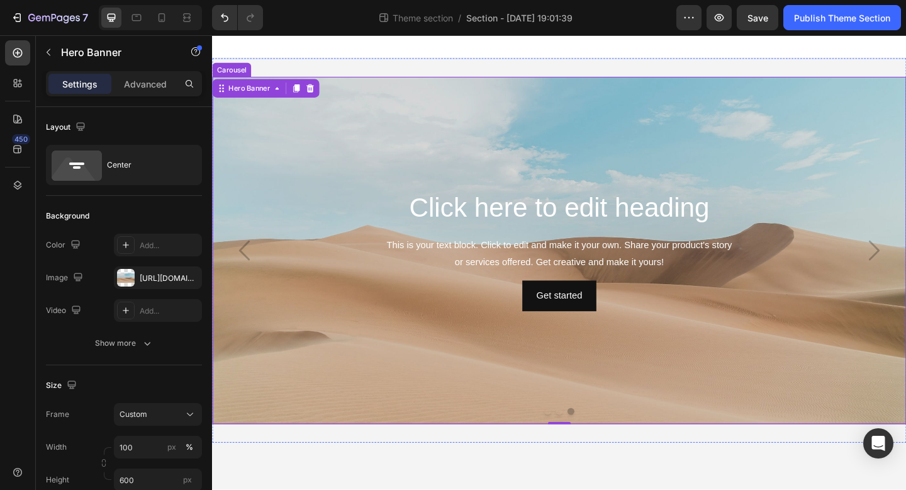
click at [592, 445] on button "Dot" at bounding box center [590, 444] width 8 height 8
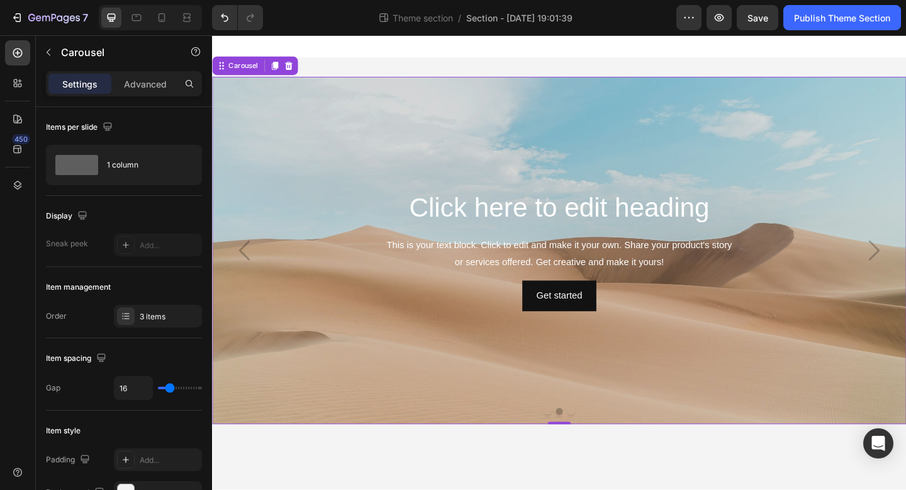
click at [244, 276] on icon "Carousel Back Arrow" at bounding box center [247, 269] width 31 height 31
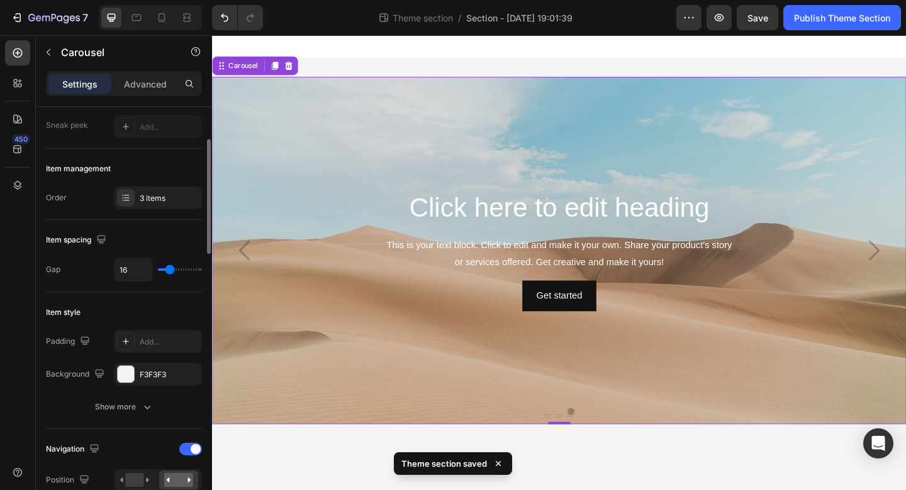
scroll to position [126, 0]
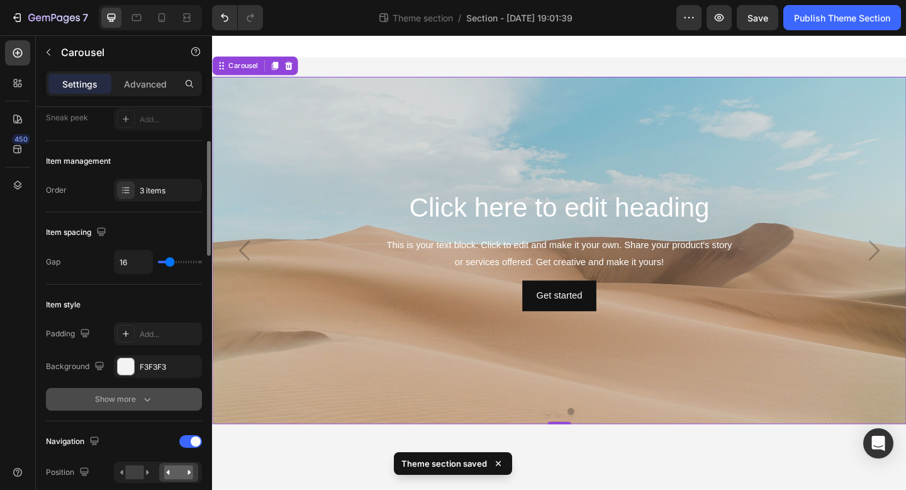
click at [135, 398] on div "Show more" at bounding box center [124, 399] width 59 height 13
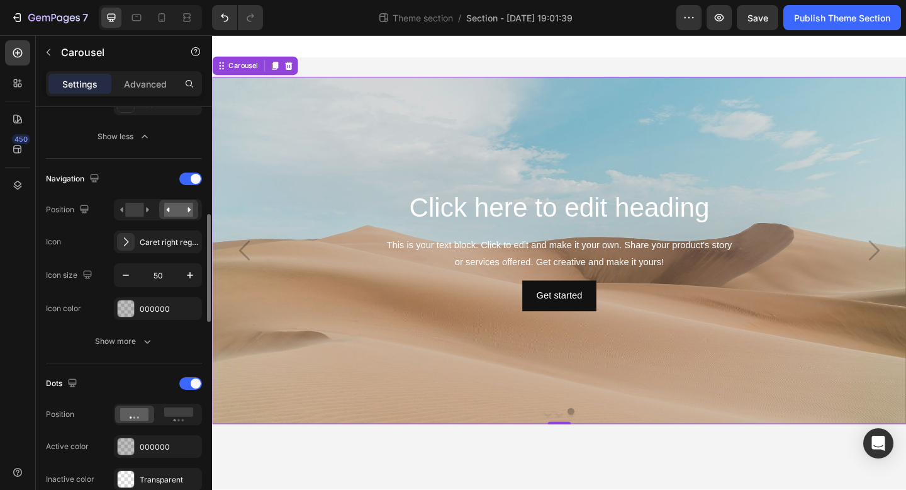
scroll to position [494, 0]
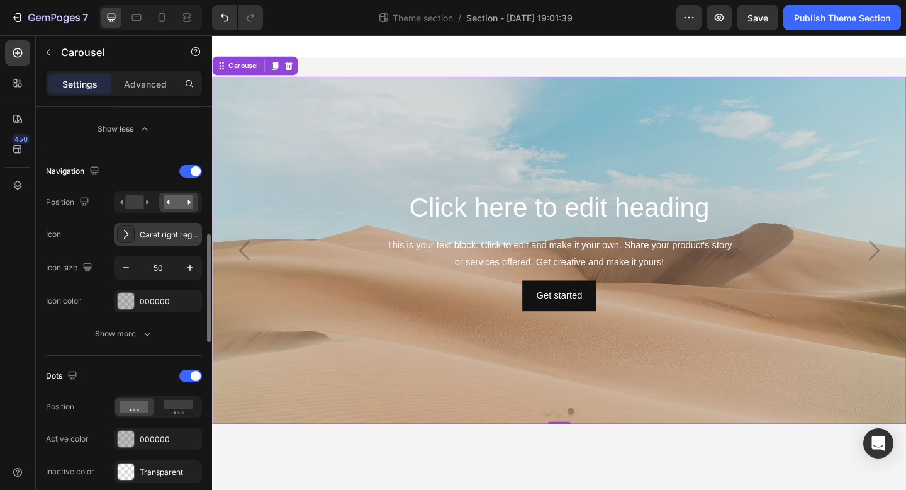
click at [150, 232] on div "Caret right regular" at bounding box center [169, 234] width 59 height 11
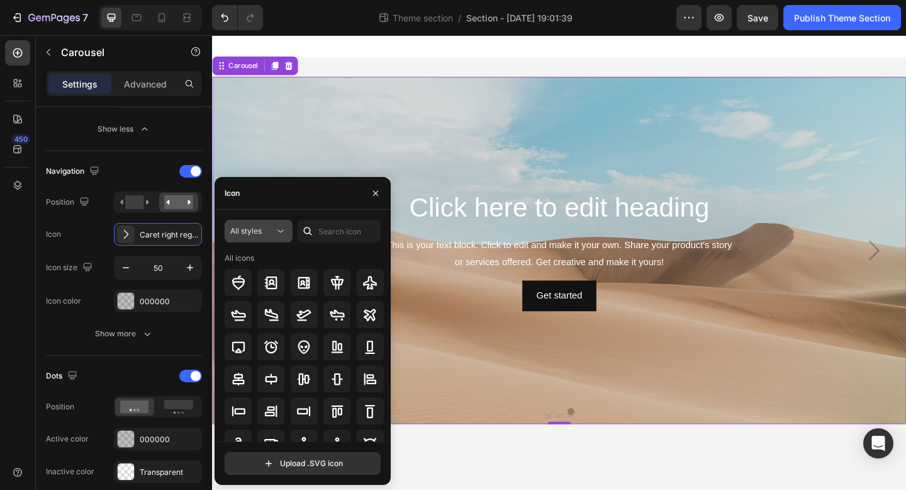
click at [279, 234] on icon at bounding box center [280, 231] width 13 height 13
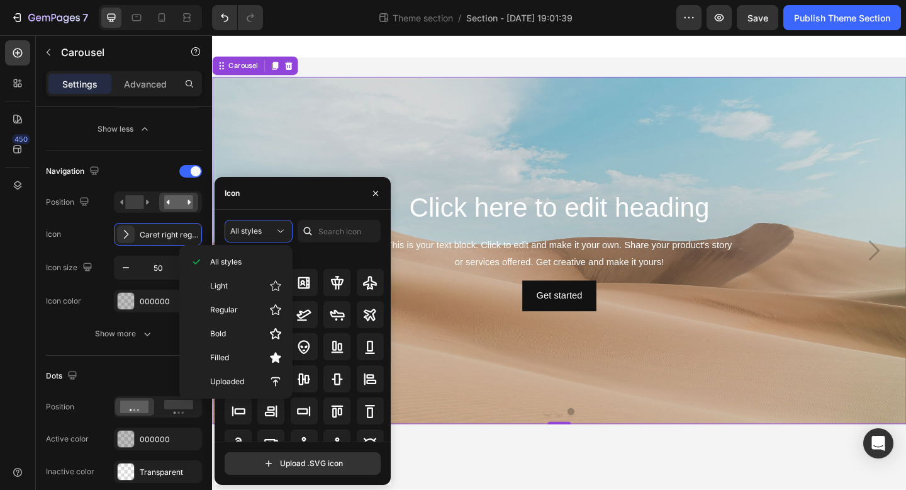
click at [337, 198] on div "Icon" at bounding box center [303, 193] width 176 height 33
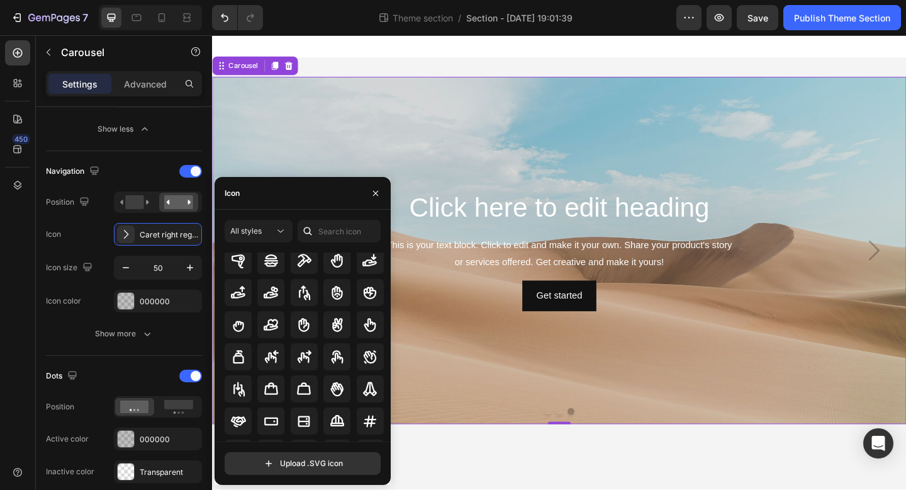
scroll to position [3969, 0]
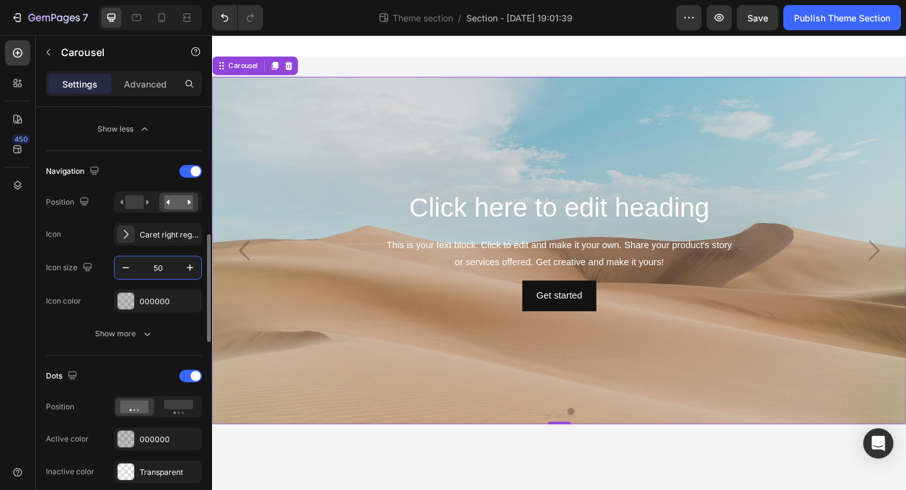
click at [174, 266] on input "50" at bounding box center [158, 267] width 42 height 23
type input "75"
click at [259, 278] on icon "Carousel Back Arrow" at bounding box center [255, 269] width 47 height 47
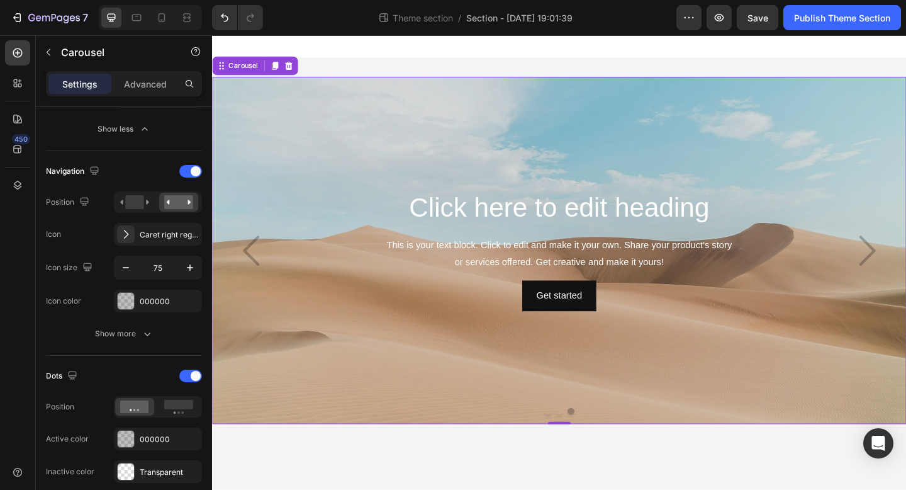
click at [259, 278] on icon "Carousel Back Arrow" at bounding box center [255, 269] width 47 height 47
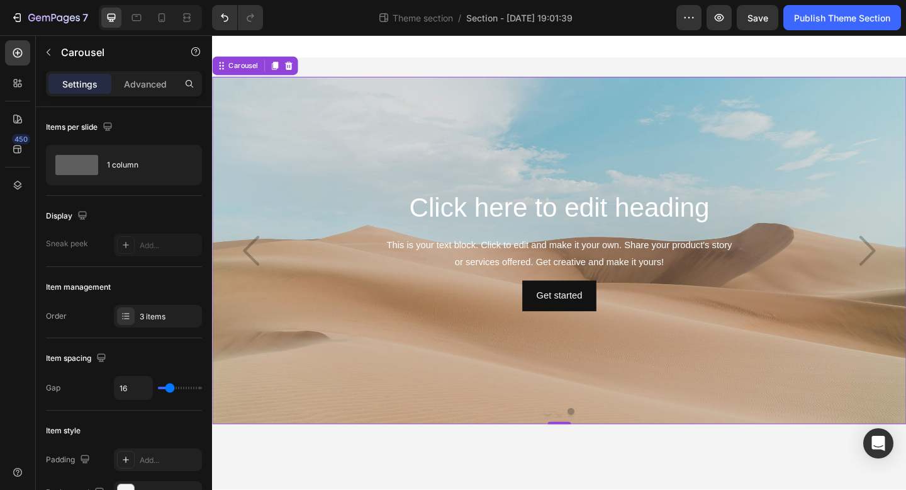
scroll to position [494, 0]
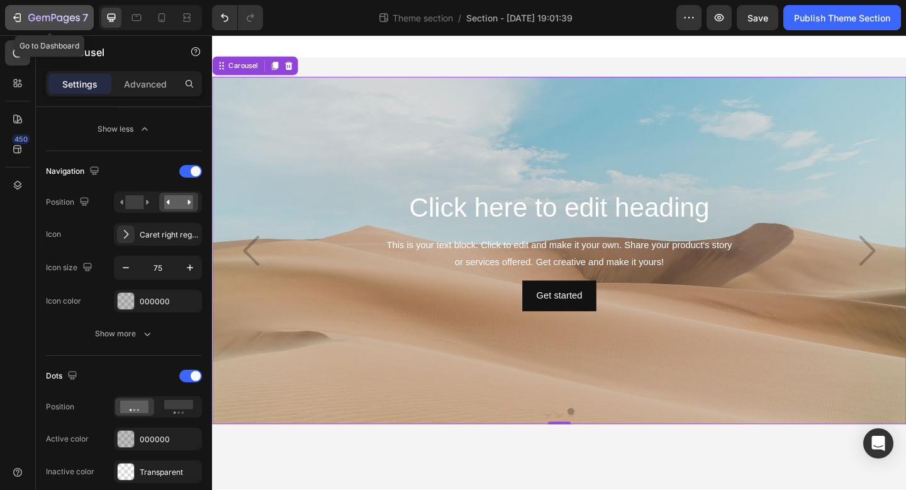
click at [26, 17] on div "7" at bounding box center [49, 17] width 77 height 15
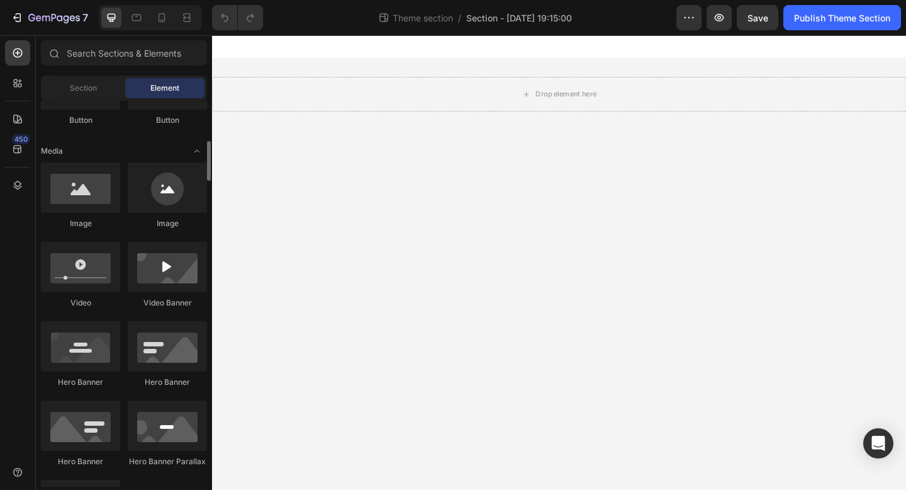
scroll to position [332, 0]
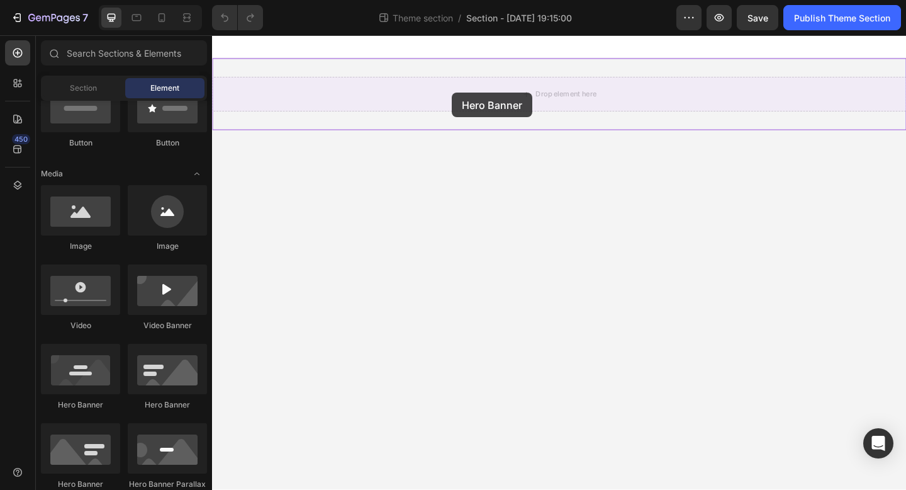
drag, startPoint x: 296, startPoint y: 404, endPoint x: 474, endPoint y: 96, distance: 355.8
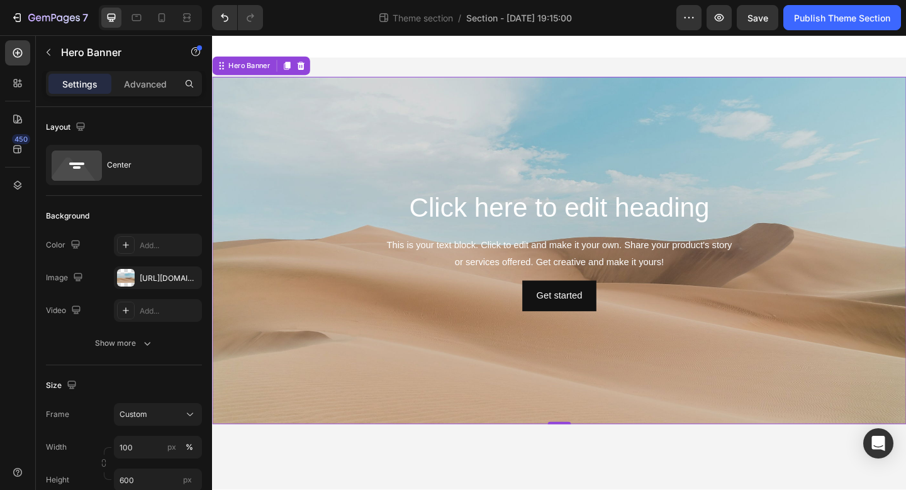
click at [403, 342] on div "Background Image" at bounding box center [589, 270] width 755 height 378
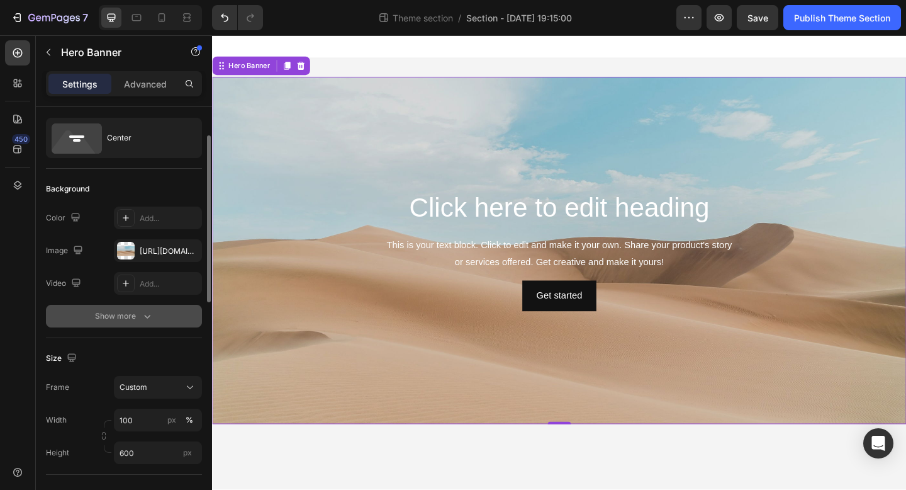
scroll to position [40, 0]
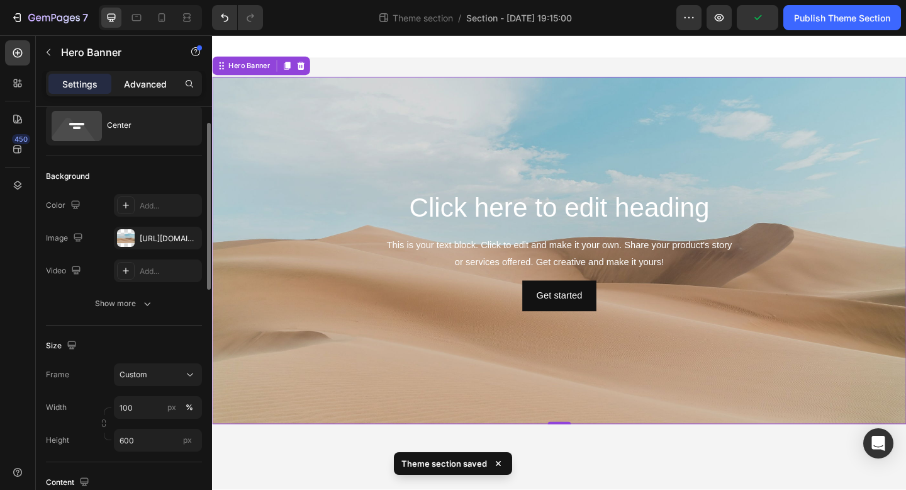
click at [131, 83] on p "Advanced" at bounding box center [145, 83] width 43 height 13
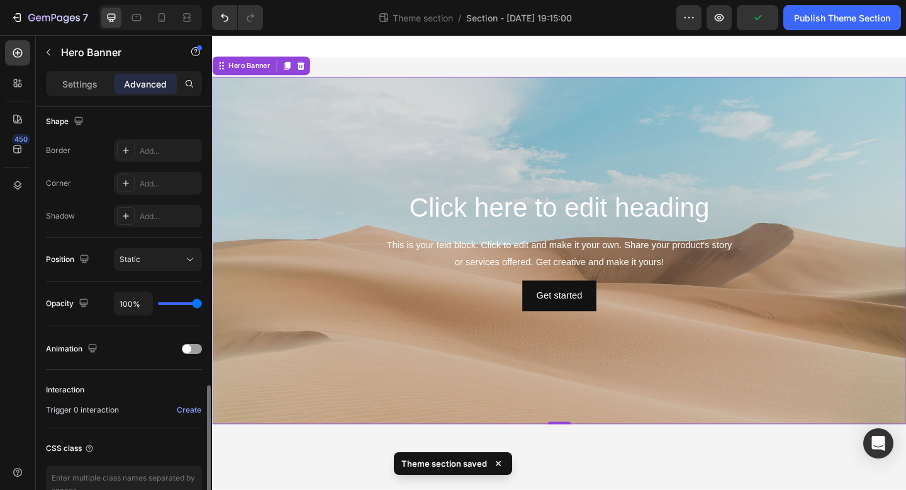
scroll to position [402, 0]
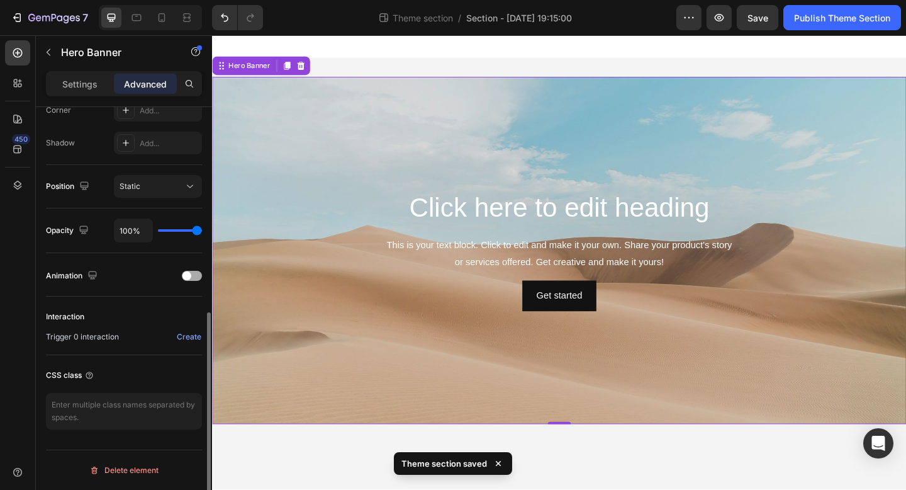
click at [191, 278] on div at bounding box center [192, 276] width 20 height 10
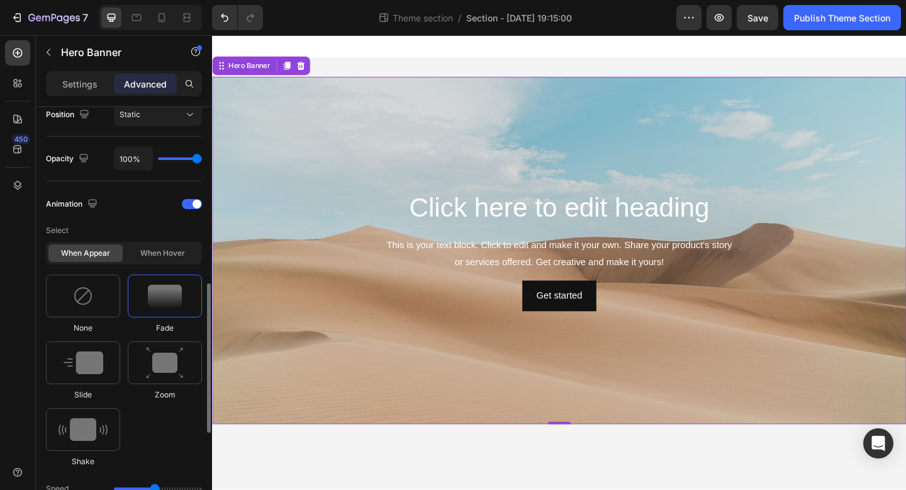
scroll to position [483, 0]
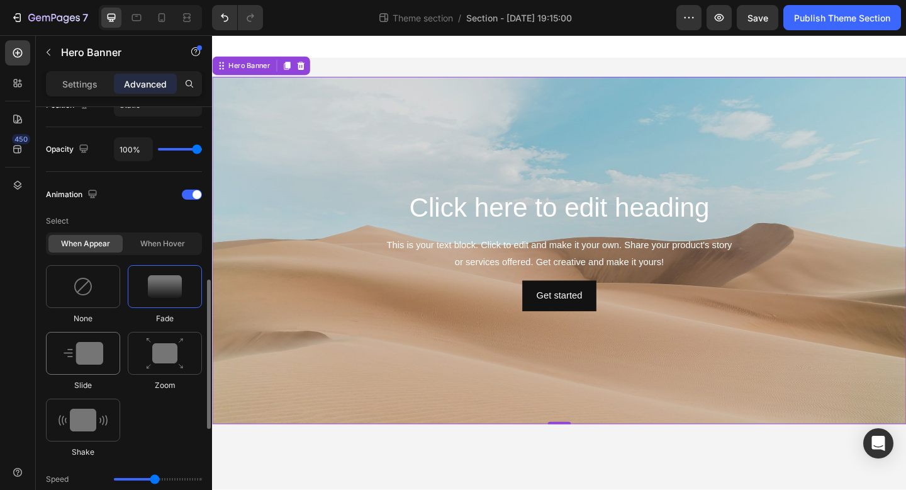
click at [80, 351] on img at bounding box center [84, 353] width 40 height 23
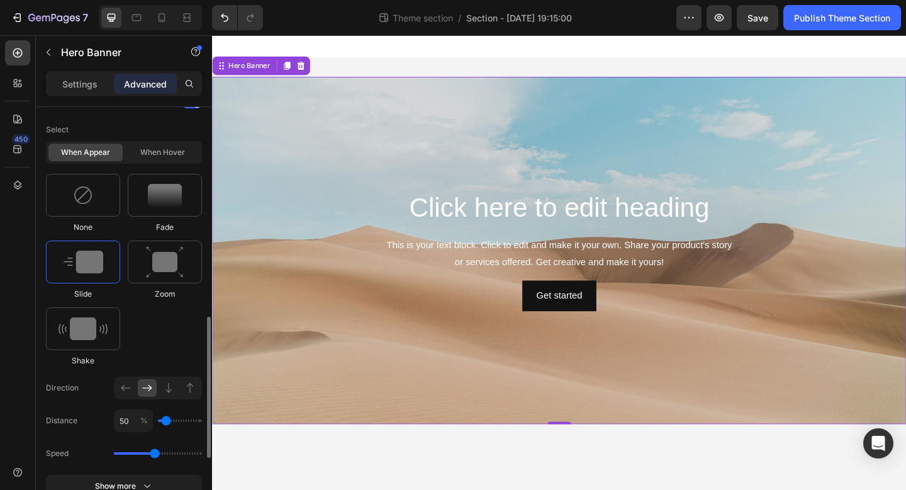
scroll to position [590, 0]
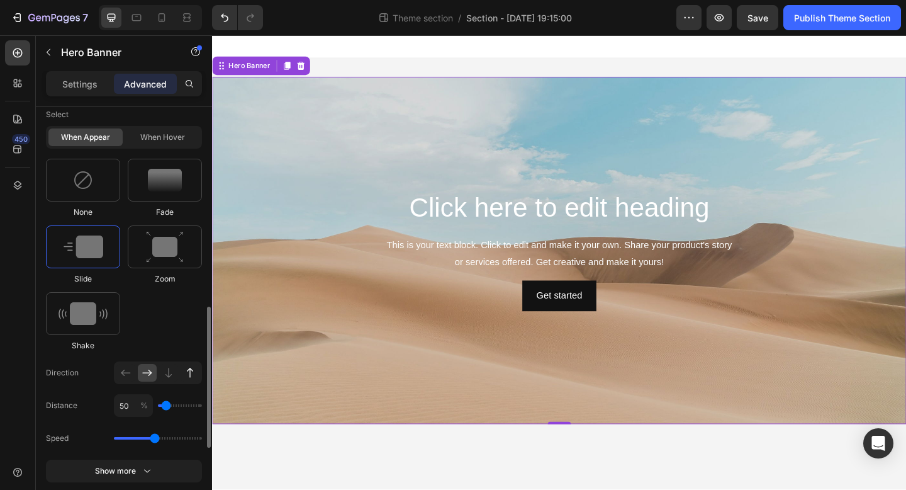
click at [188, 374] on icon at bounding box center [190, 372] width 13 height 13
type input "100"
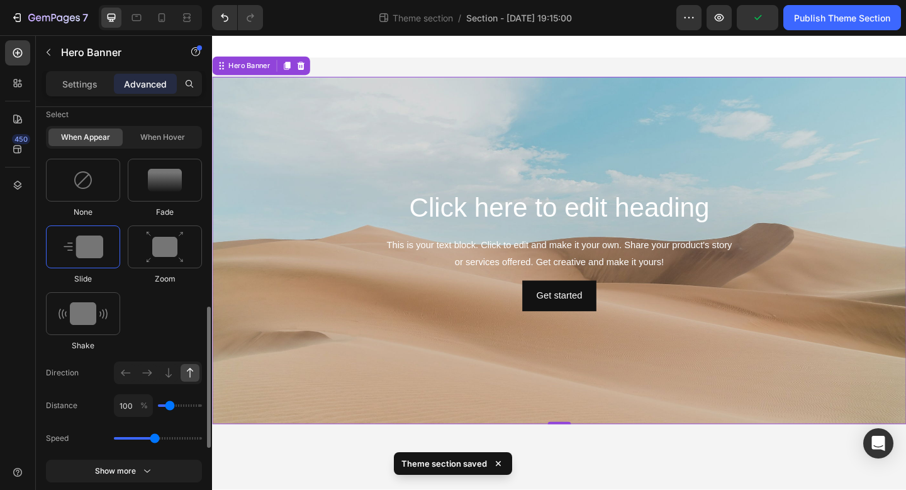
click at [180, 407] on div "100 %" at bounding box center [158, 405] width 88 height 23
type input "150"
type input "200"
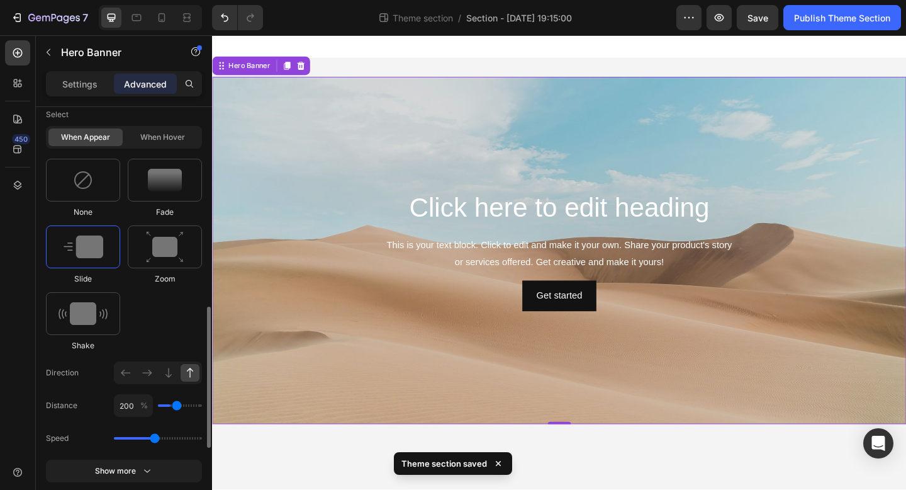
type input "250"
type input "300"
type input "350"
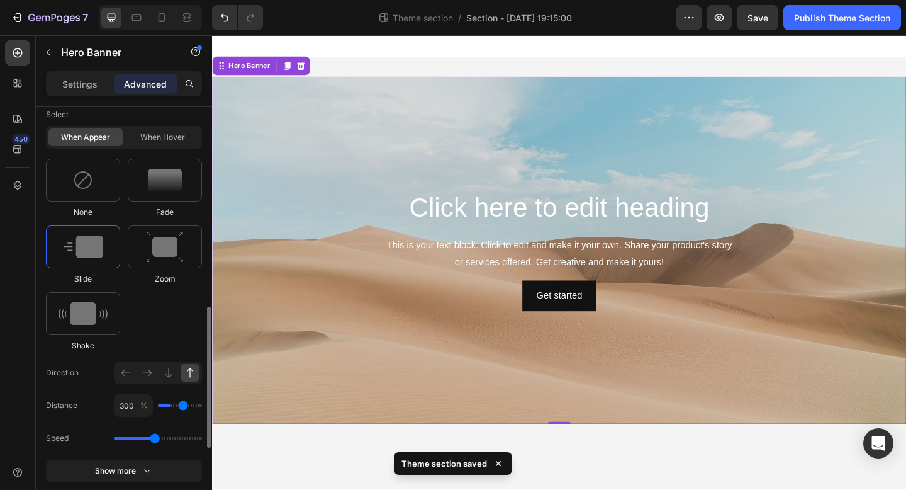
type input "350"
type input "400"
type input "450"
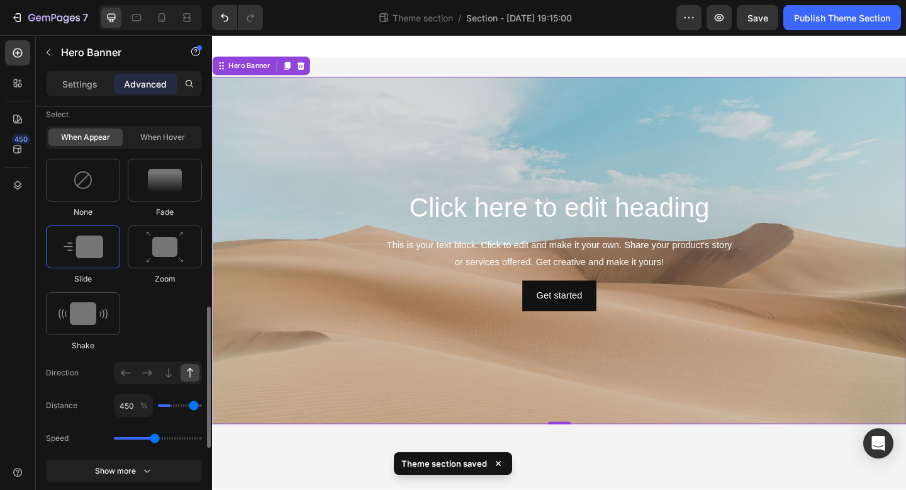
type input "500"
drag, startPoint x: 173, startPoint y: 406, endPoint x: 205, endPoint y: 405, distance: 32.1
click at [205, 406] on div "Display on Desktop Yes No Tablet Yes No Mobile Yes No Spacing (px) 0 0 0 0 0 0 …" at bounding box center [124, 316] width 176 height 418
type input "450"
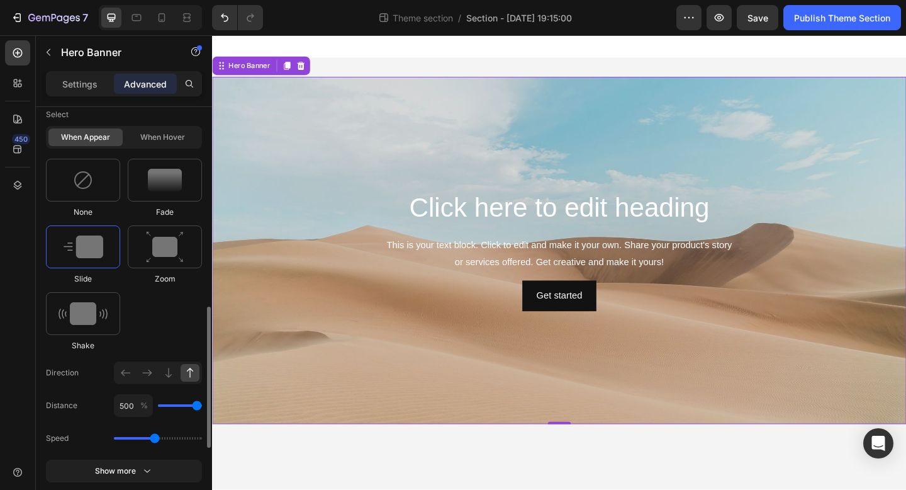
type input "450"
type input "400"
type input "350"
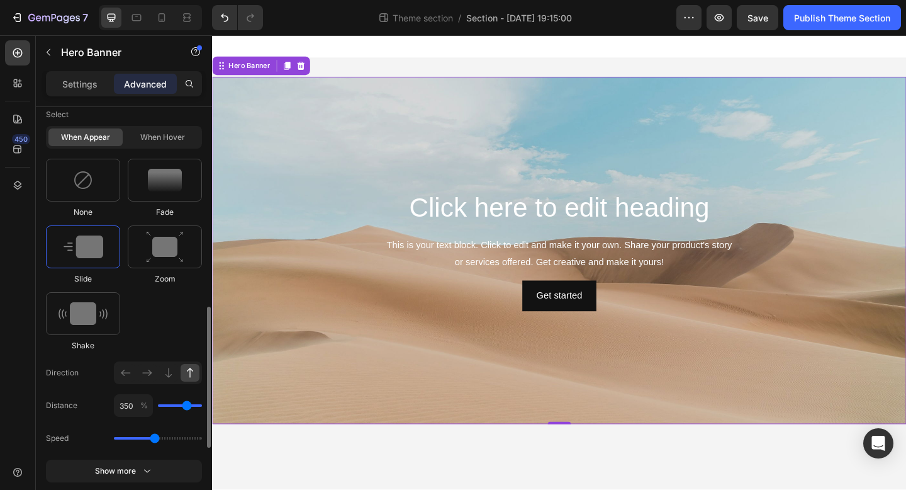
type input "300"
type input "250"
type input "200"
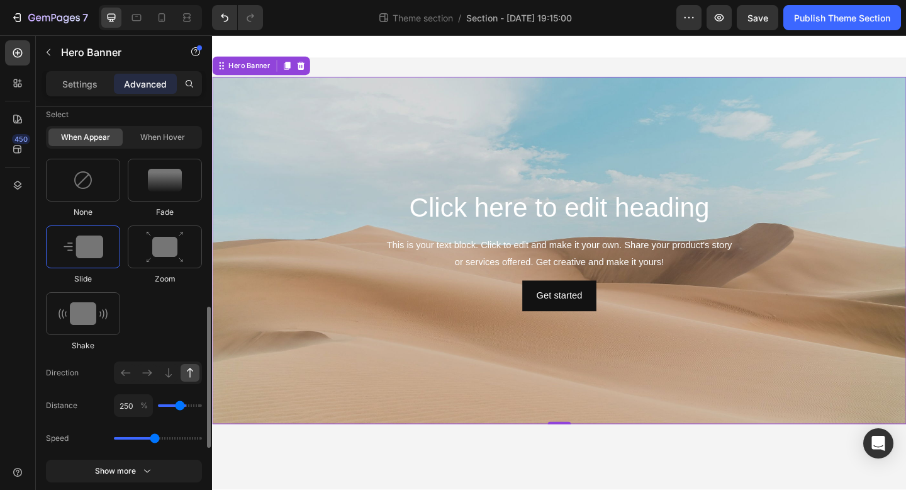
type input "200"
type input "150"
drag, startPoint x: 198, startPoint y: 405, endPoint x: 174, endPoint y: 401, distance: 24.9
type input "150"
click at [174, 404] on input "range" at bounding box center [180, 405] width 44 height 3
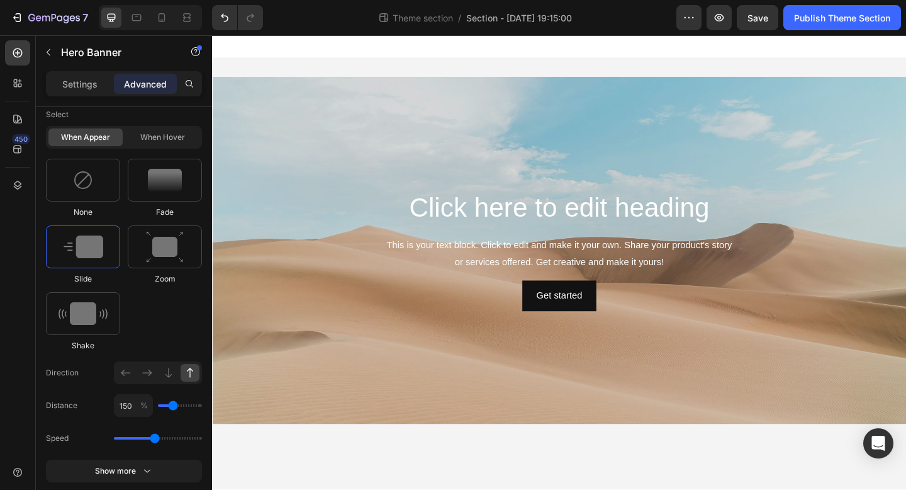
scroll to position [0, 0]
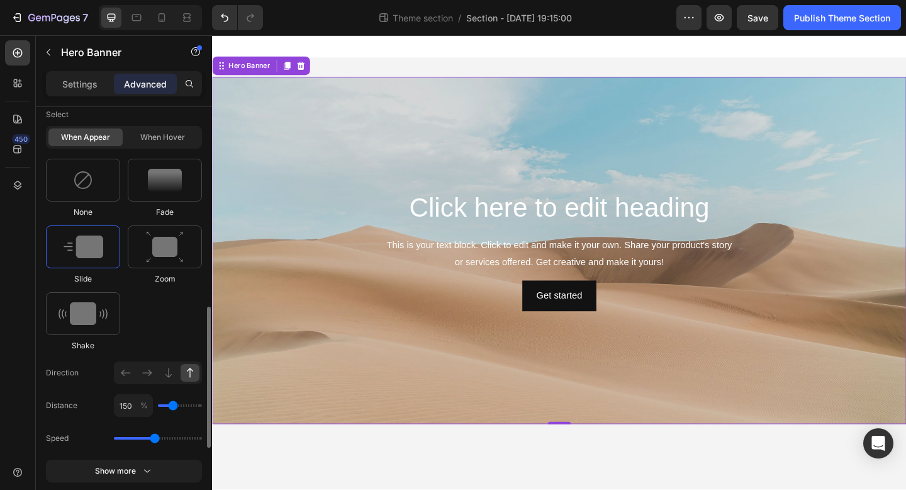
type input "100"
click at [170, 404] on input "range" at bounding box center [180, 405] width 44 height 3
drag, startPoint x: 157, startPoint y: 439, endPoint x: 143, endPoint y: 438, distance: 13.3
type input "1.3"
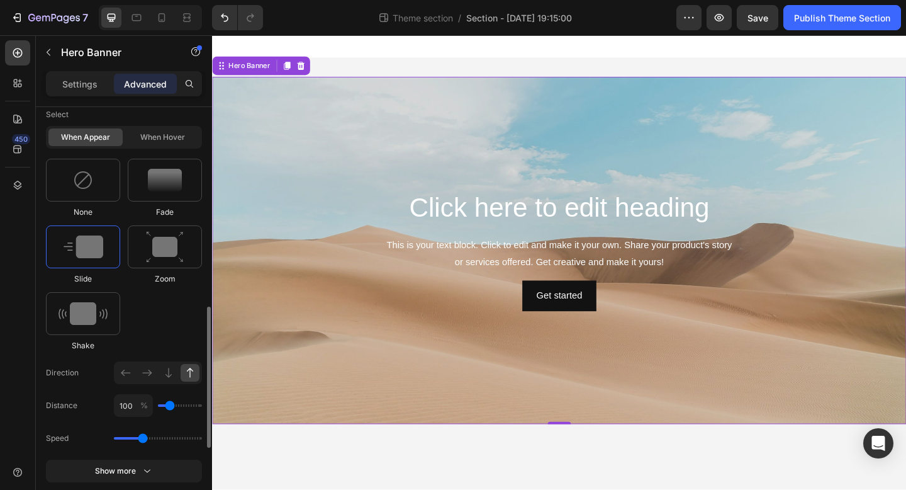
click at [143, 438] on input "range" at bounding box center [158, 438] width 88 height 3
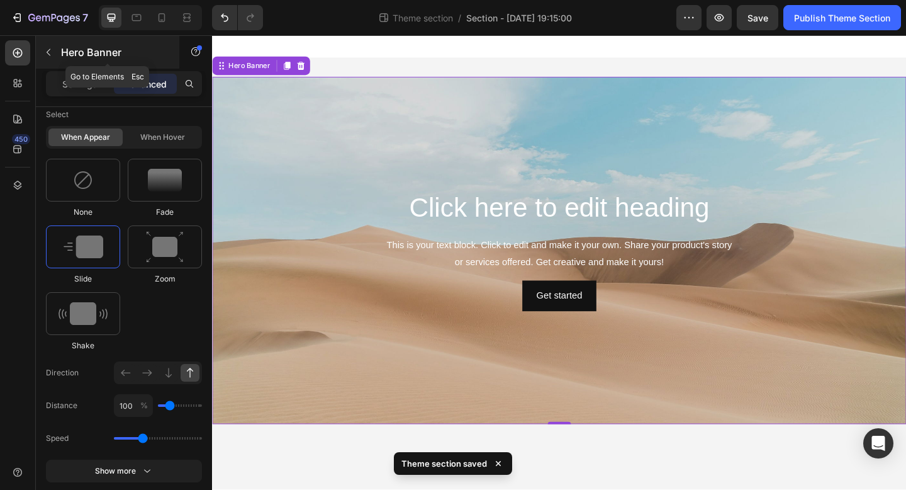
click at [49, 51] on icon "button" at bounding box center [48, 52] width 10 height 10
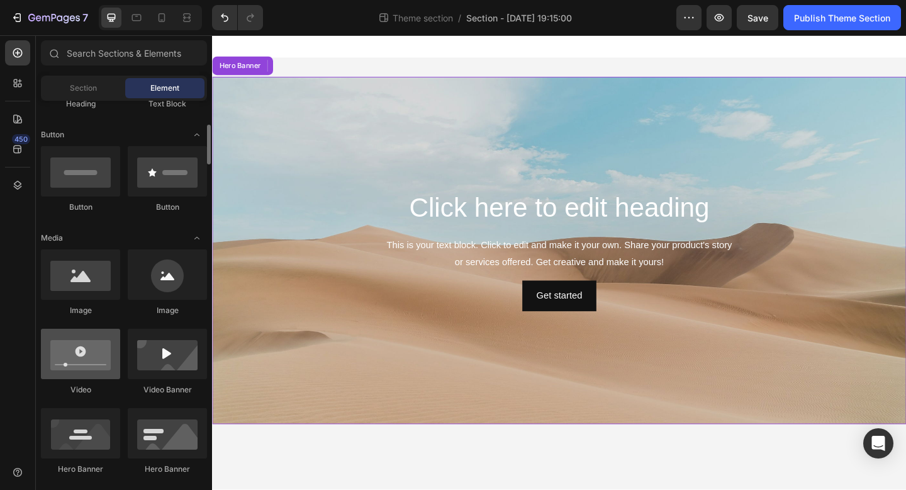
scroll to position [265, 0]
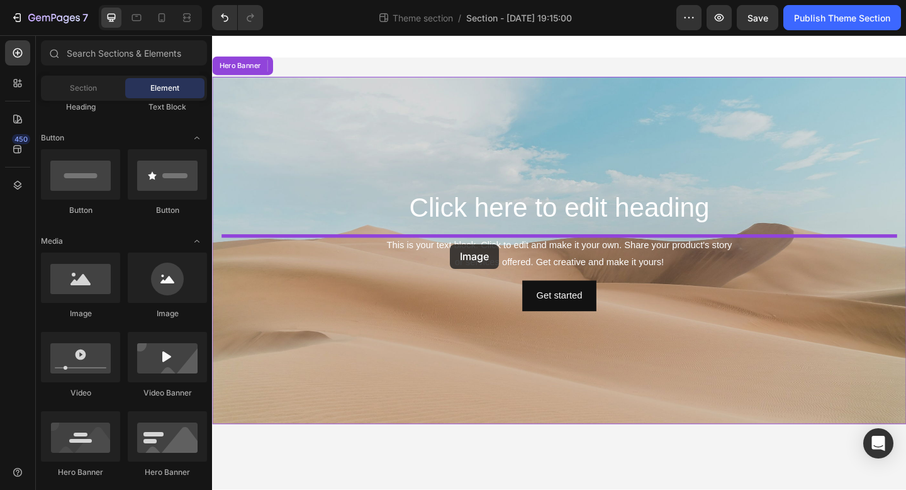
drag, startPoint x: 290, startPoint y: 327, endPoint x: 471, endPoint y: 262, distance: 192.7
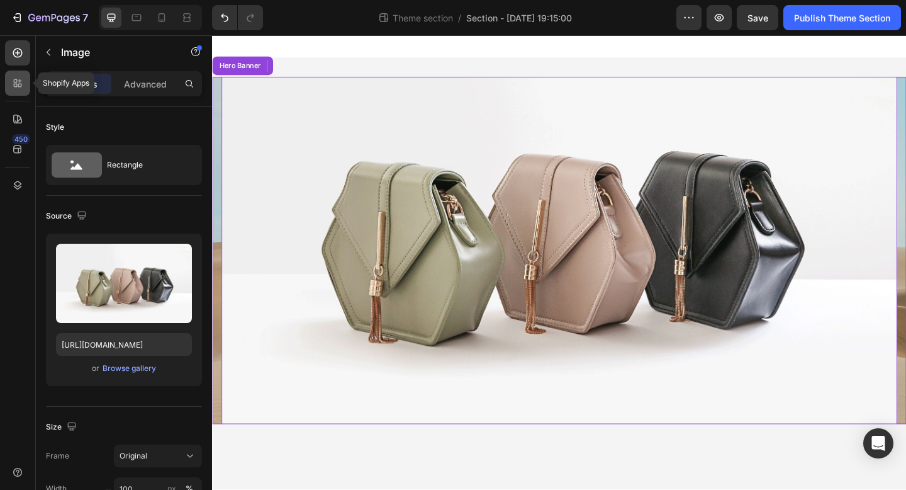
click at [12, 72] on div at bounding box center [17, 82] width 25 height 25
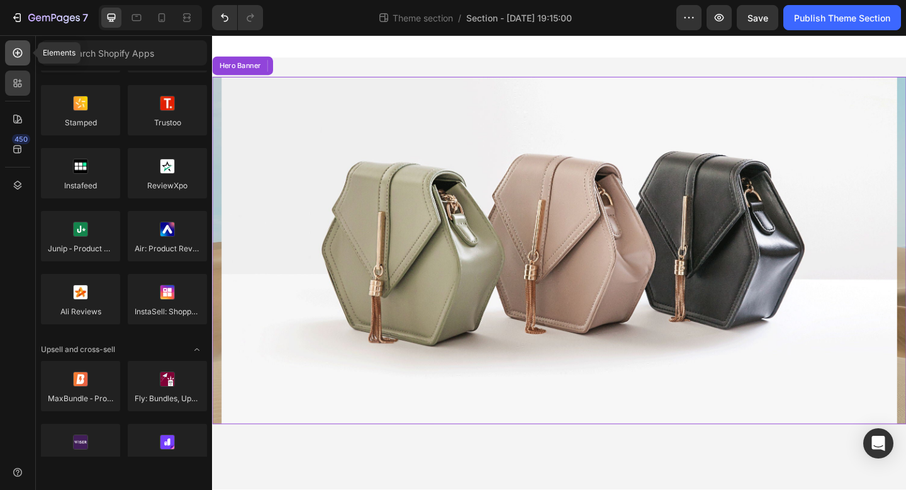
click at [16, 60] on div at bounding box center [17, 52] width 25 height 25
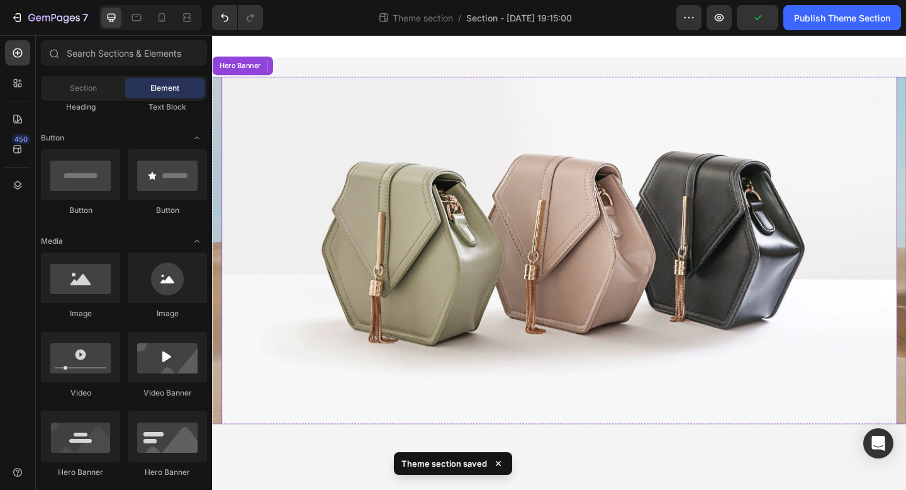
click at [272, 132] on img at bounding box center [589, 248] width 735 height 551
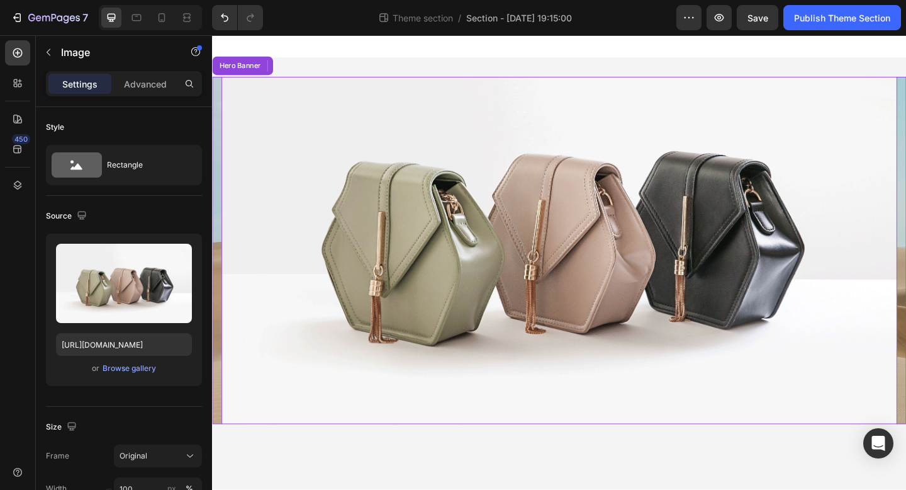
click at [410, 160] on img at bounding box center [589, 248] width 735 height 551
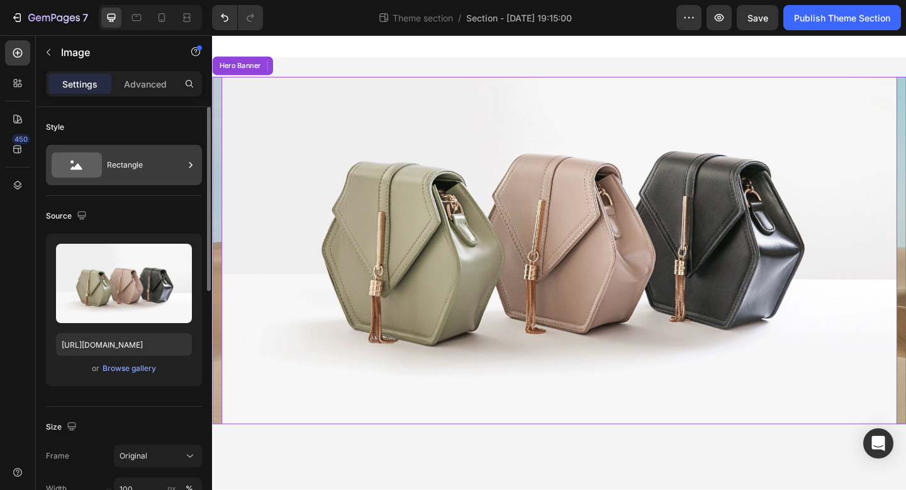
click at [129, 162] on div "Rectangle" at bounding box center [145, 164] width 77 height 29
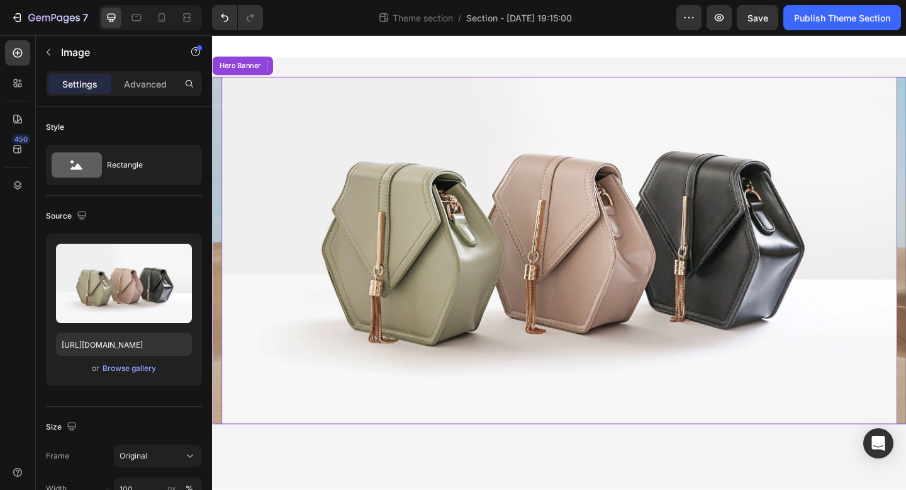
click at [298, 118] on img at bounding box center [589, 248] width 735 height 551
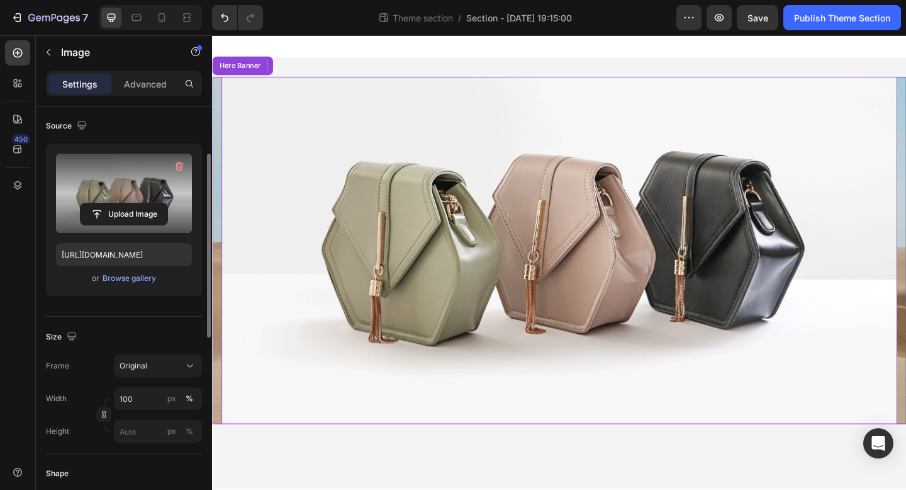
scroll to position [96, 0]
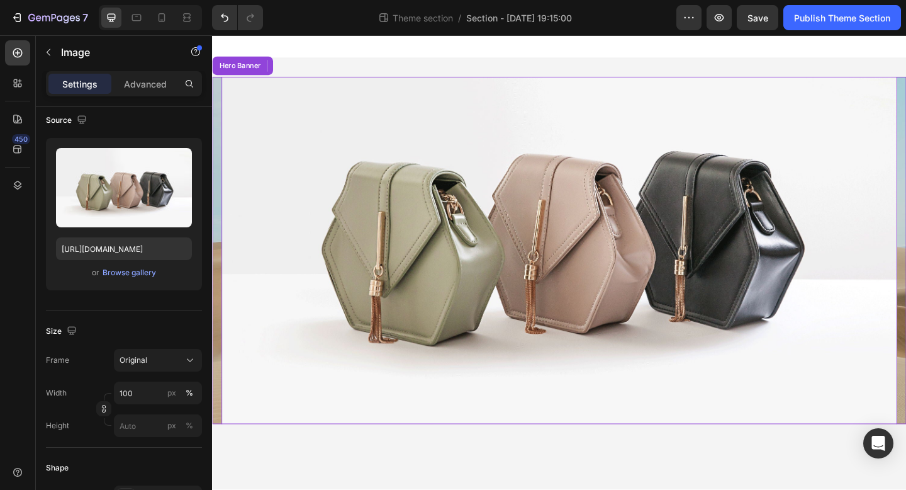
click at [391, 257] on img at bounding box center [589, 248] width 735 height 551
click at [150, 92] on div "Advanced" at bounding box center [145, 84] width 63 height 20
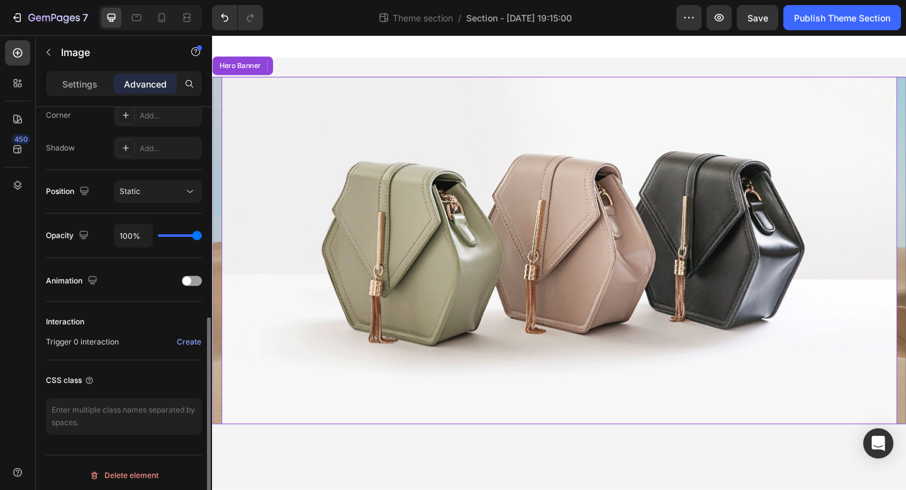
scroll to position [402, 0]
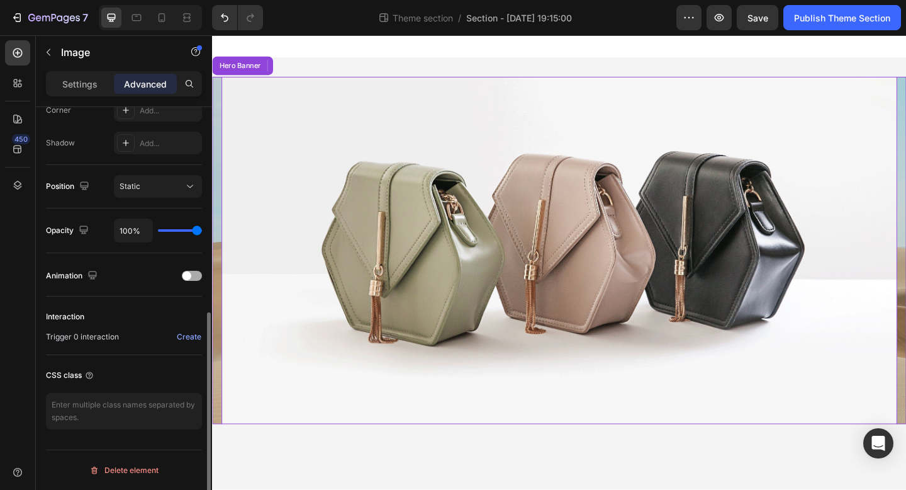
click at [193, 277] on div at bounding box center [192, 276] width 20 height 10
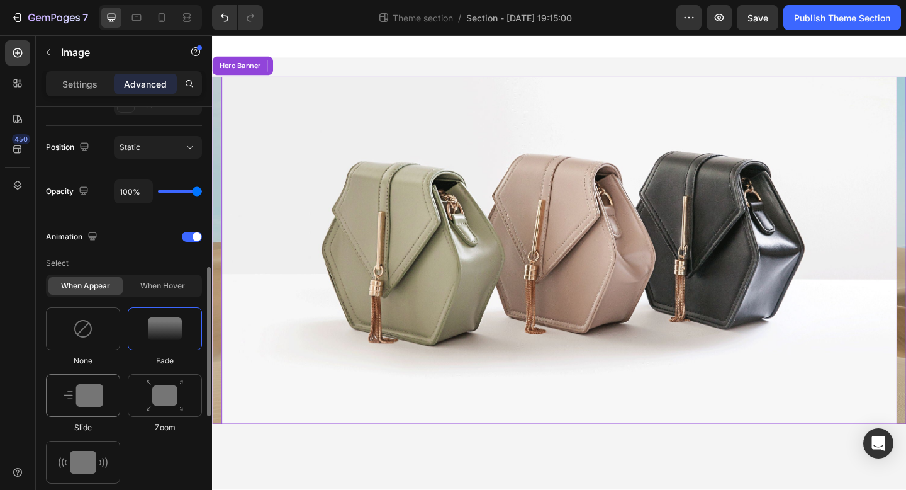
scroll to position [443, 0]
click at [128, 415] on div "Slide" at bounding box center [165, 401] width 74 height 59
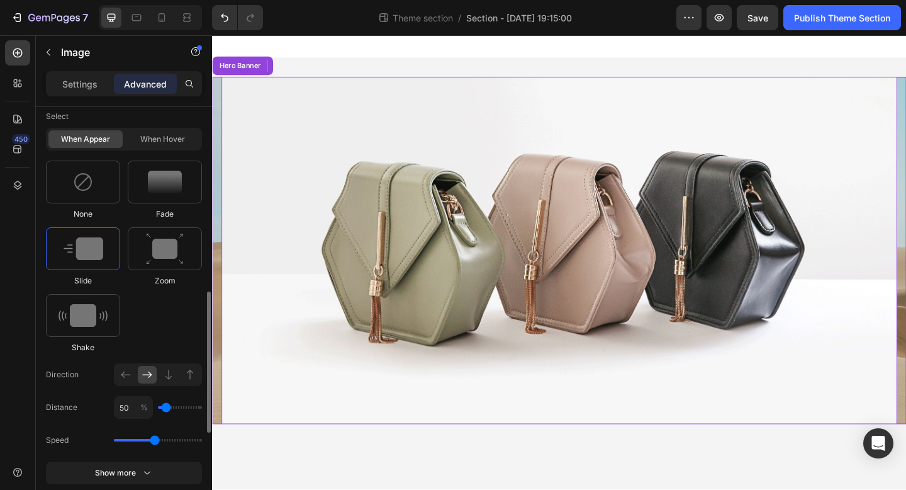
scroll to position [603, 0]
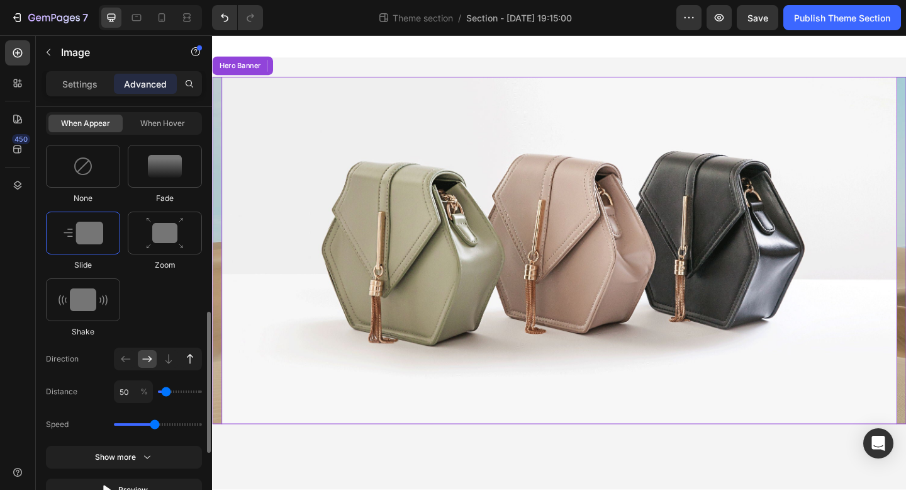
click at [193, 358] on icon at bounding box center [190, 358] width 13 height 13
type input "100"
click at [169, 393] on input "range" at bounding box center [180, 391] width 44 height 3
click at [140, 430] on div "Speed" at bounding box center [124, 424] width 156 height 23
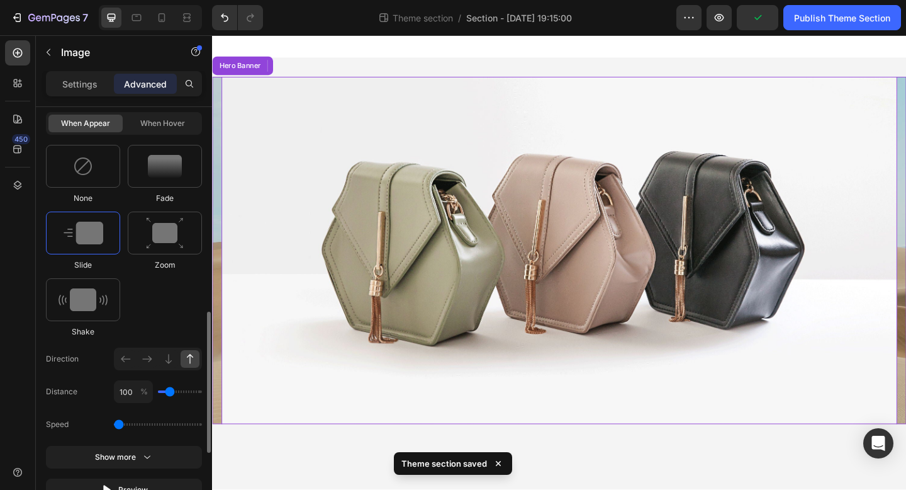
drag, startPoint x: 153, startPoint y: 428, endPoint x: 121, endPoint y: 425, distance: 32.2
click at [121, 425] on input "range" at bounding box center [158, 424] width 88 height 3
type input "0.9"
click at [128, 423] on input "range" at bounding box center [158, 424] width 88 height 3
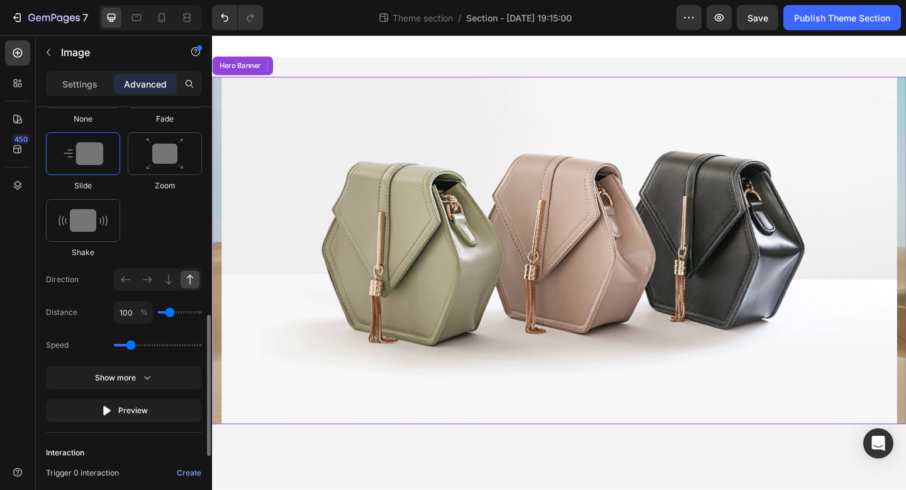
scroll to position [688, 0]
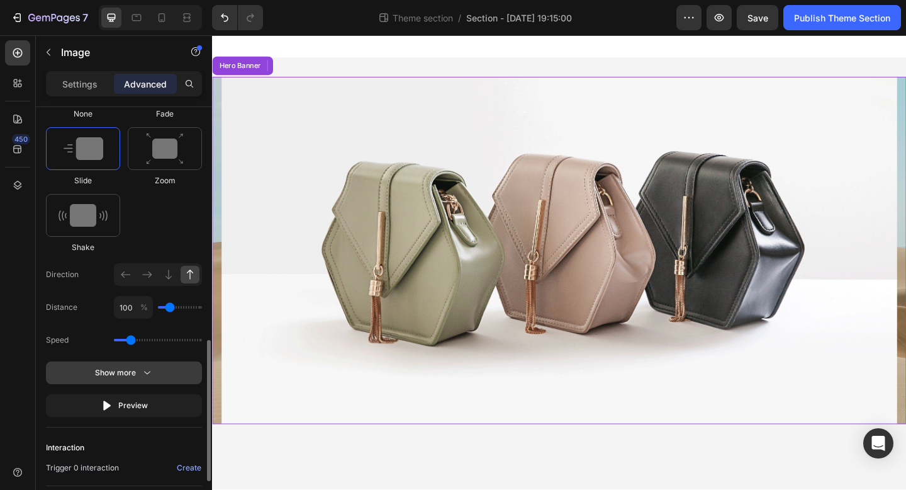
click at [145, 394] on button "Show more" at bounding box center [124, 405] width 156 height 23
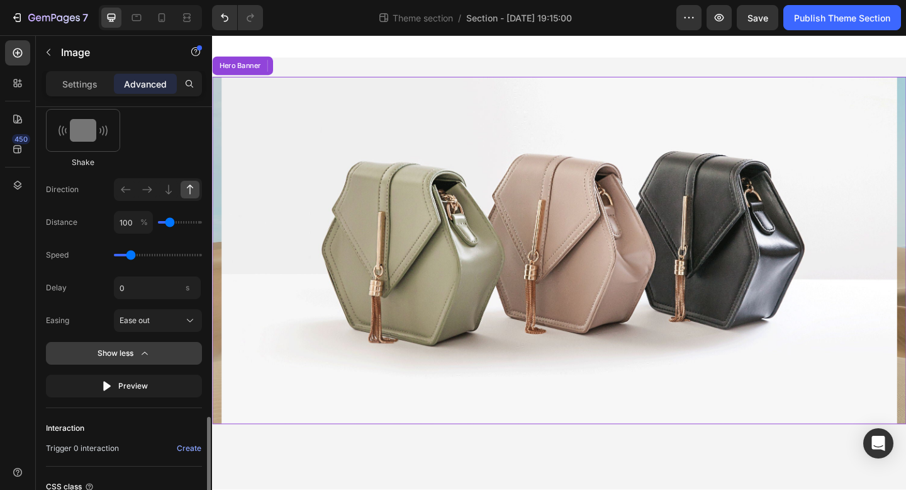
scroll to position [820, 0]
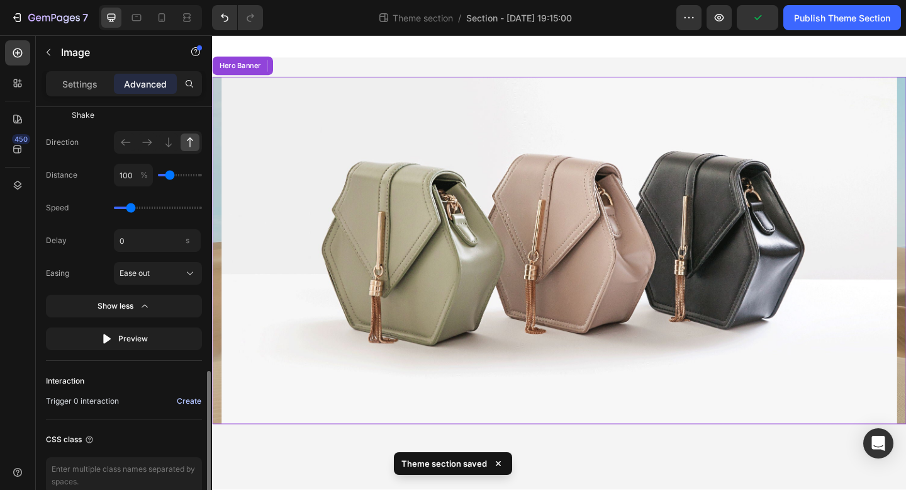
click at [187, 399] on div "Create" at bounding box center [189, 400] width 25 height 11
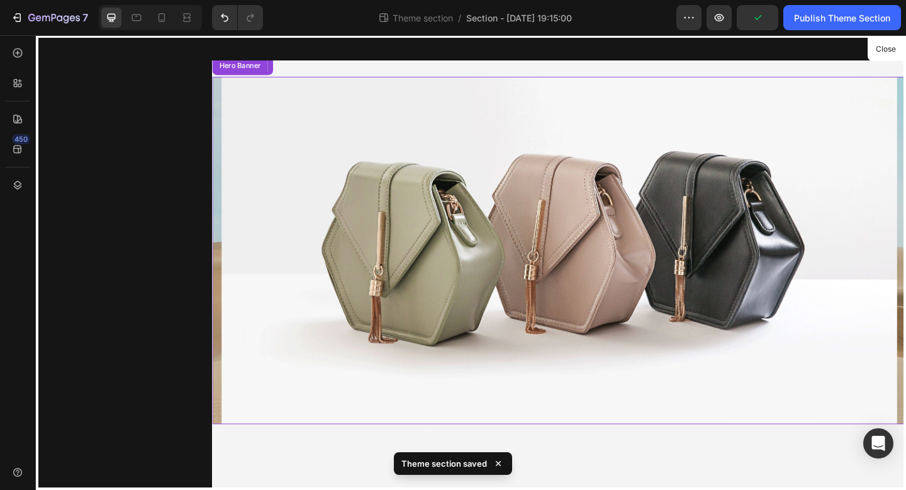
click at [308, 323] on div at bounding box center [589, 282] width 755 height 494
click at [905, 54] on div at bounding box center [589, 282] width 755 height 494
click at [900, 53] on button "Close" at bounding box center [885, 49] width 31 height 18
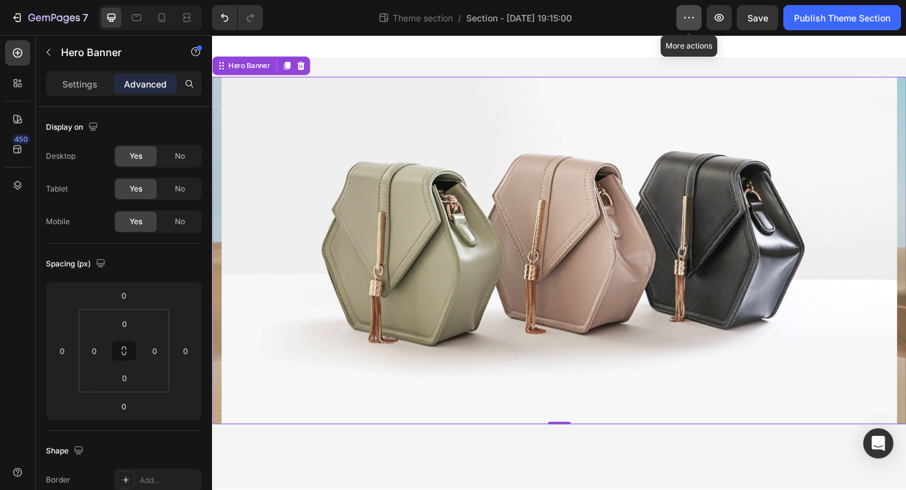
click at [694, 18] on icon "button" at bounding box center [689, 17] width 13 height 13
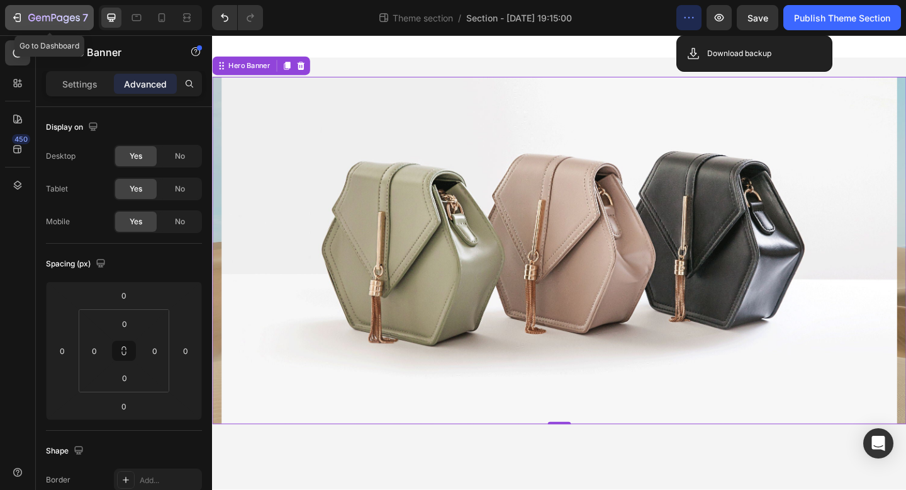
click at [12, 17] on icon "button" at bounding box center [17, 17] width 13 height 13
